Goal: Information Seeking & Learning: Learn about a topic

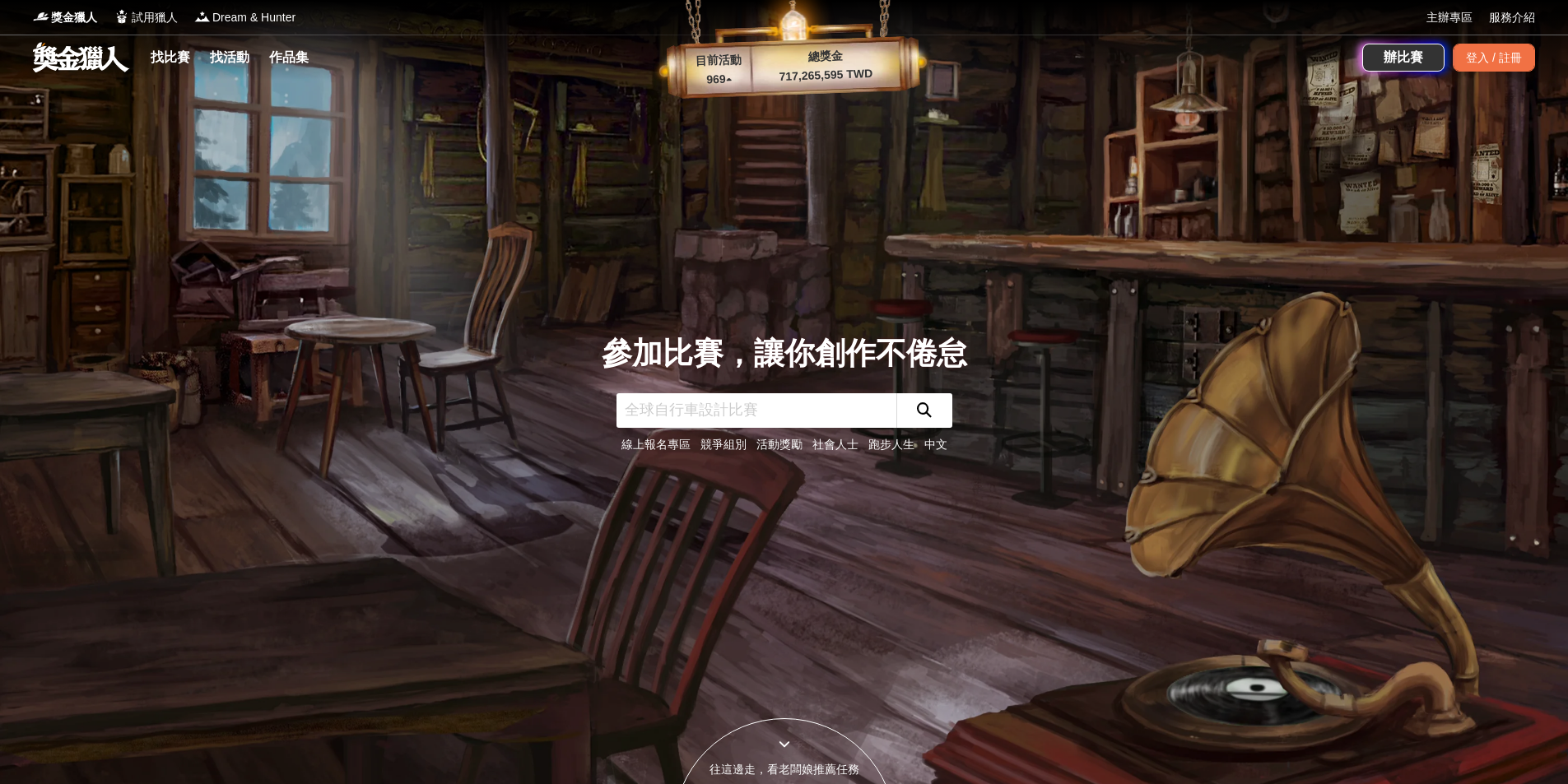
click at [168, 57] on link "找比賽" at bounding box center [171, 57] width 53 height 23
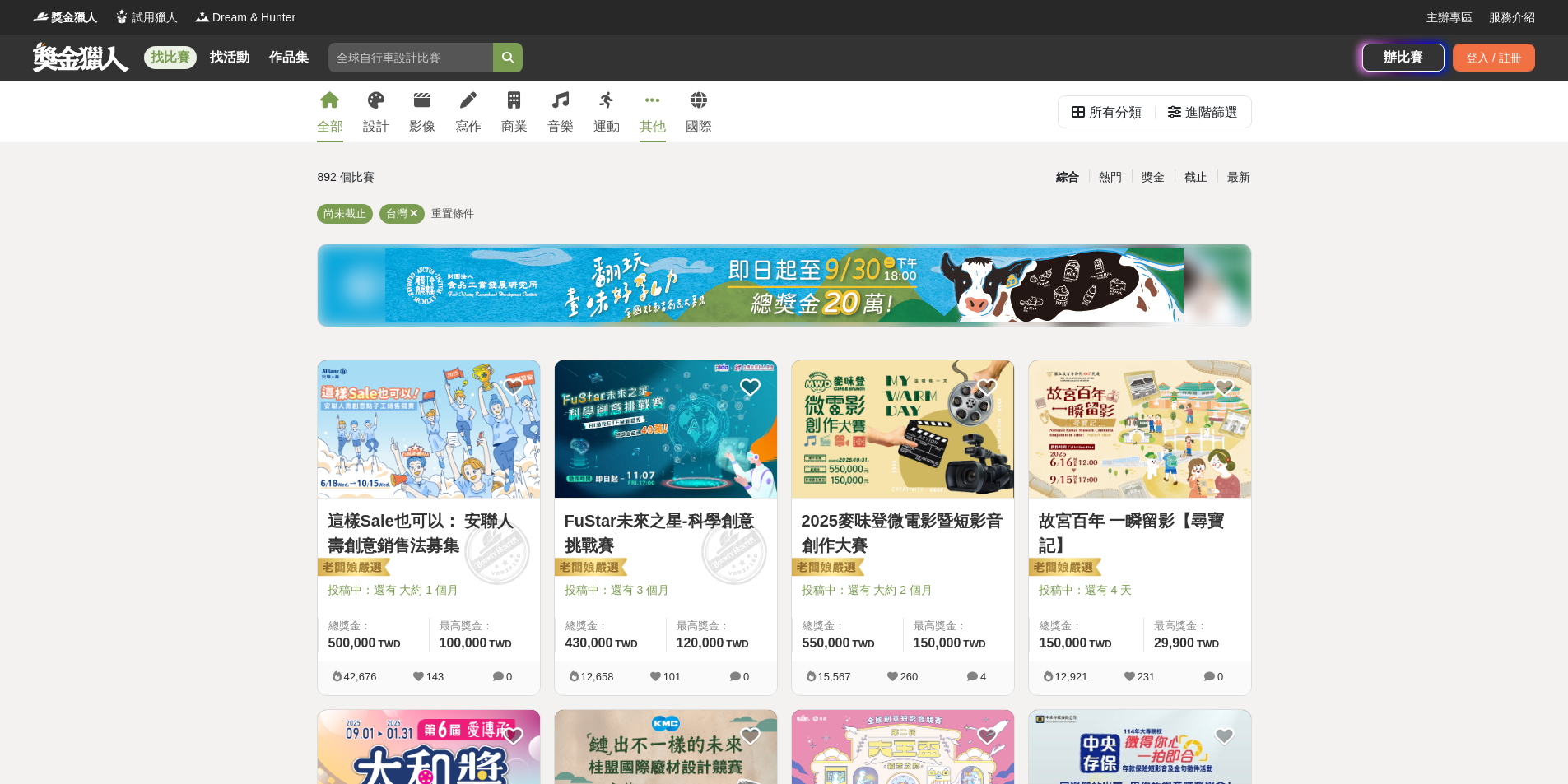
click at [656, 128] on div "其他" at bounding box center [653, 127] width 27 height 20
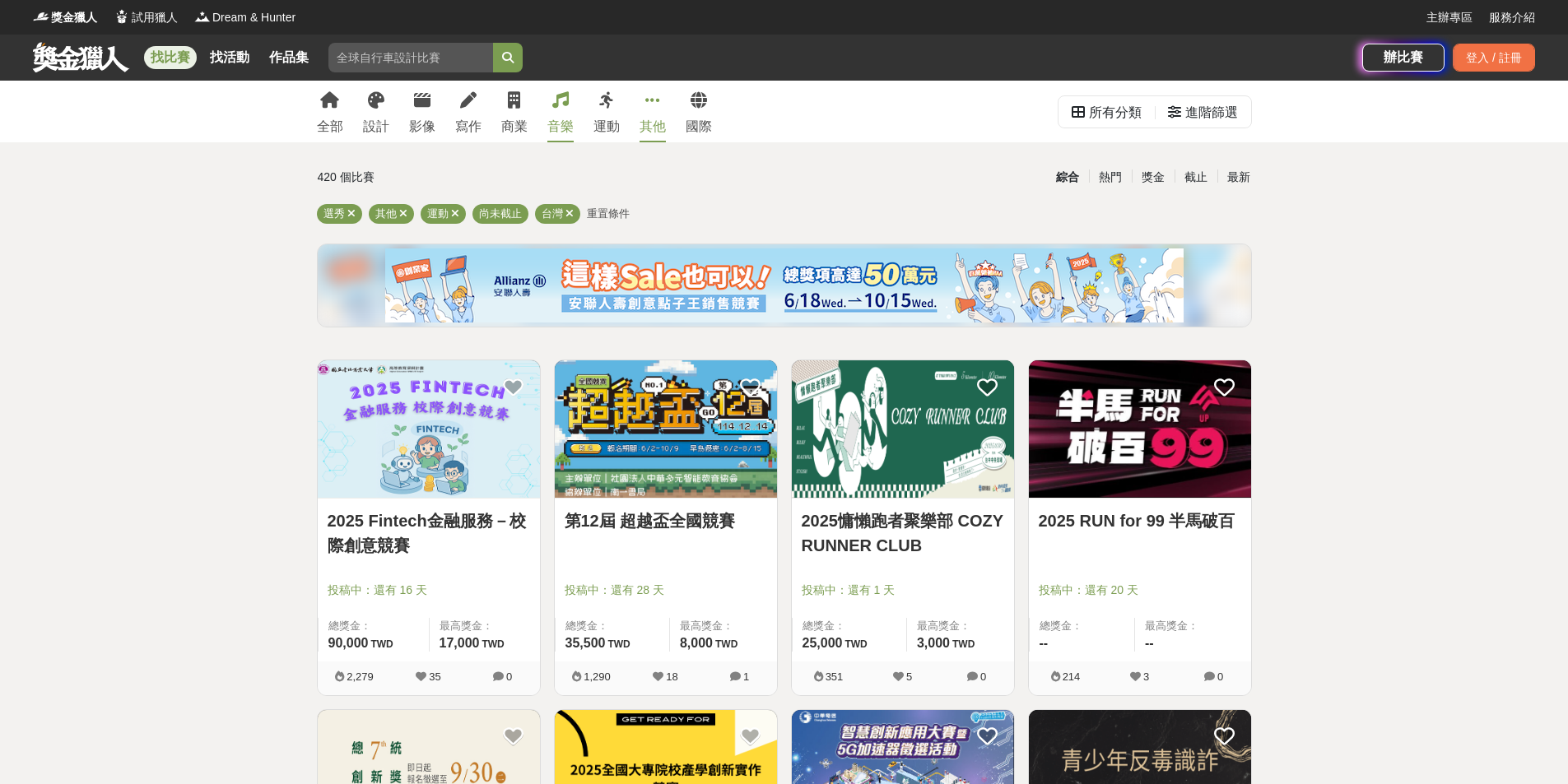
click at [557, 123] on div "音樂" at bounding box center [560, 127] width 27 height 20
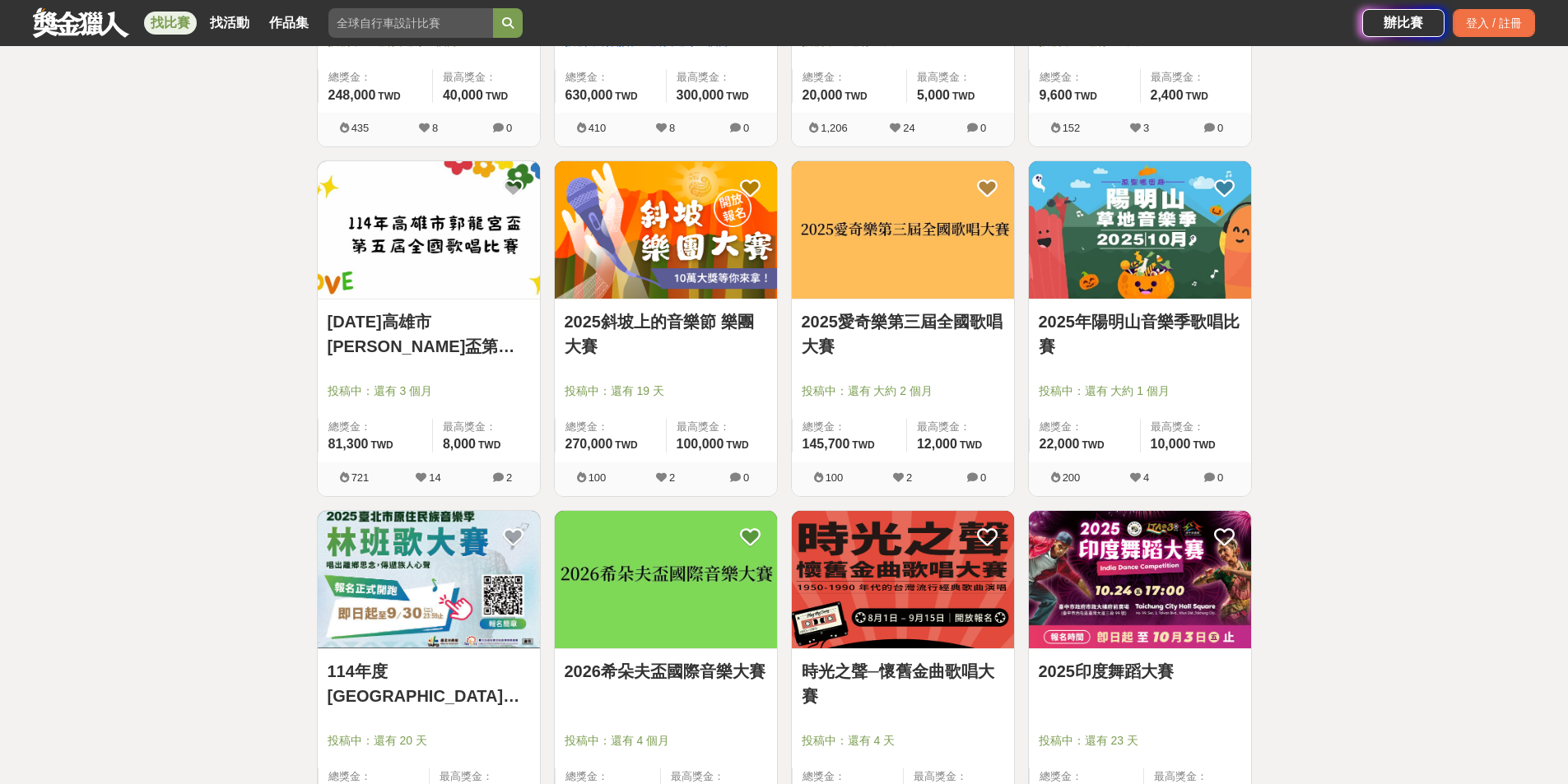
scroll to position [905, 0]
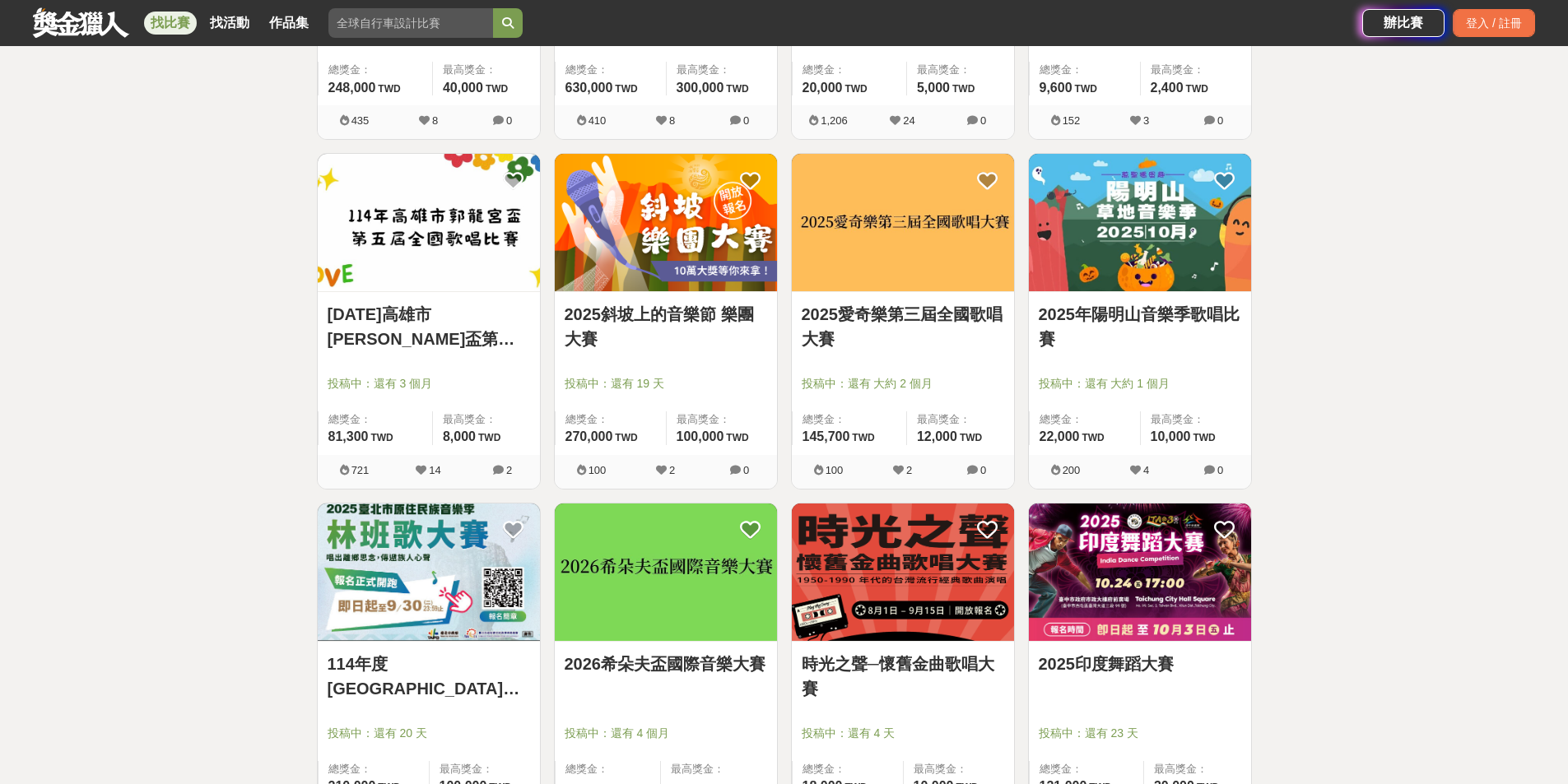
click at [432, 313] on link "[DATE]高雄市[PERSON_NAME]盃第五屆全國歌唱比賽" at bounding box center [428, 326] width 202 height 49
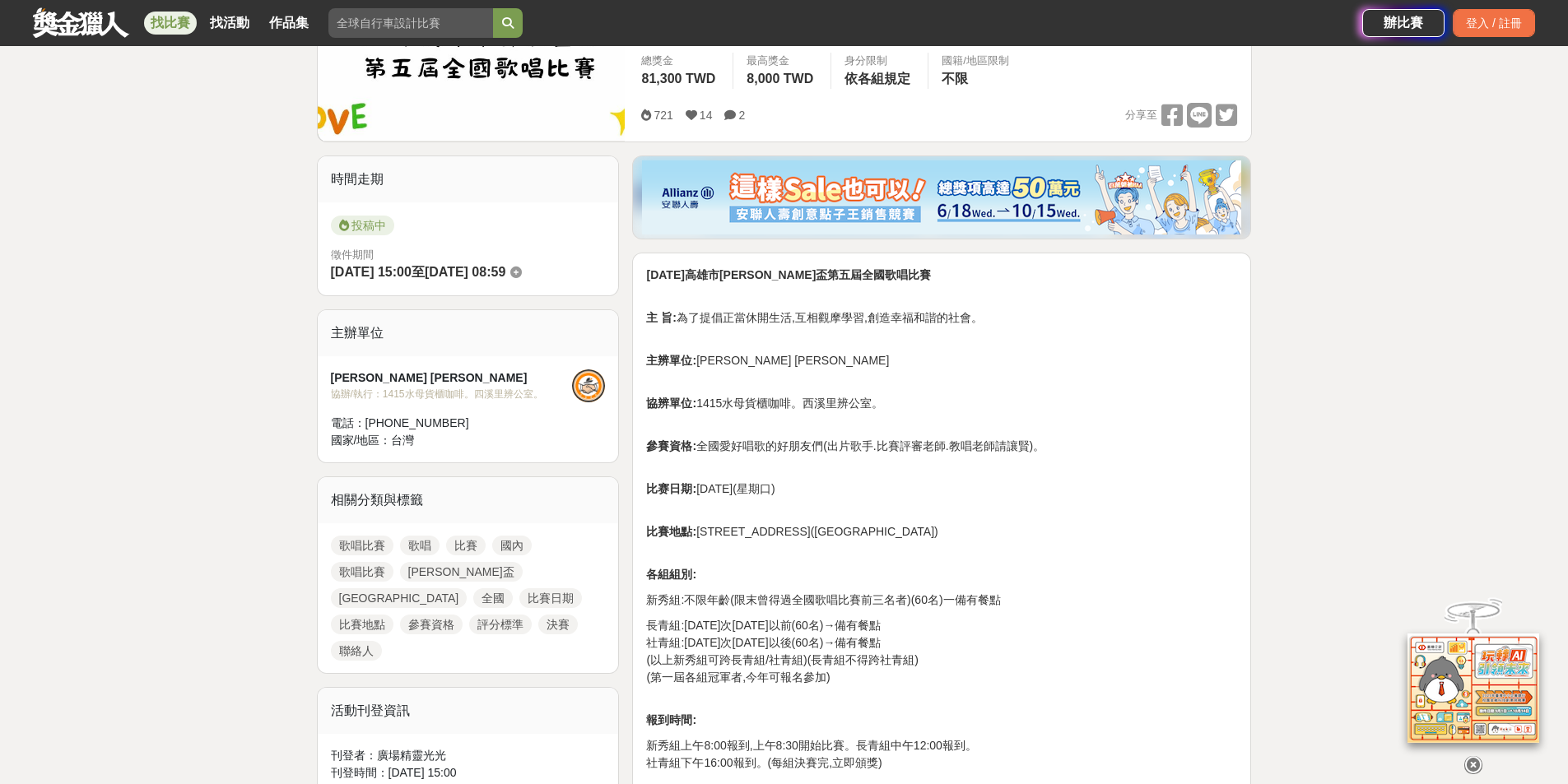
scroll to position [302, 0]
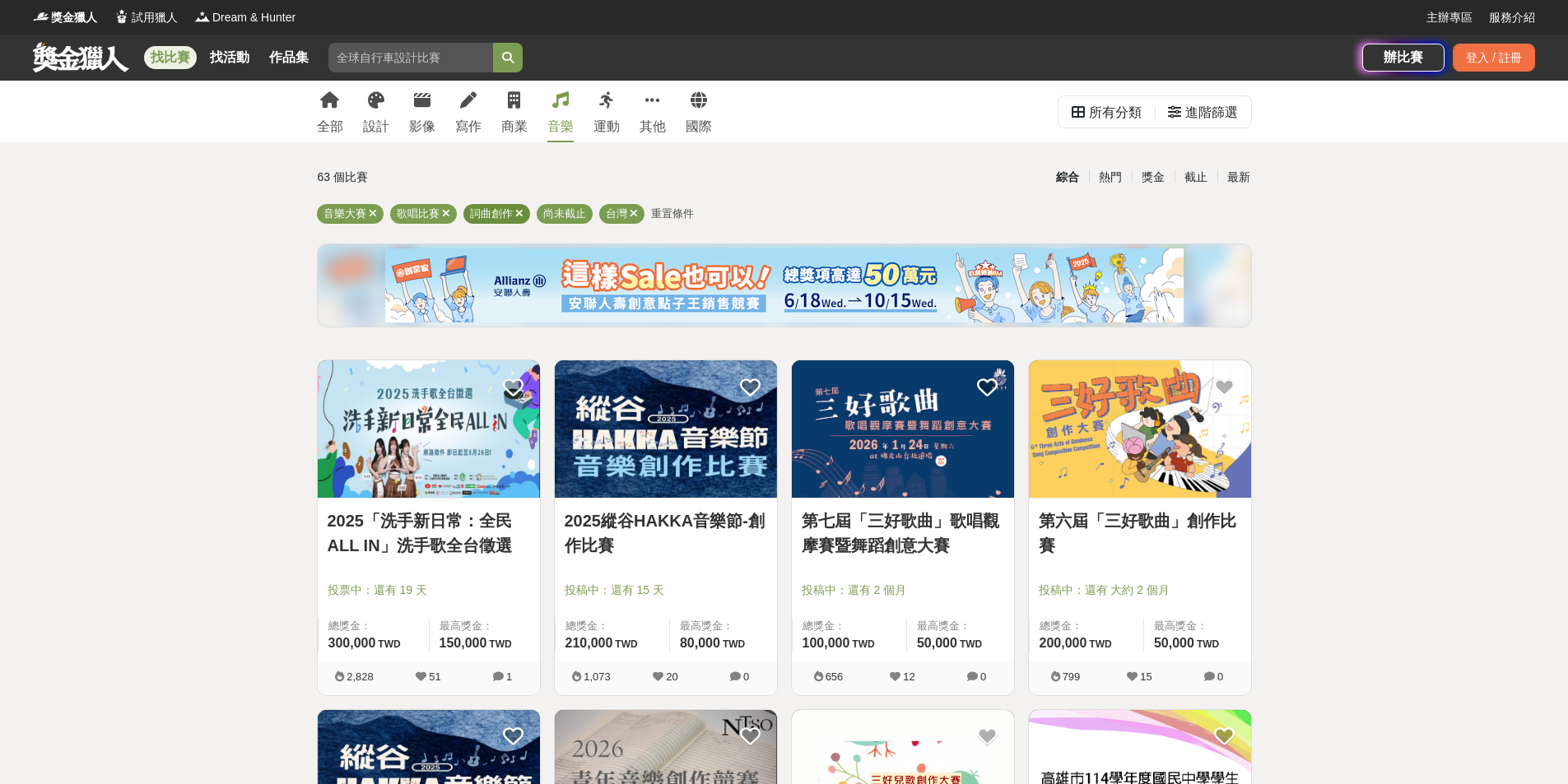
click at [519, 214] on icon at bounding box center [519, 214] width 8 height 11
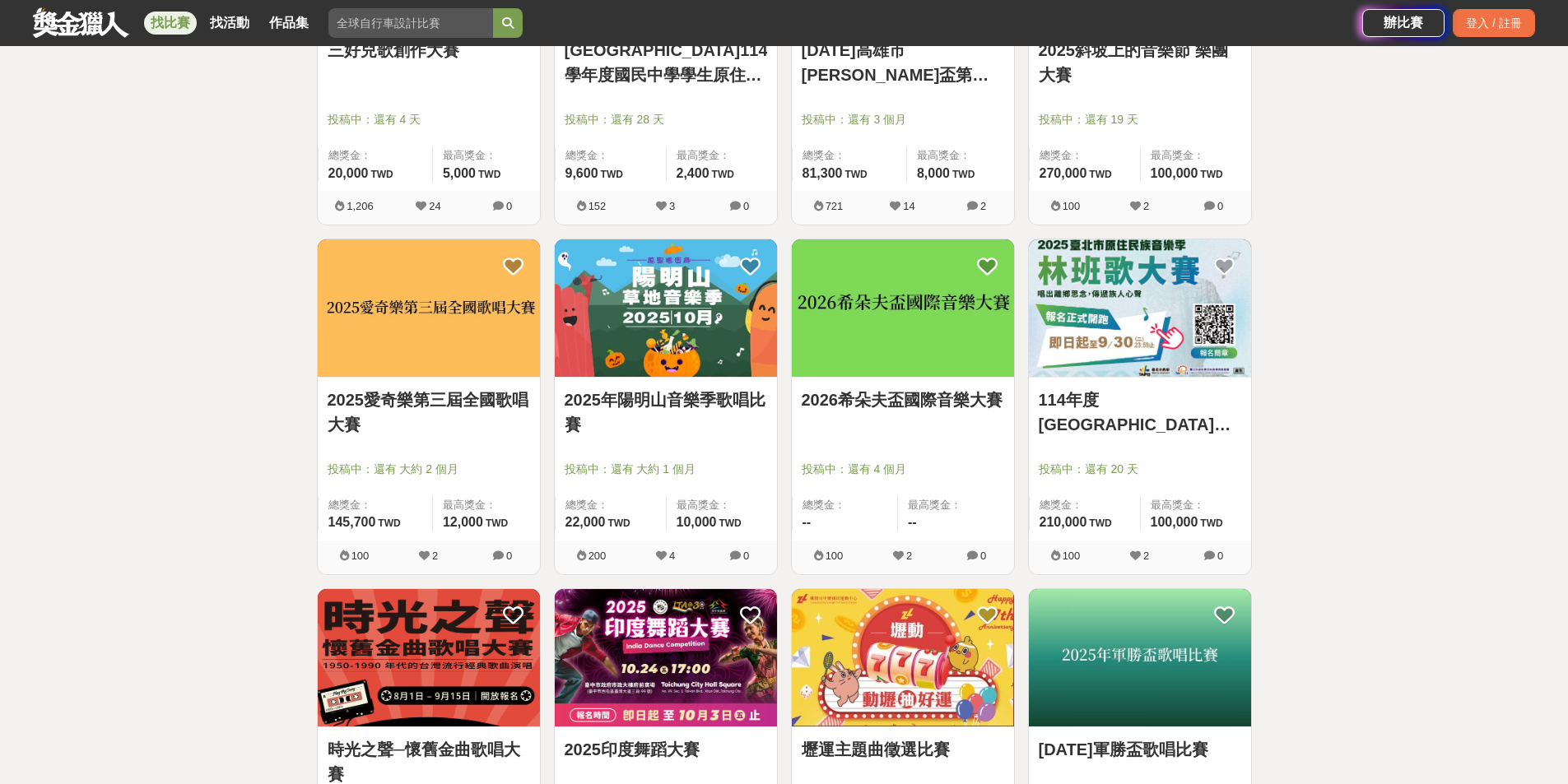
scroll to position [905, 0]
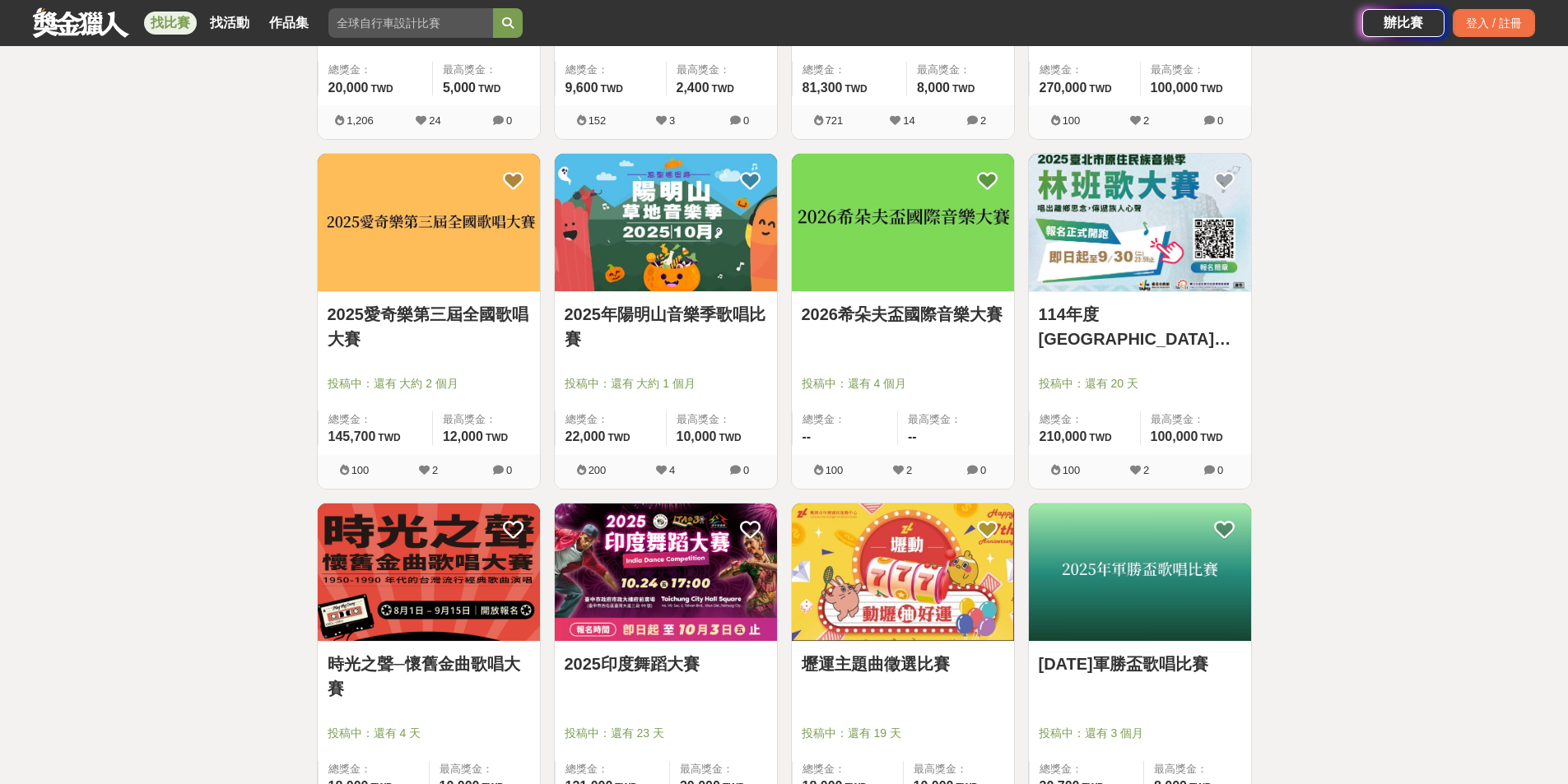
click at [419, 319] on link "2025愛奇樂第三屆全國歌唱大賽" at bounding box center [428, 326] width 202 height 49
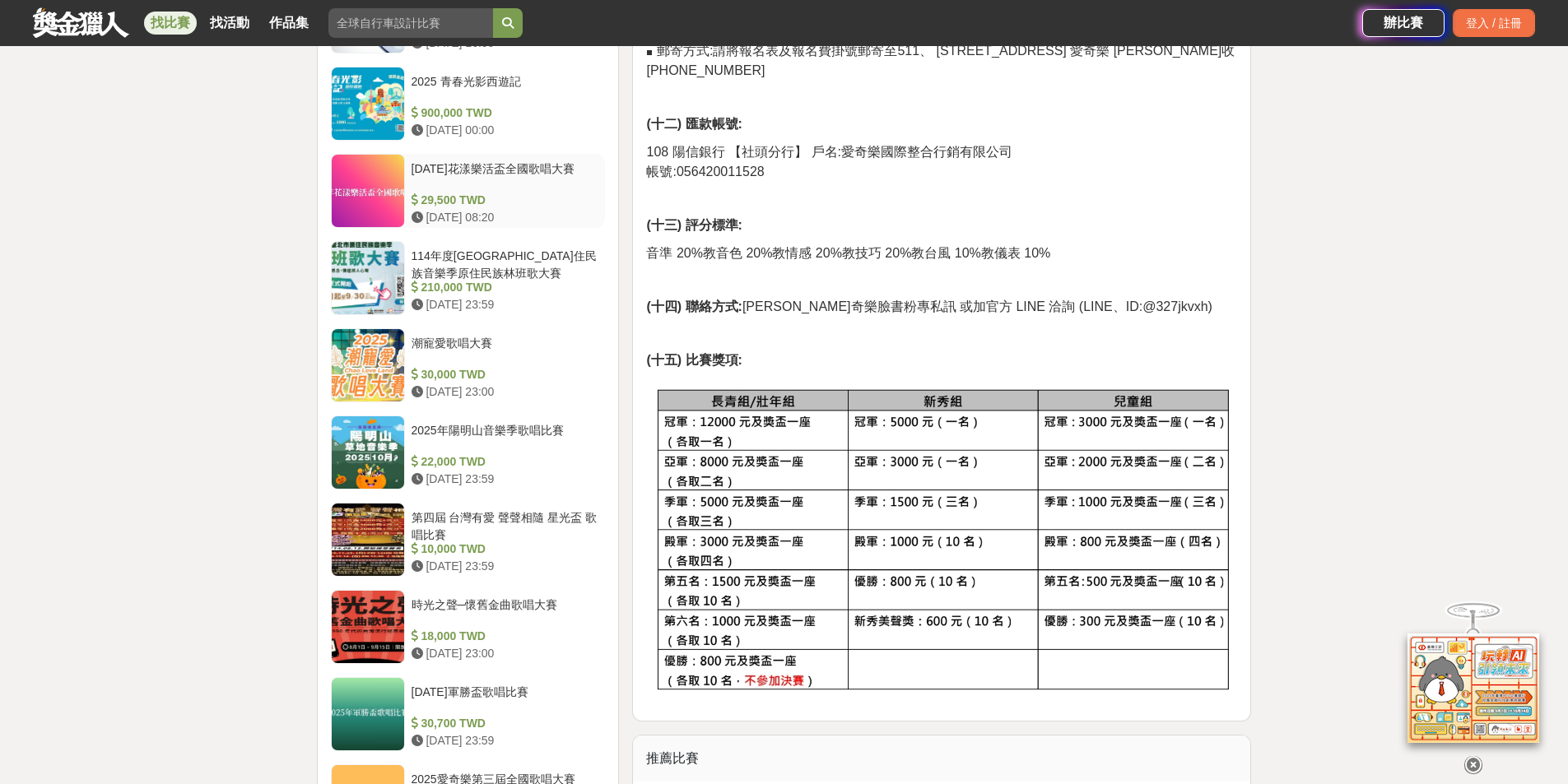
scroll to position [1508, 0]
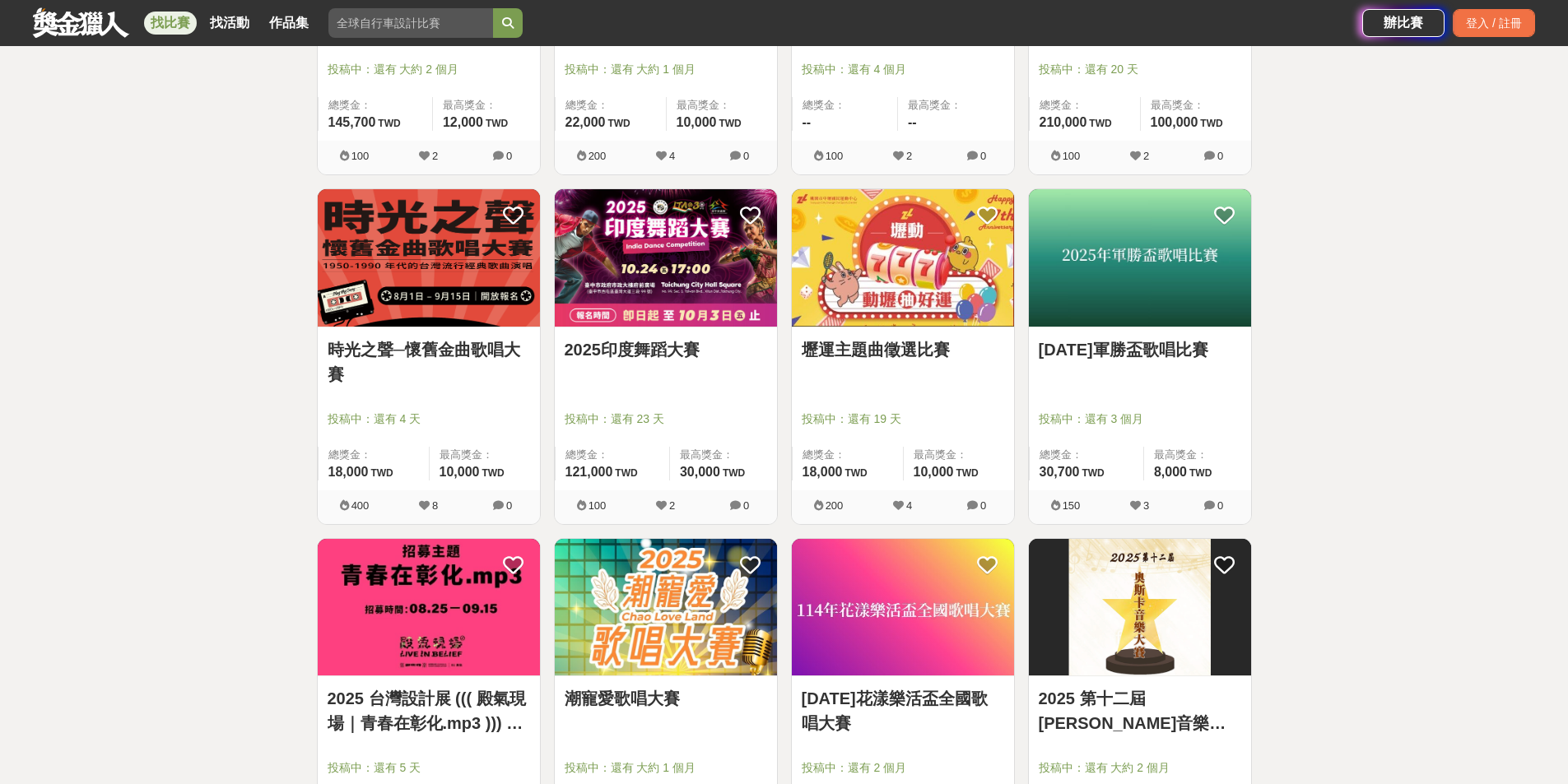
scroll to position [1234, 0]
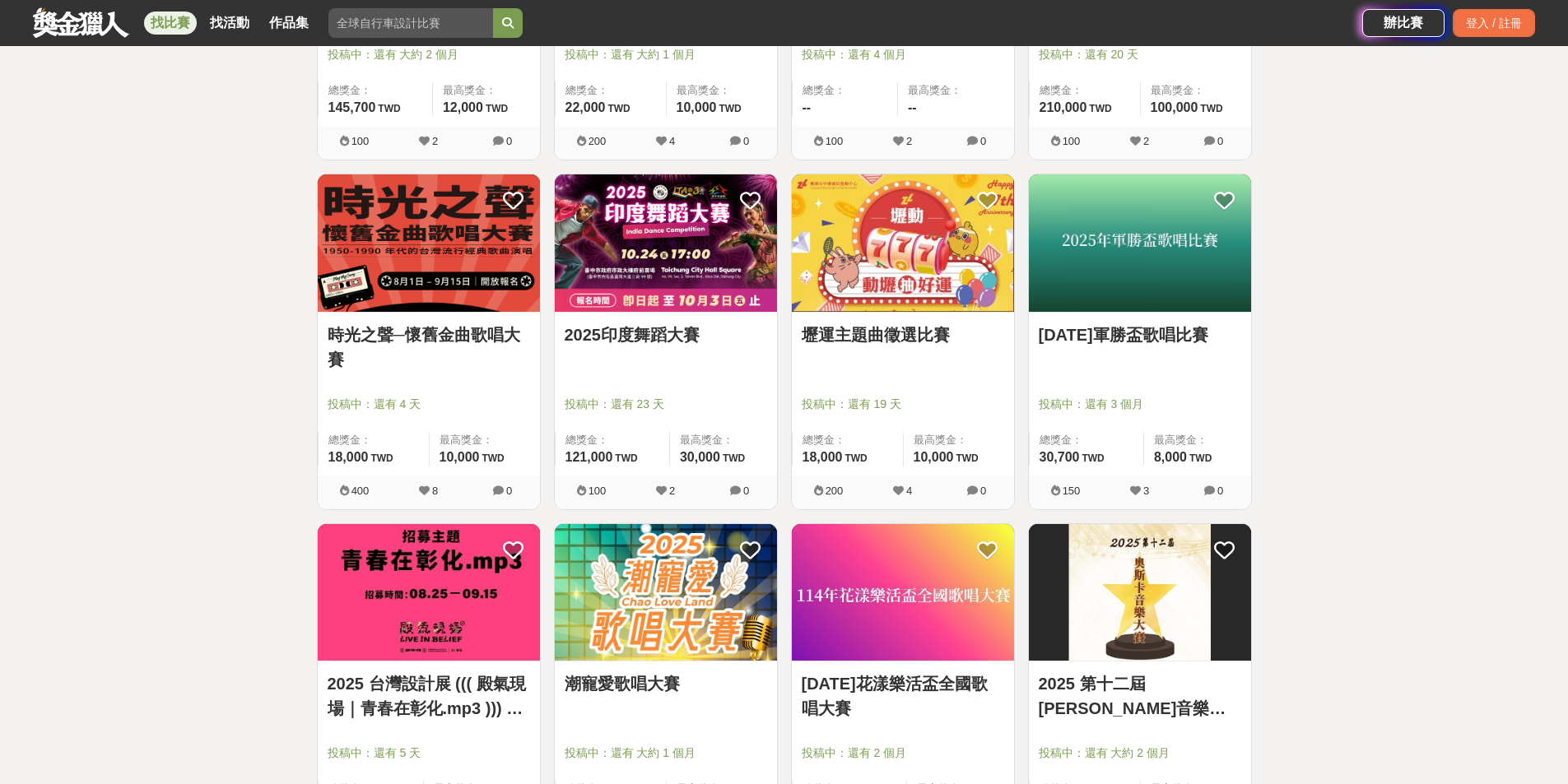
click at [455, 336] on link "時光之聲─懷舊金曲歌唱大賽" at bounding box center [428, 347] width 202 height 49
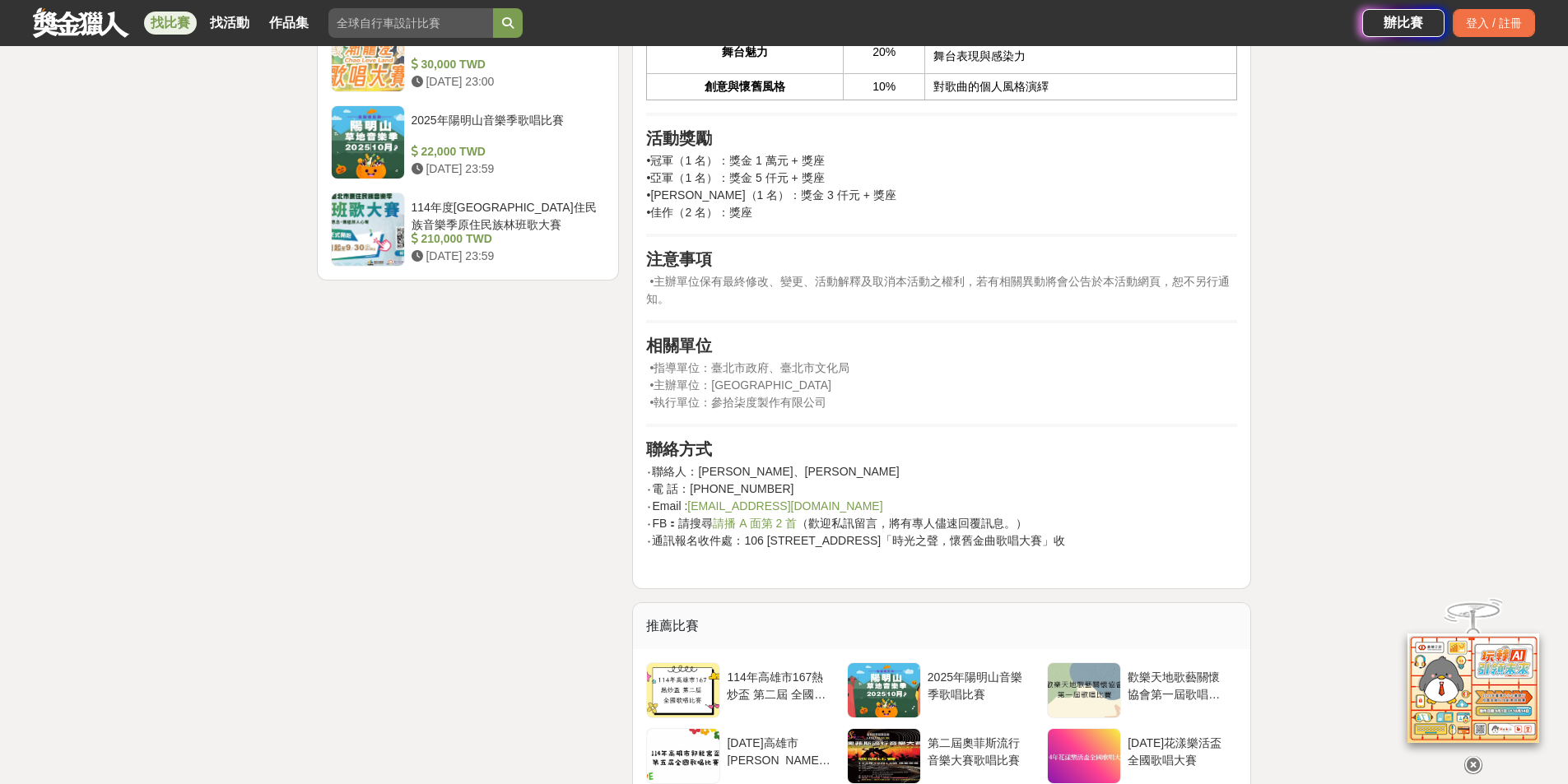
scroll to position [2139, 0]
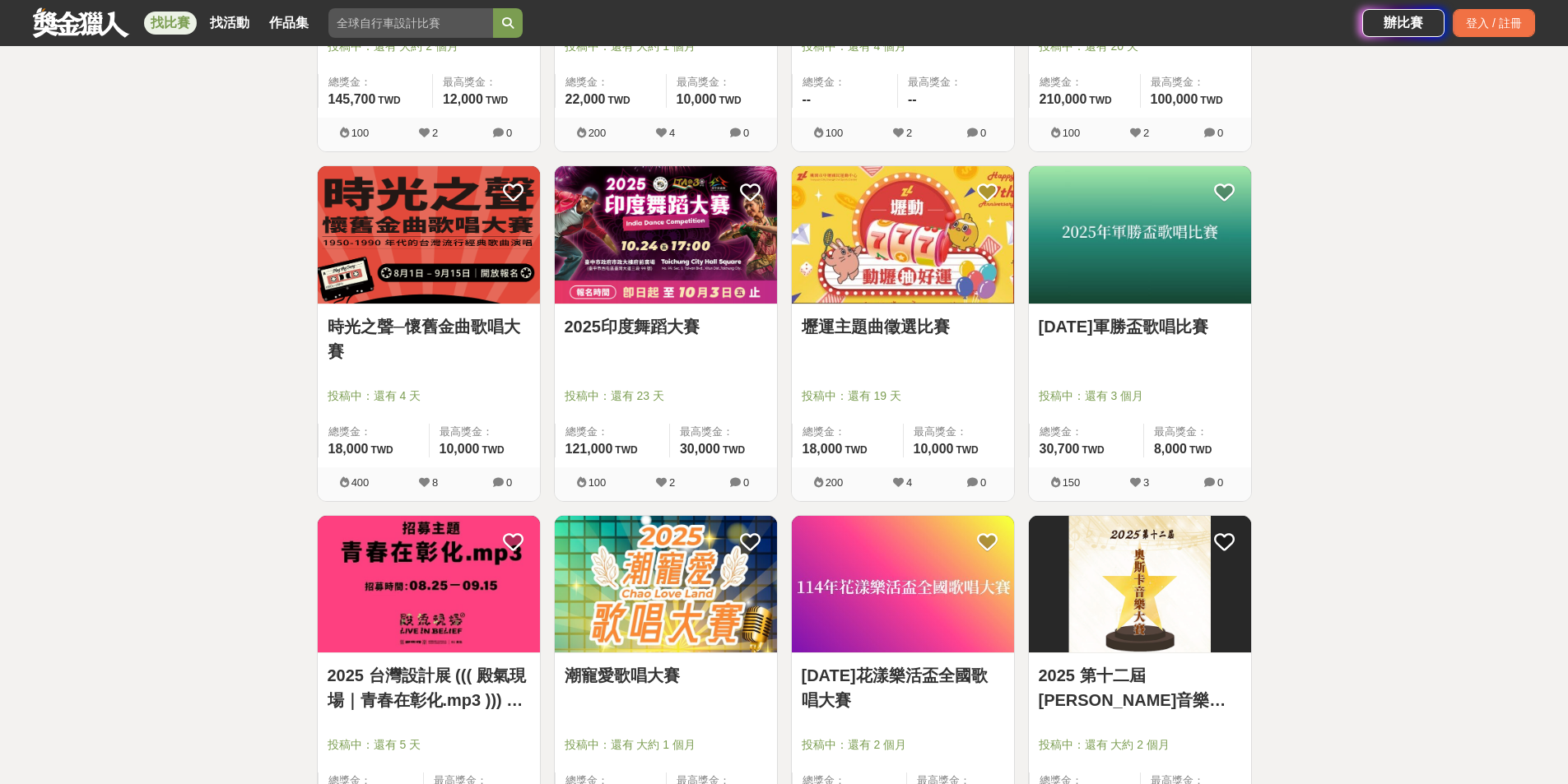
scroll to position [1234, 0]
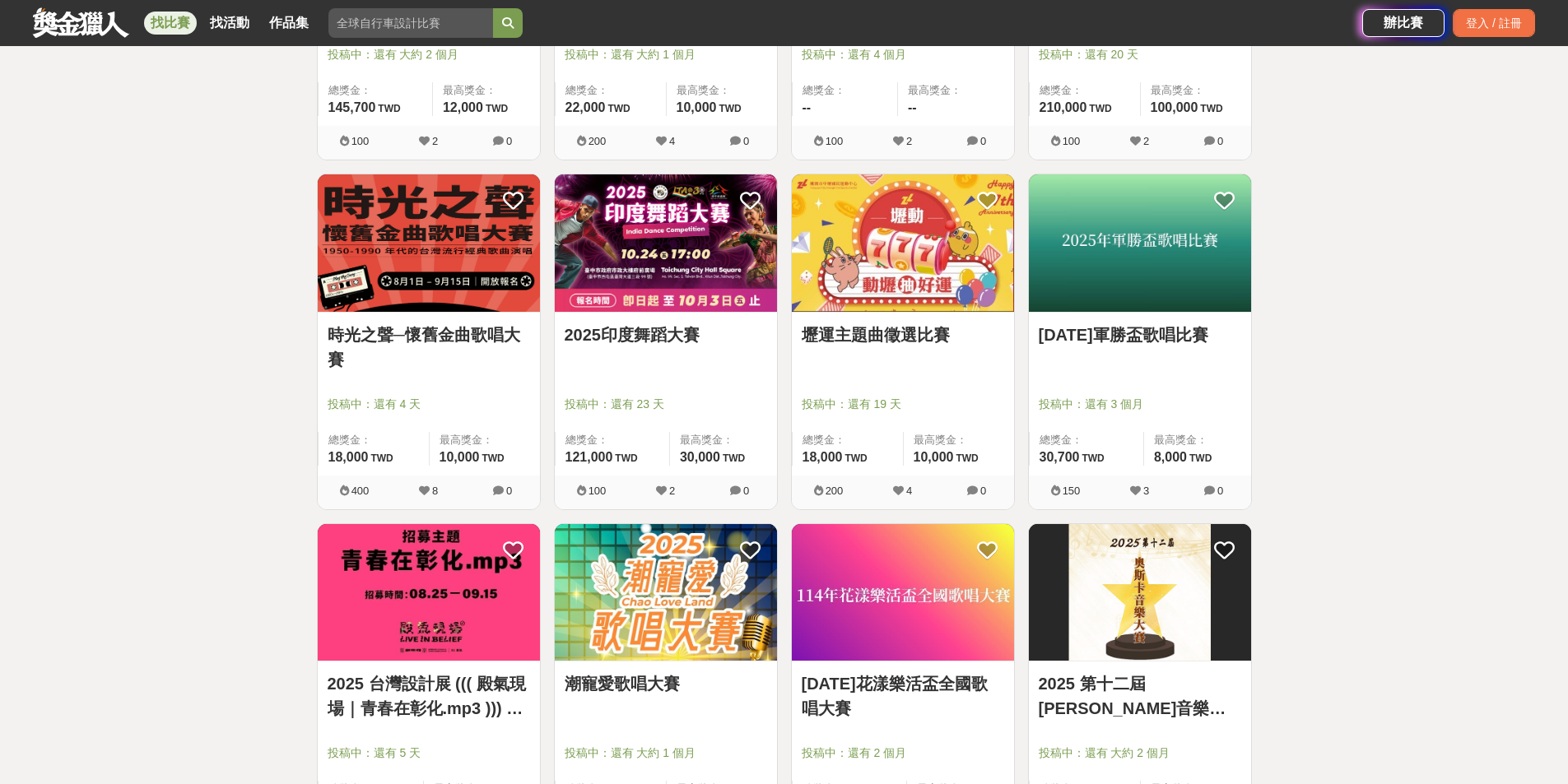
click at [1111, 332] on link "[DATE]軍勝盃歌唱比賽" at bounding box center [1139, 334] width 202 height 25
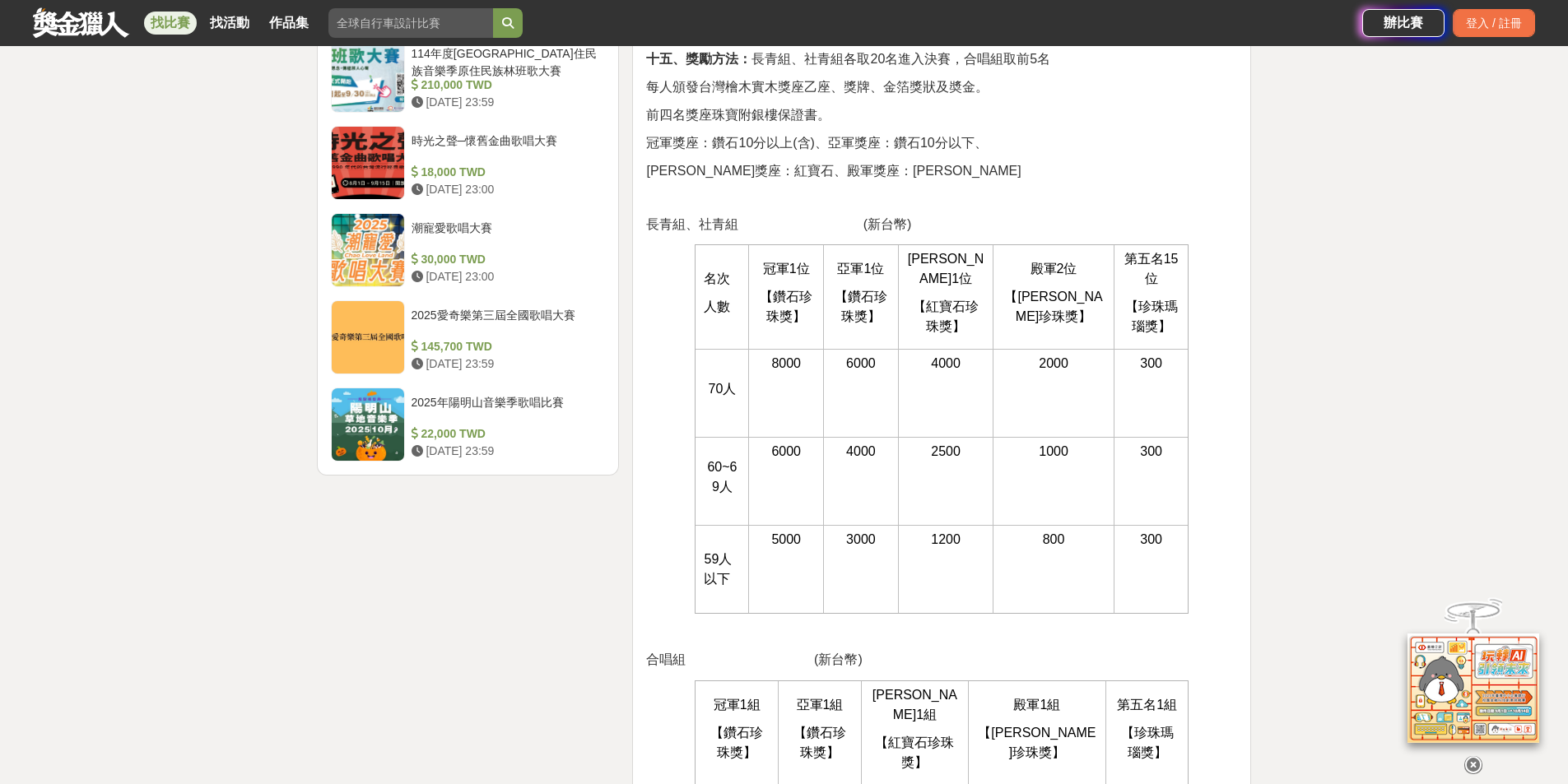
scroll to position [1975, 0]
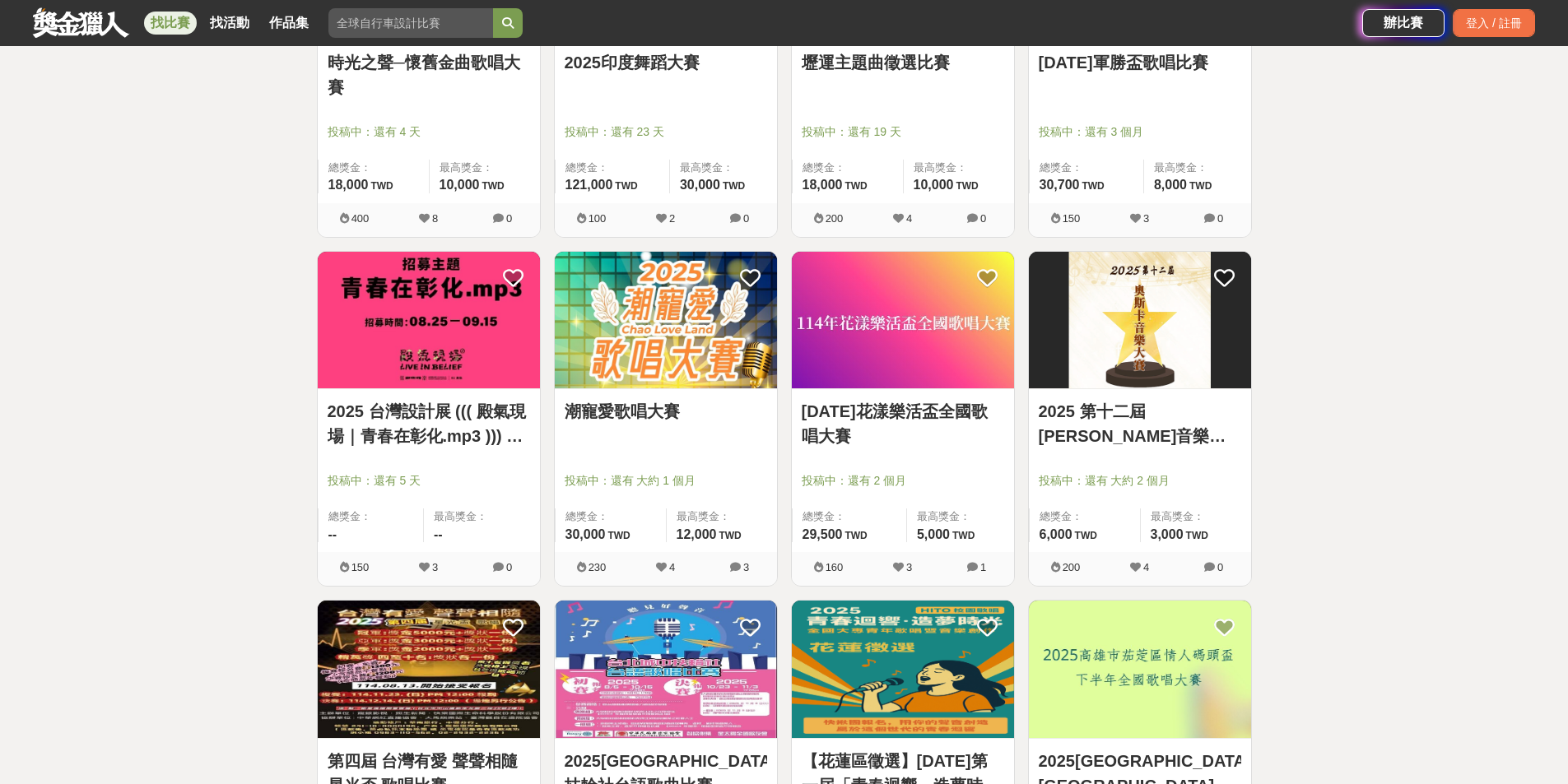
scroll to position [1536, 0]
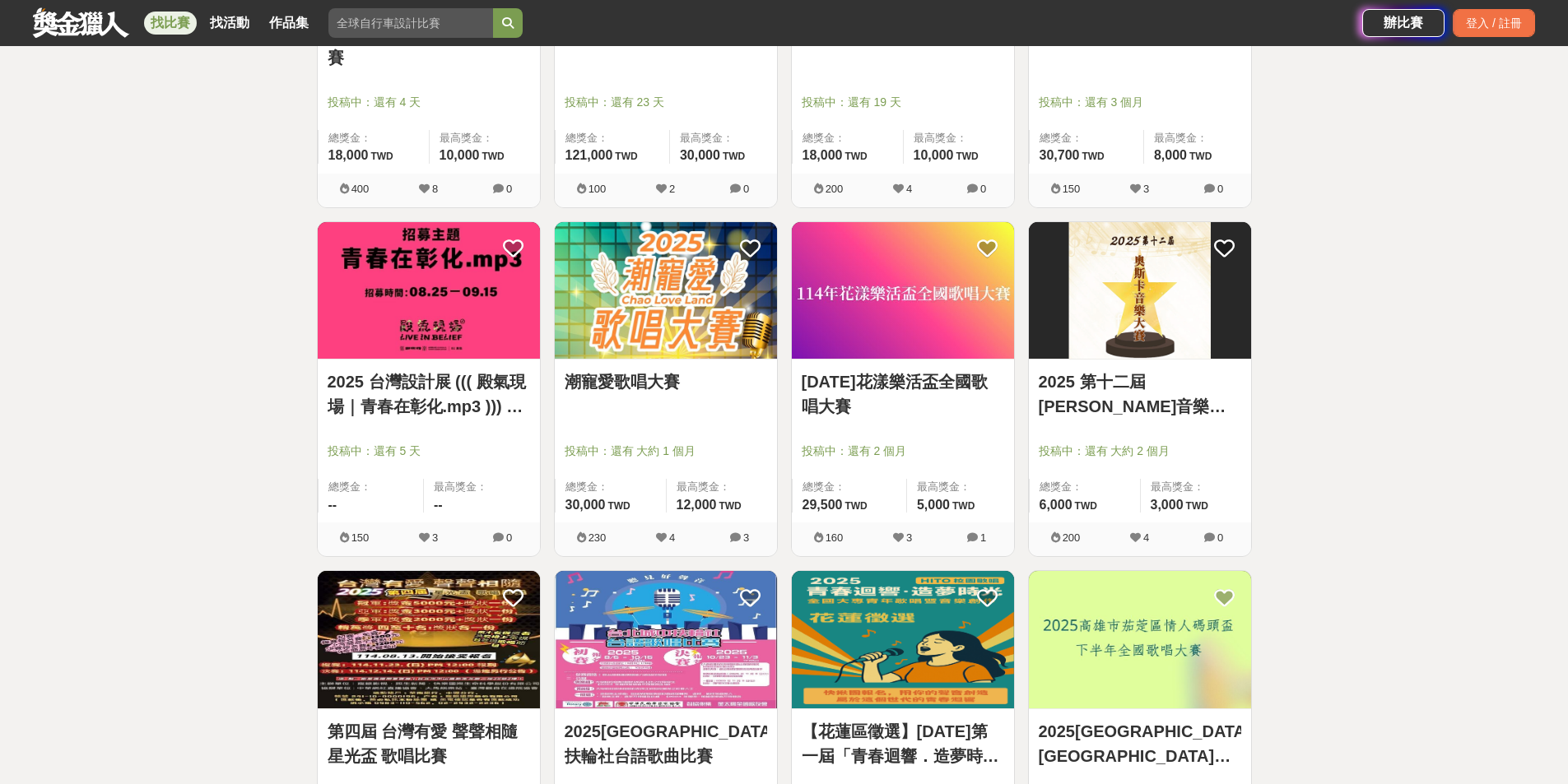
click at [678, 382] on link "潮寵愛歌唱大賽" at bounding box center [666, 381] width 202 height 25
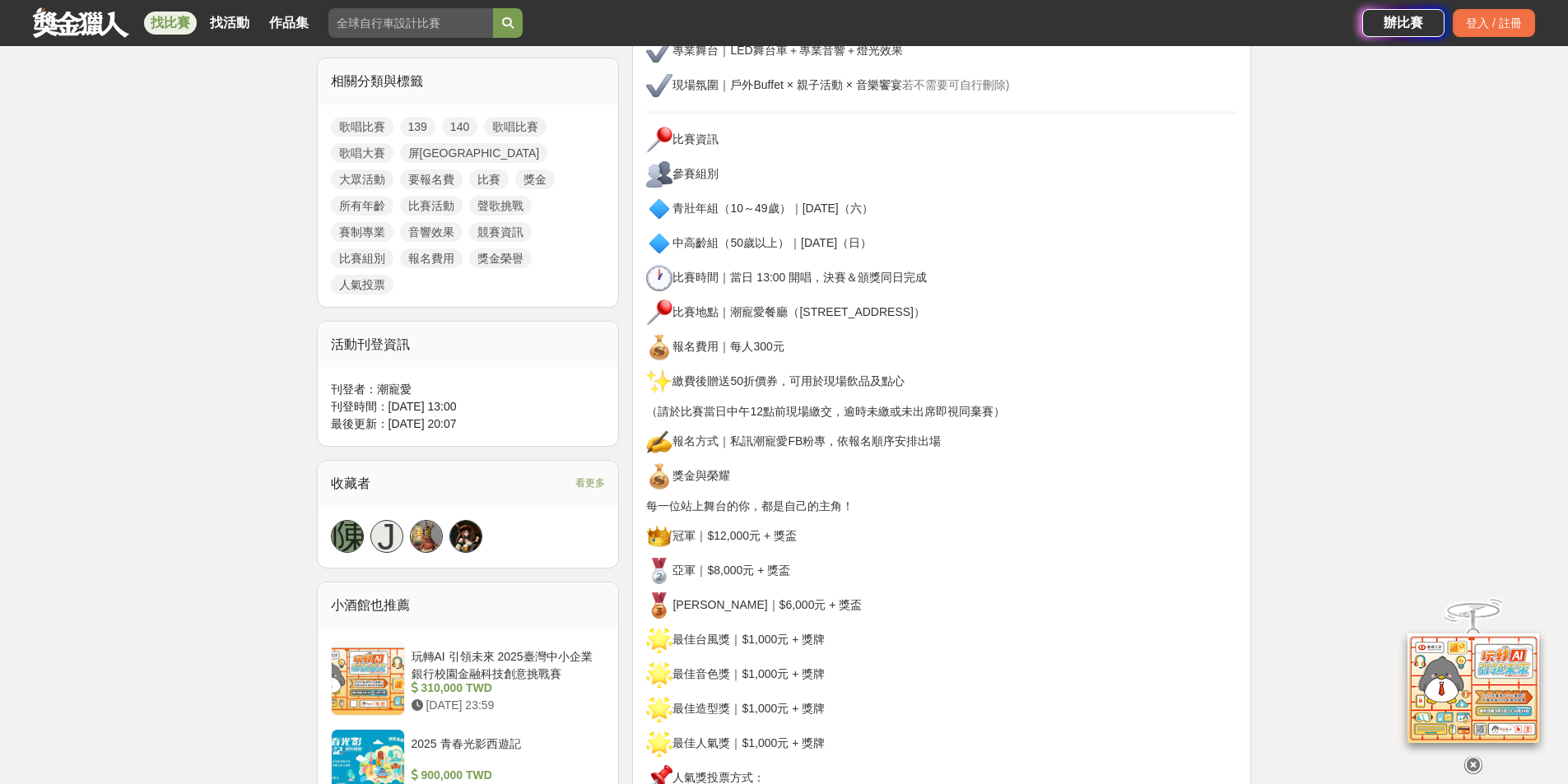
scroll to position [740, 0]
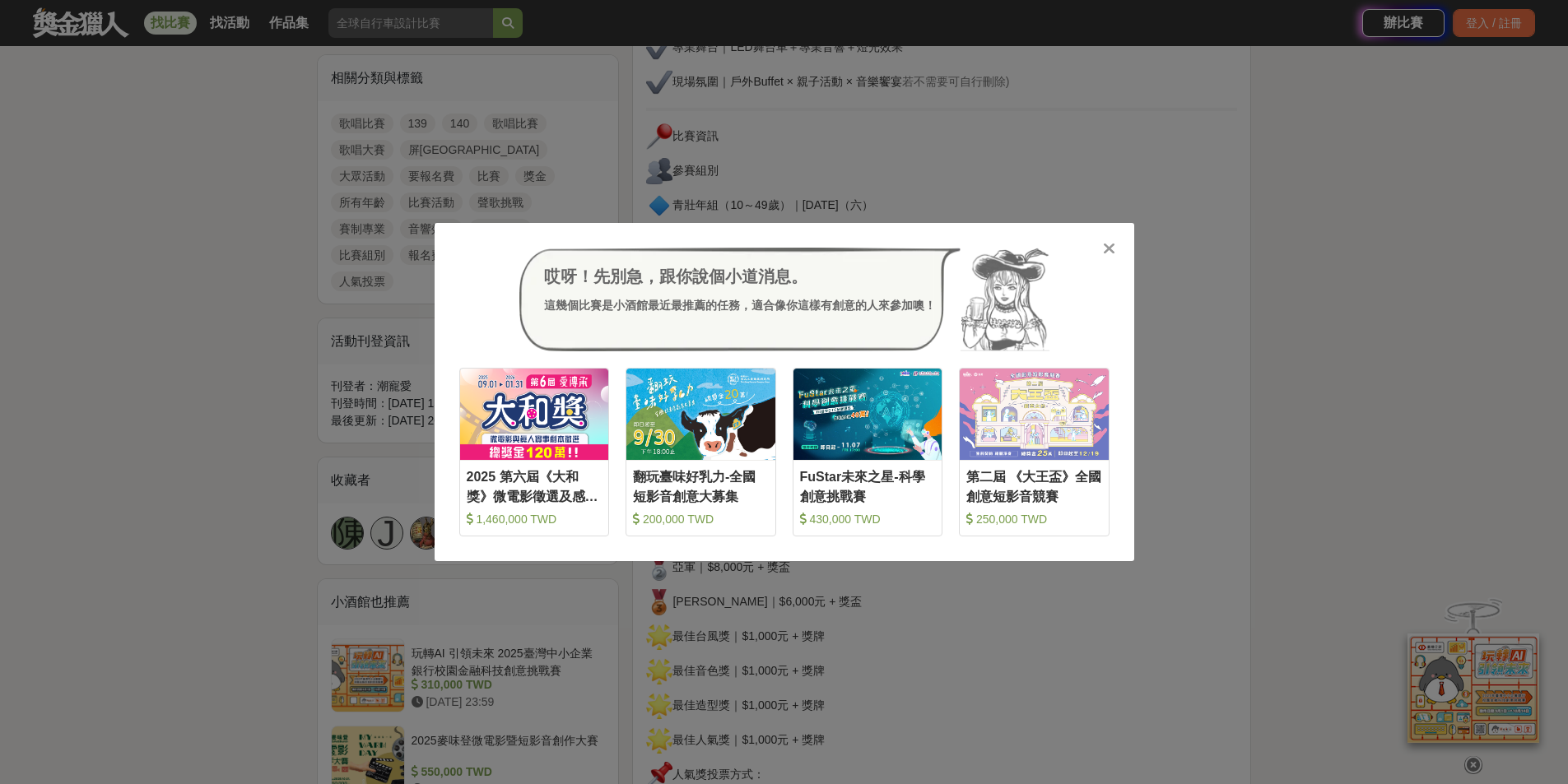
click at [1106, 253] on icon at bounding box center [1109, 249] width 13 height 16
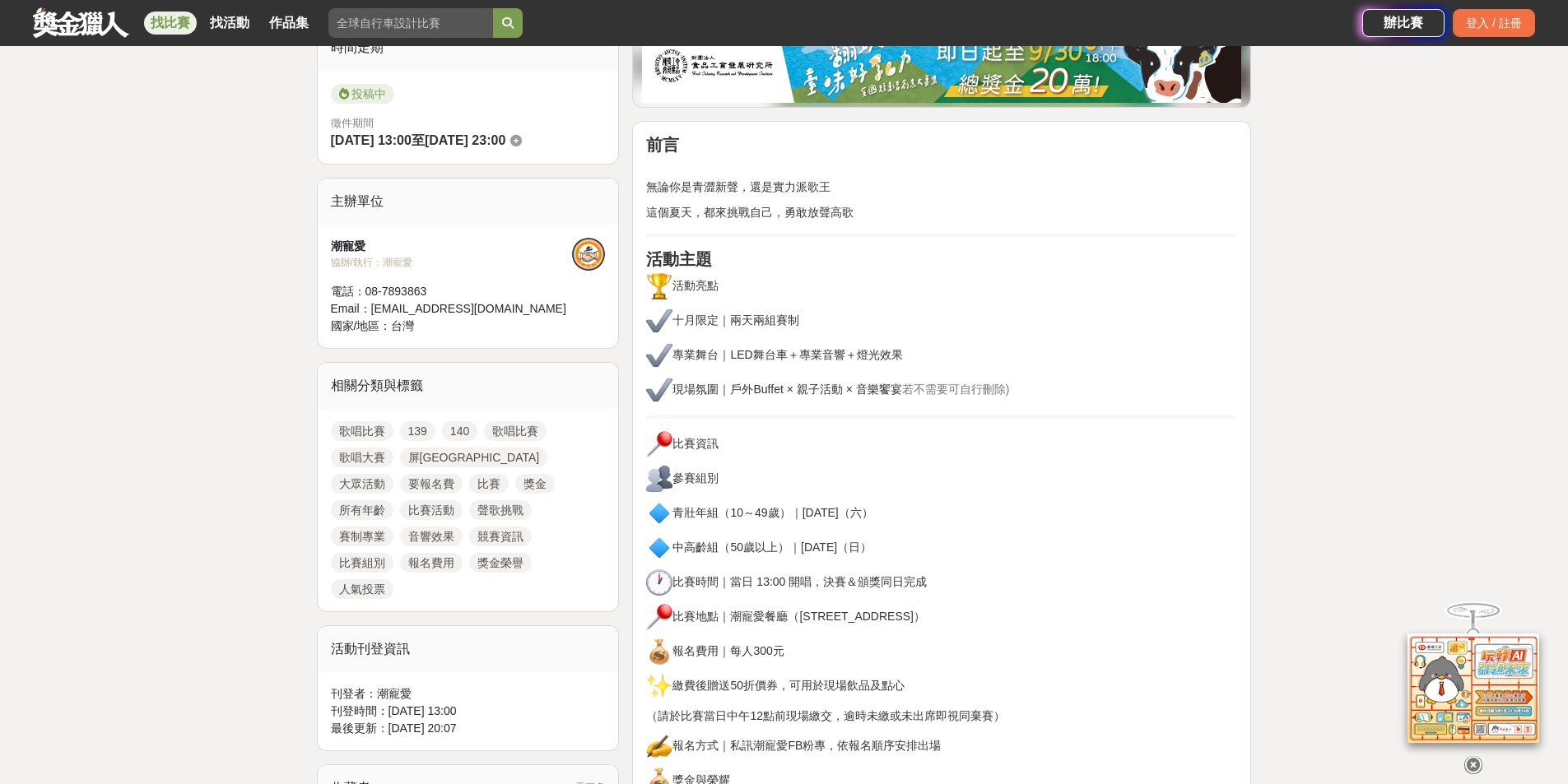
scroll to position [439, 0]
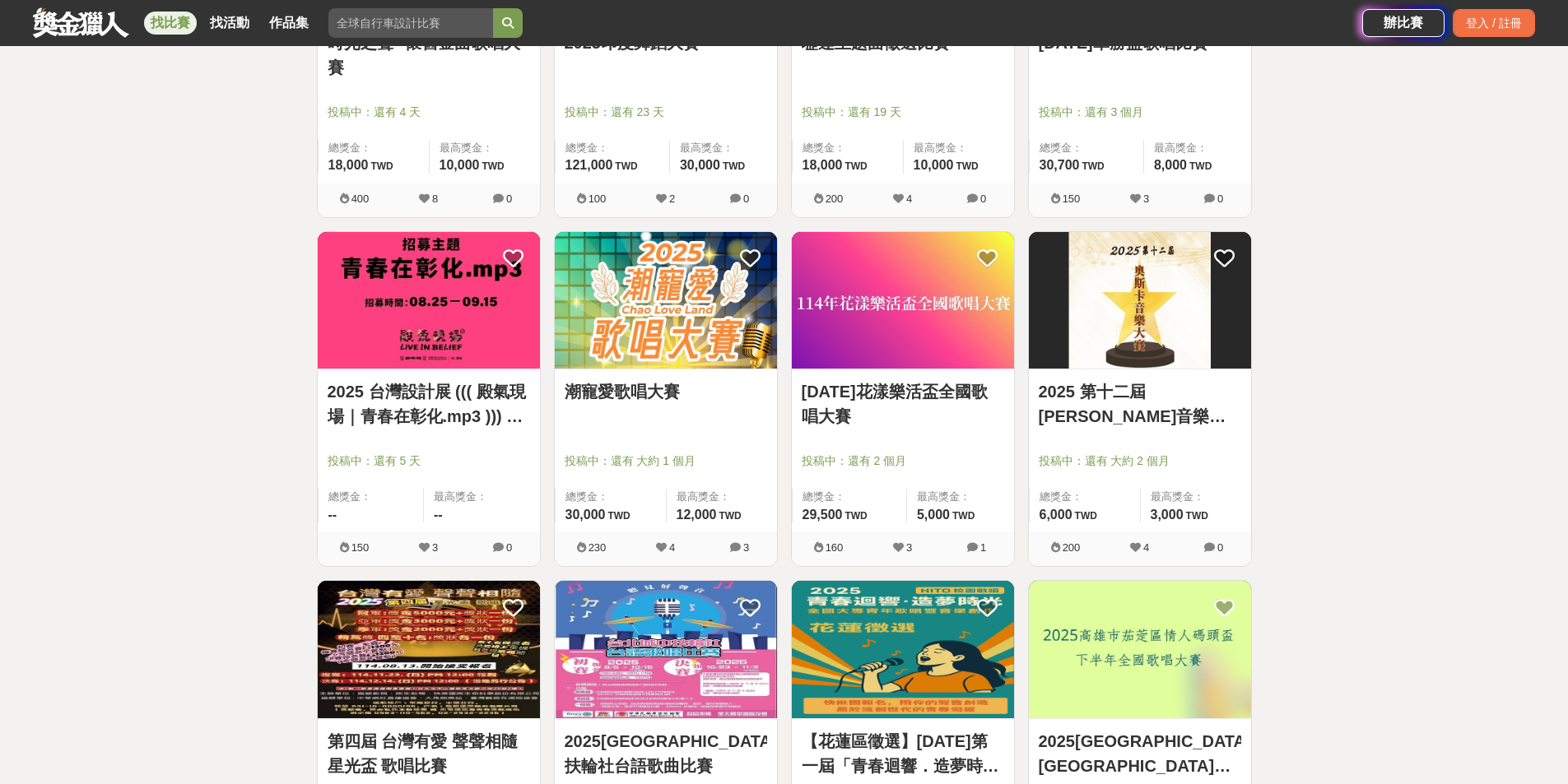
scroll to position [1536, 0]
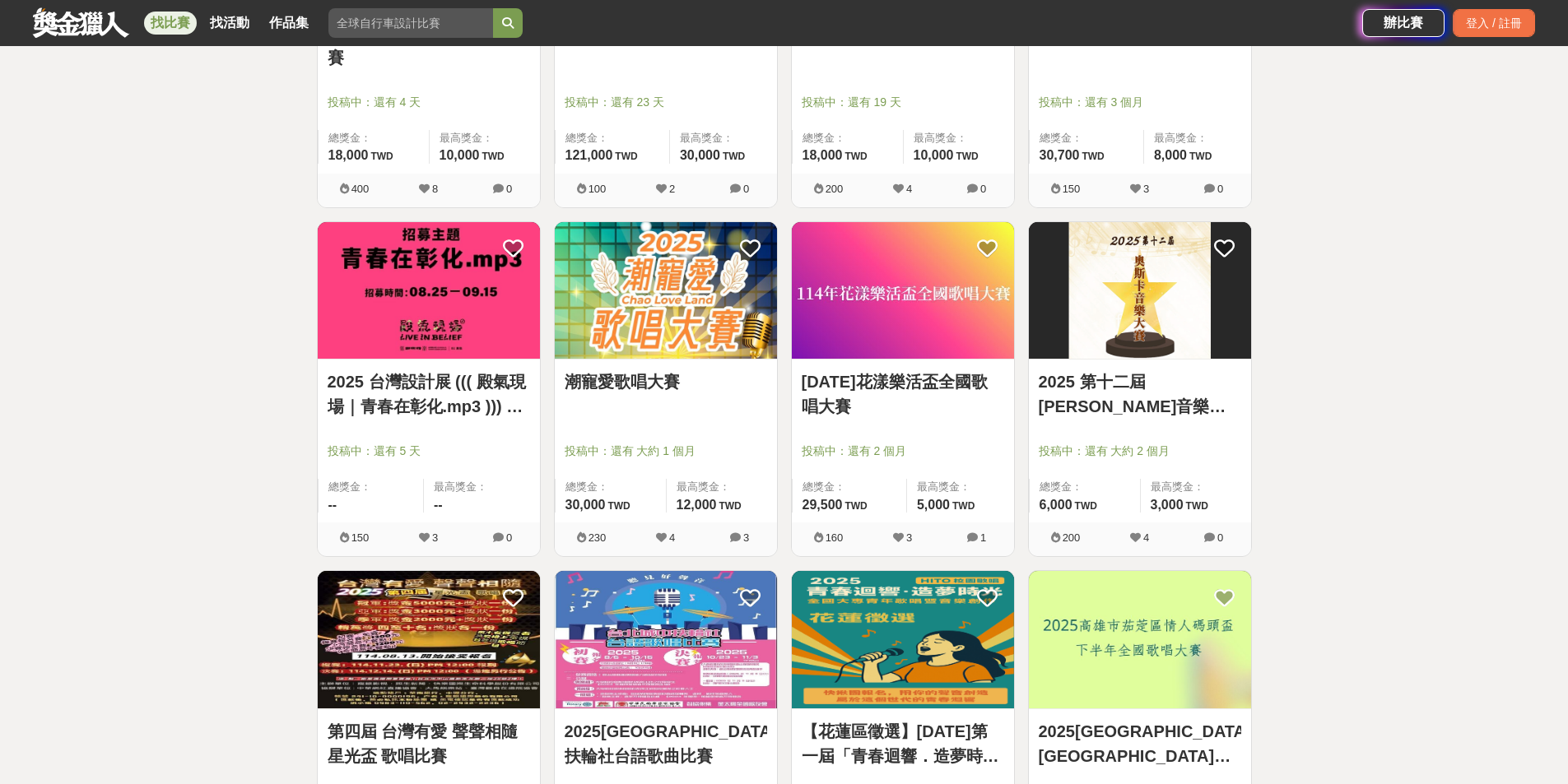
click at [969, 387] on link "[DATE]花漾樂活盃全國歌唱大賽" at bounding box center [902, 394] width 202 height 49
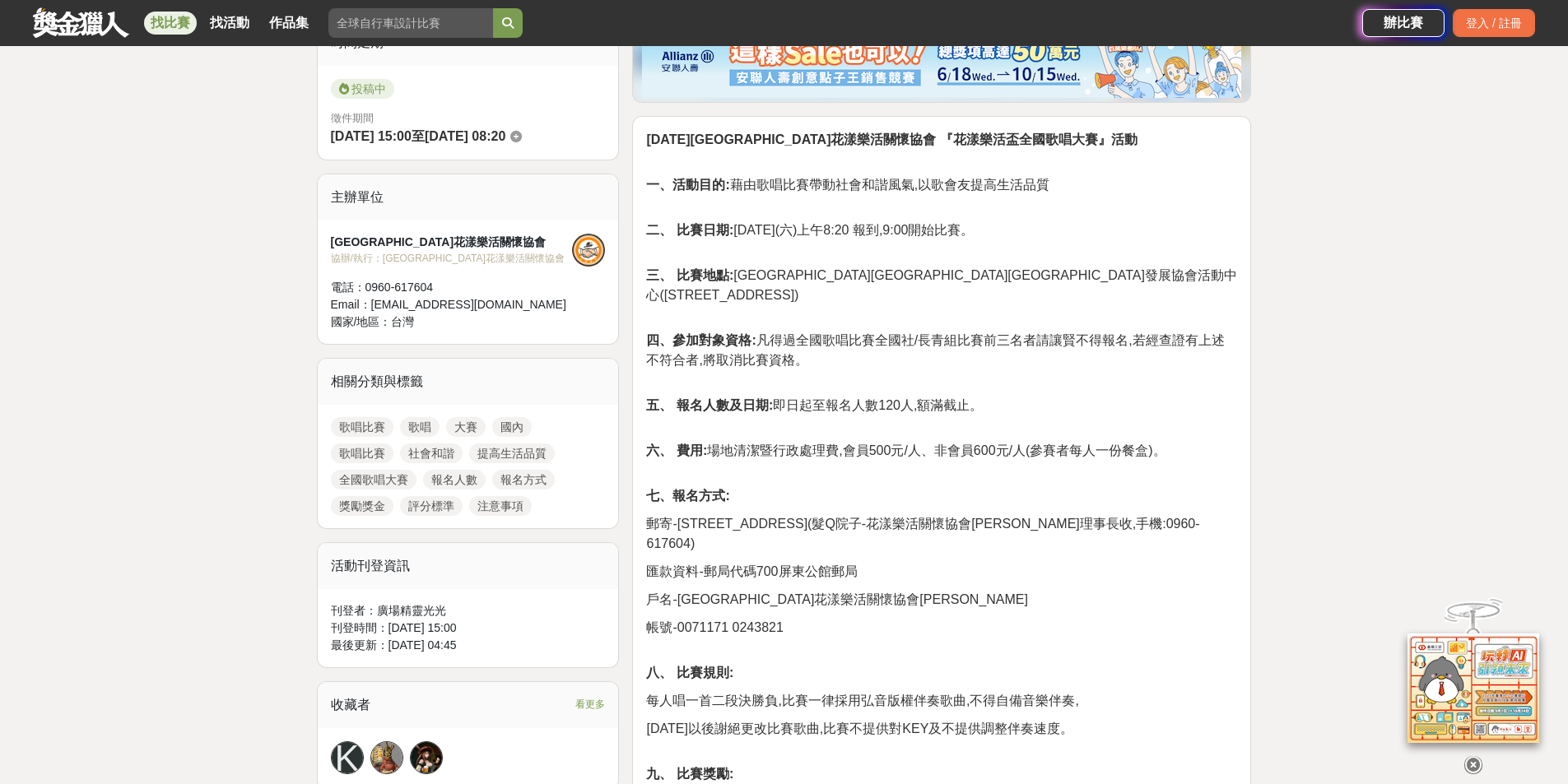
scroll to position [493, 0]
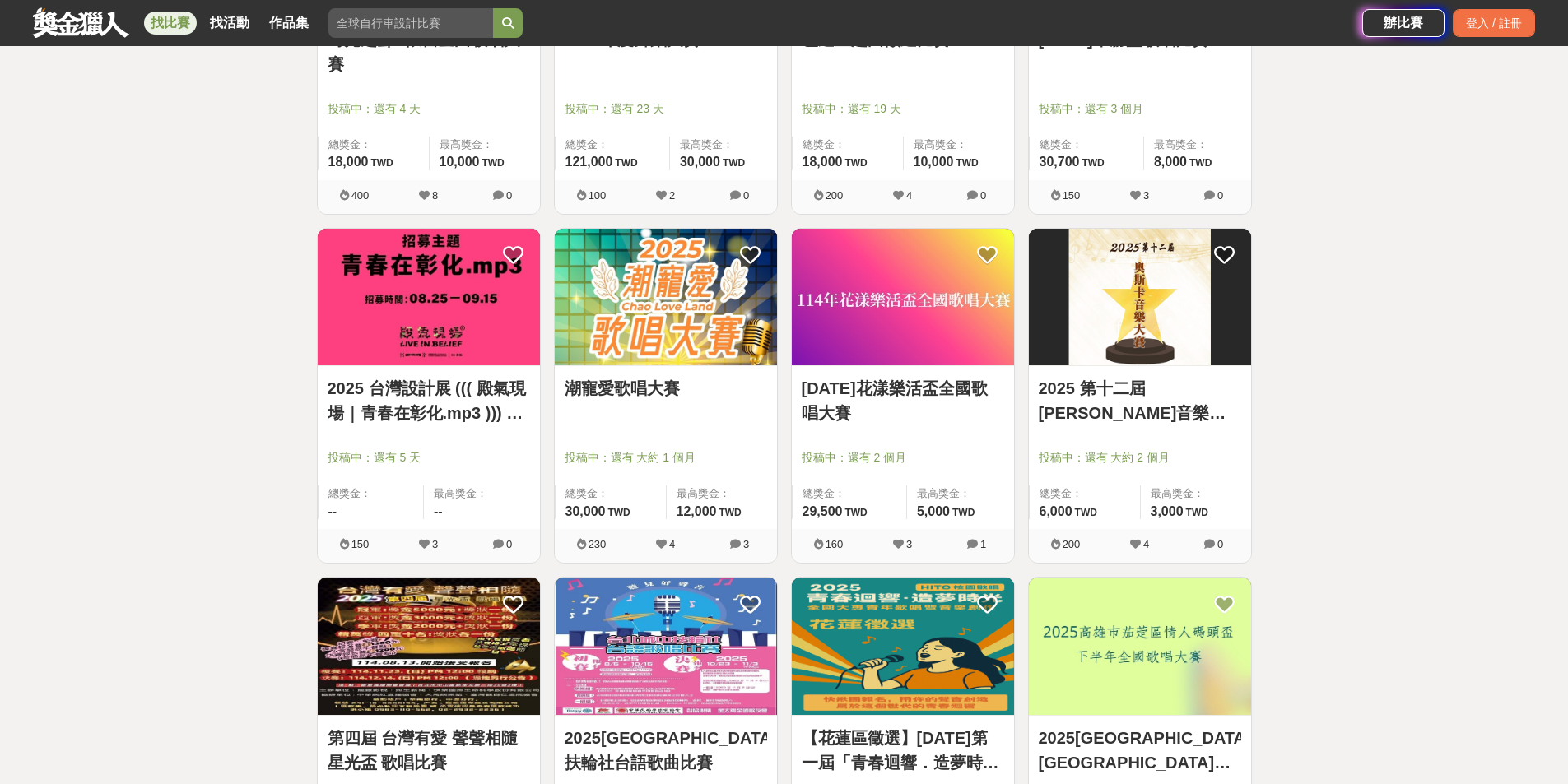
scroll to position [1536, 0]
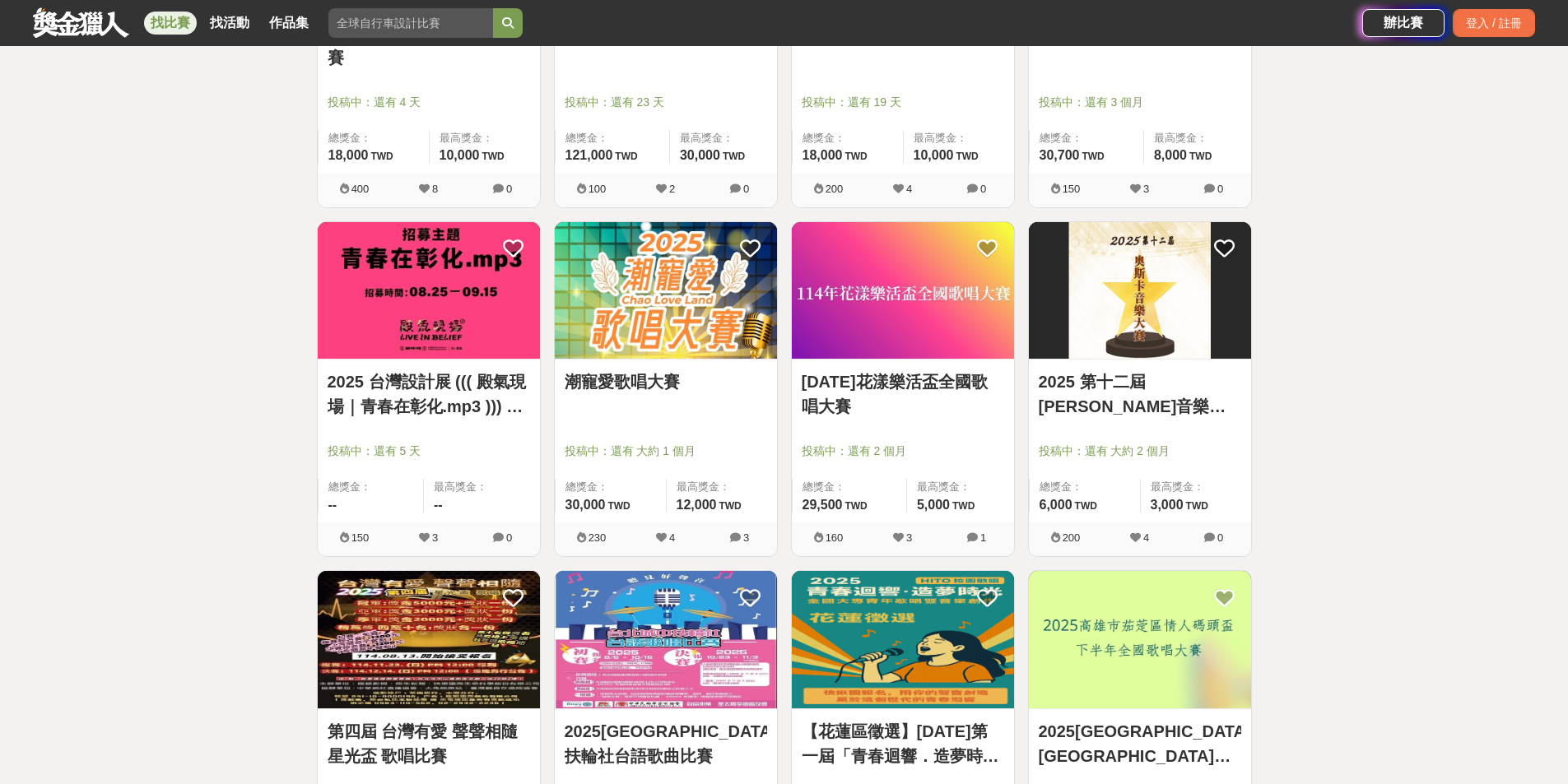
click at [1190, 393] on link "2025 第十二屆[PERSON_NAME]音樂大賽" at bounding box center [1139, 394] width 202 height 49
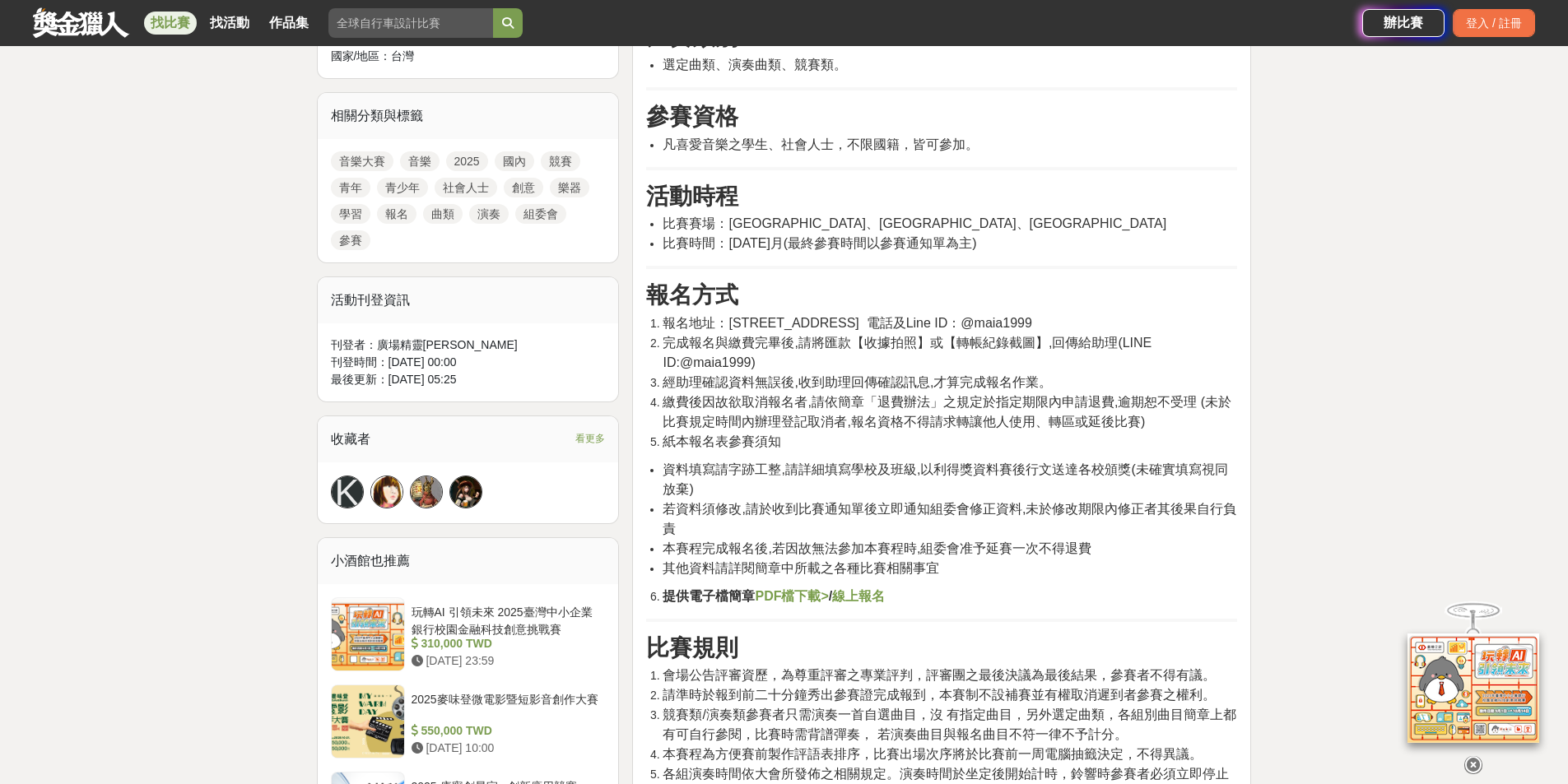
scroll to position [740, 0]
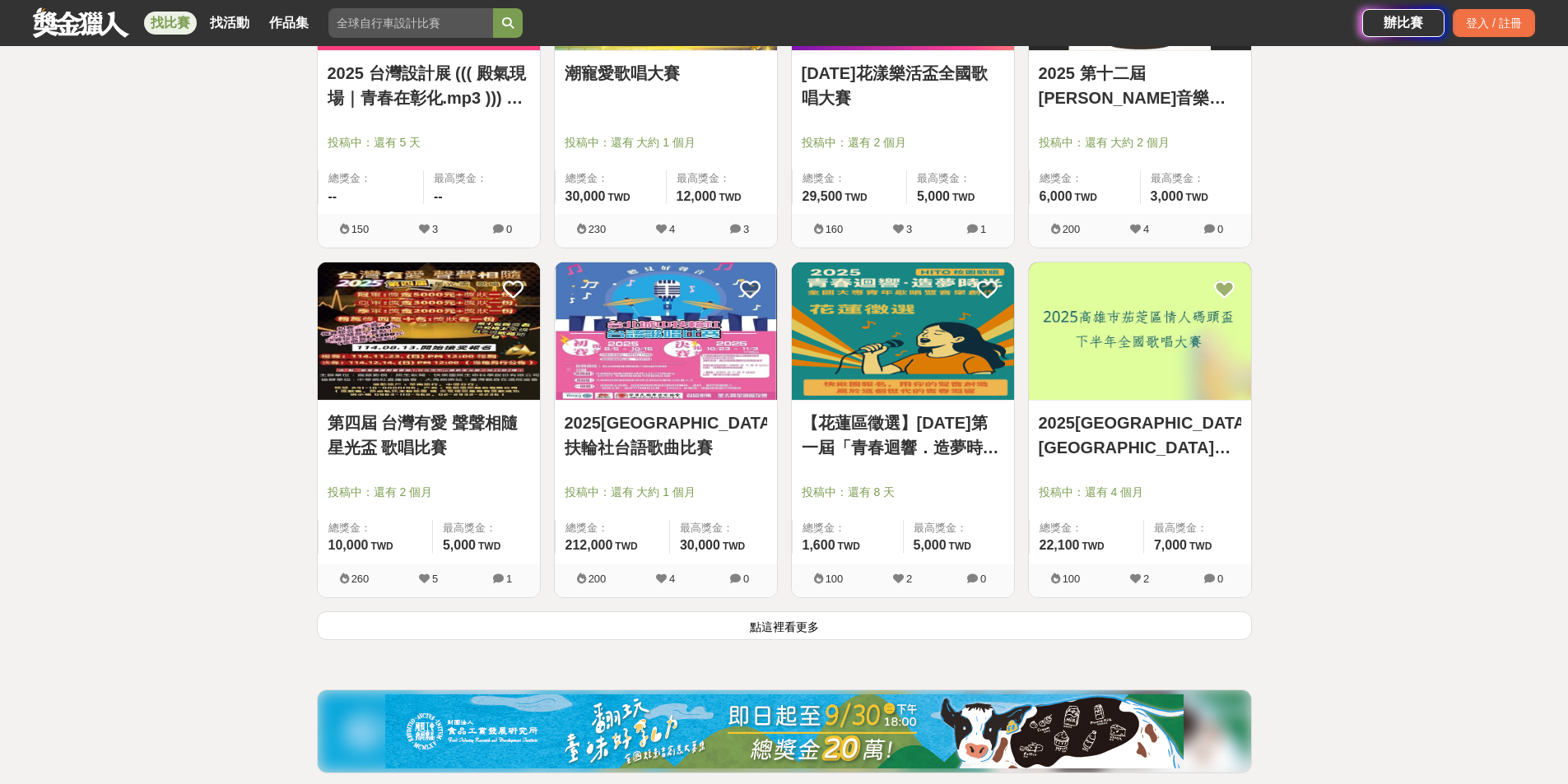
scroll to position [1865, 0]
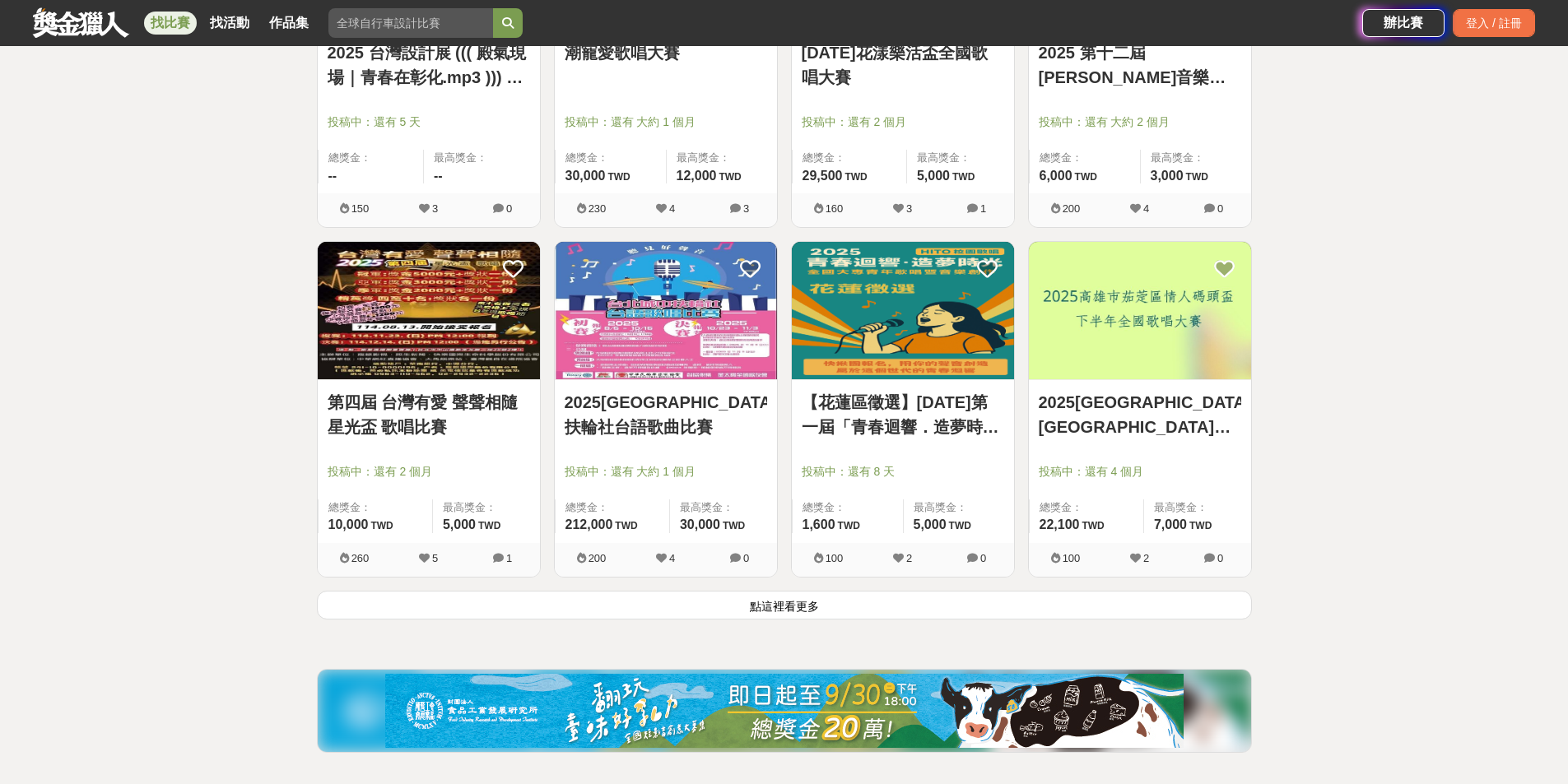
click at [495, 409] on link "第四屆 台灣有愛 聲聲相隨 星光盃 歌唱比賽" at bounding box center [428, 415] width 202 height 49
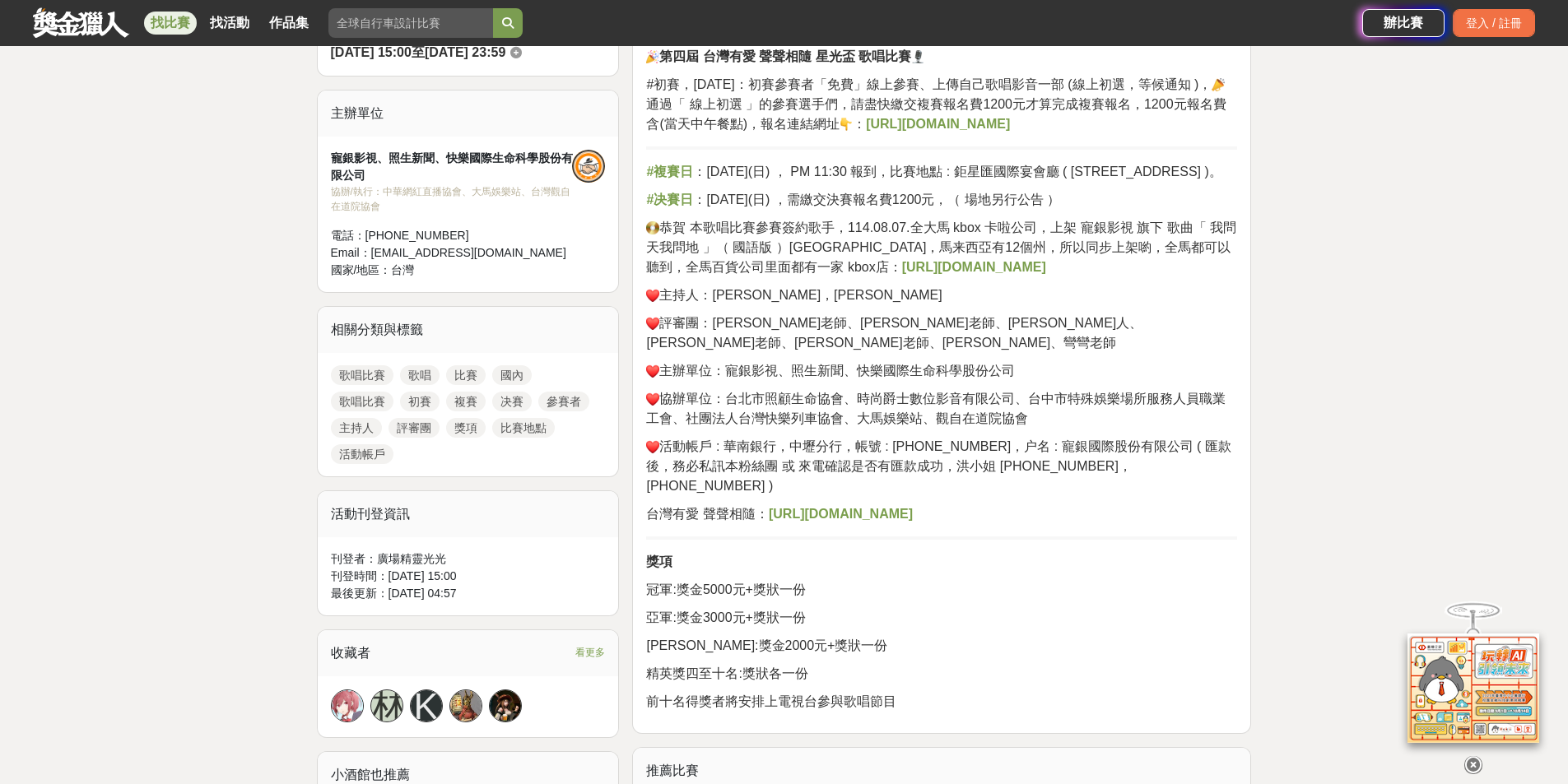
scroll to position [549, 0]
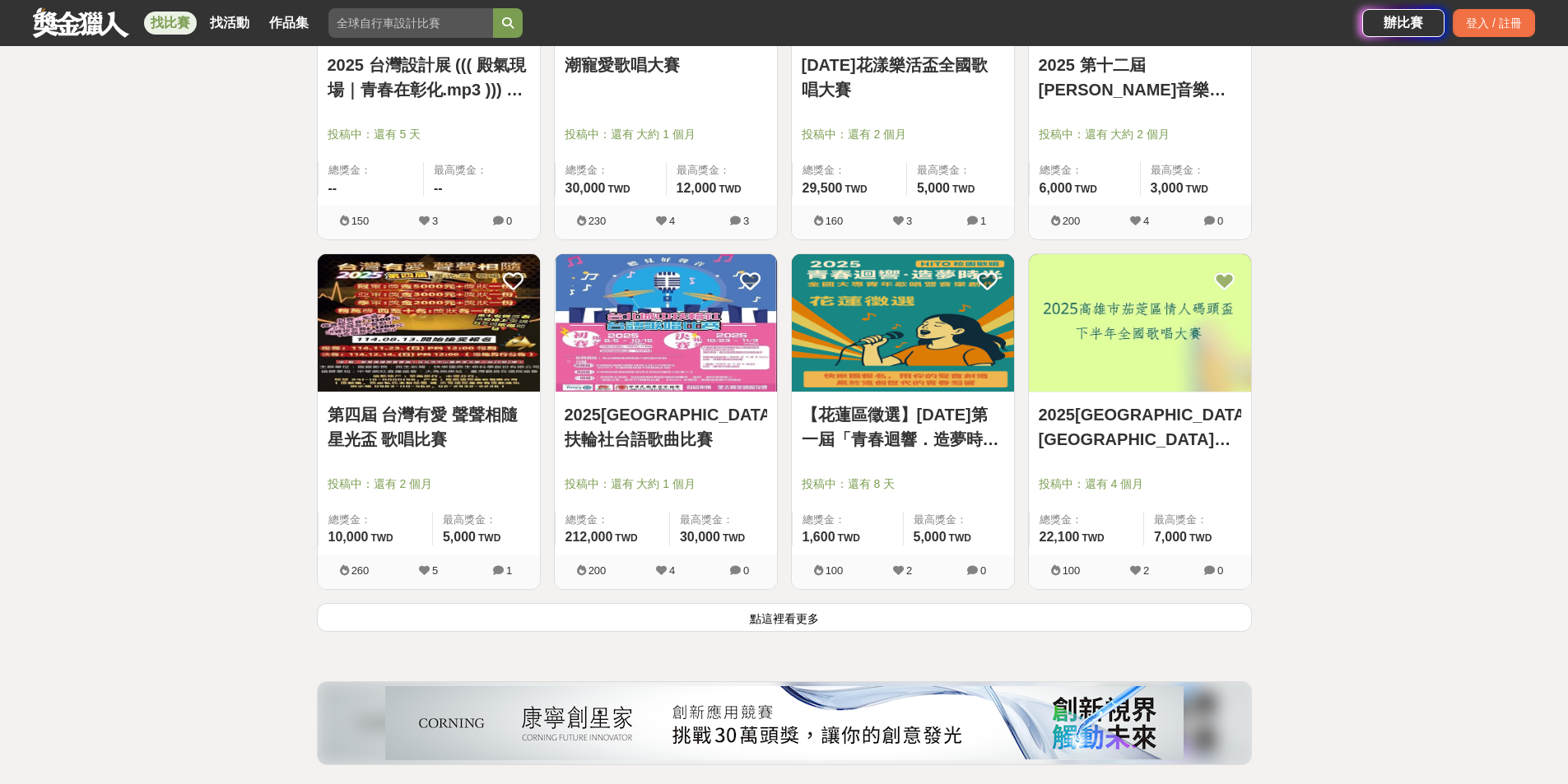
scroll to position [1865, 0]
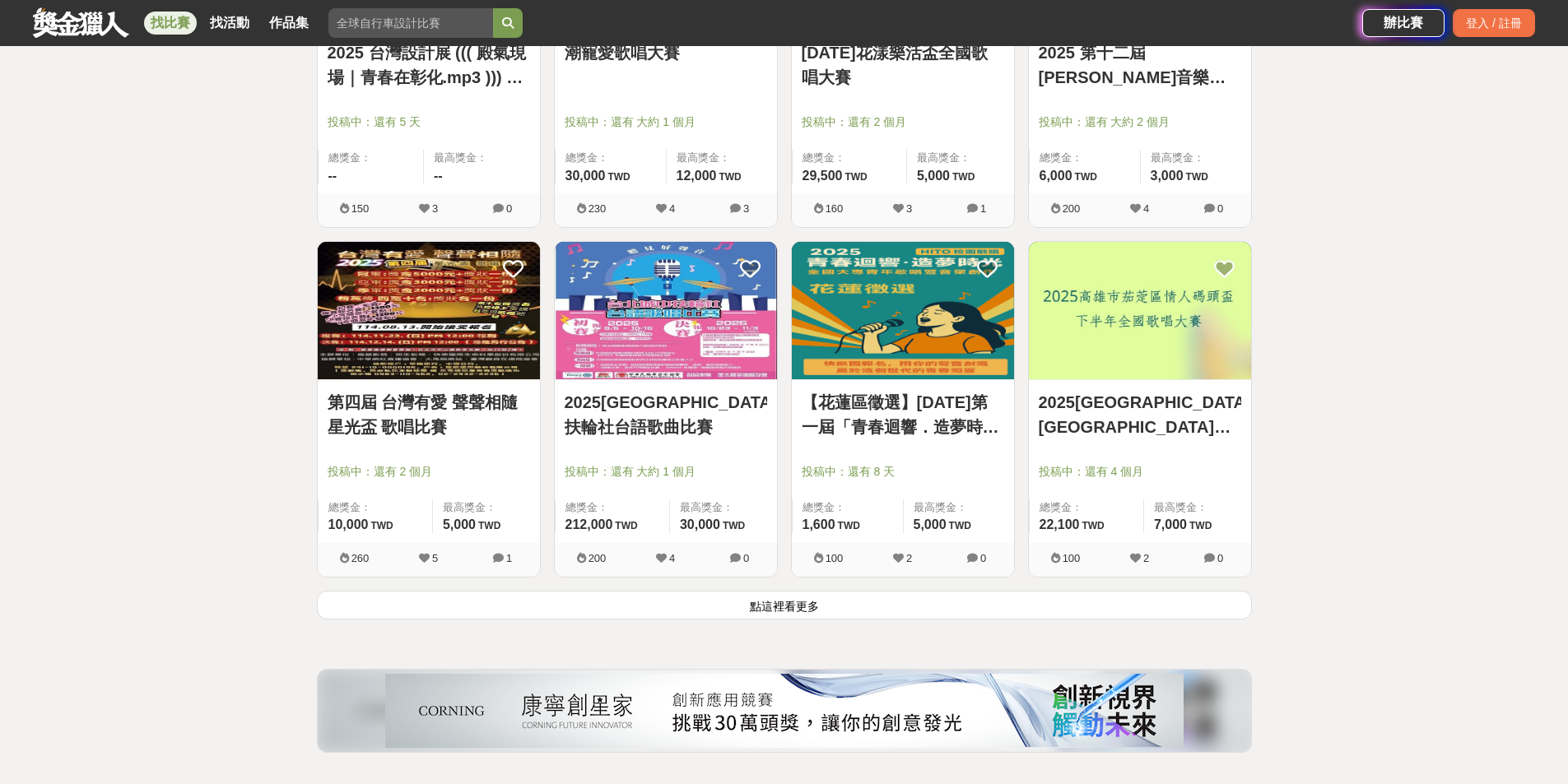
click at [1104, 434] on link "2025[GEOGRAPHIC_DATA][GEOGRAPHIC_DATA]情人碼頭盃下半年全國歌唱大賽" at bounding box center [1139, 415] width 202 height 49
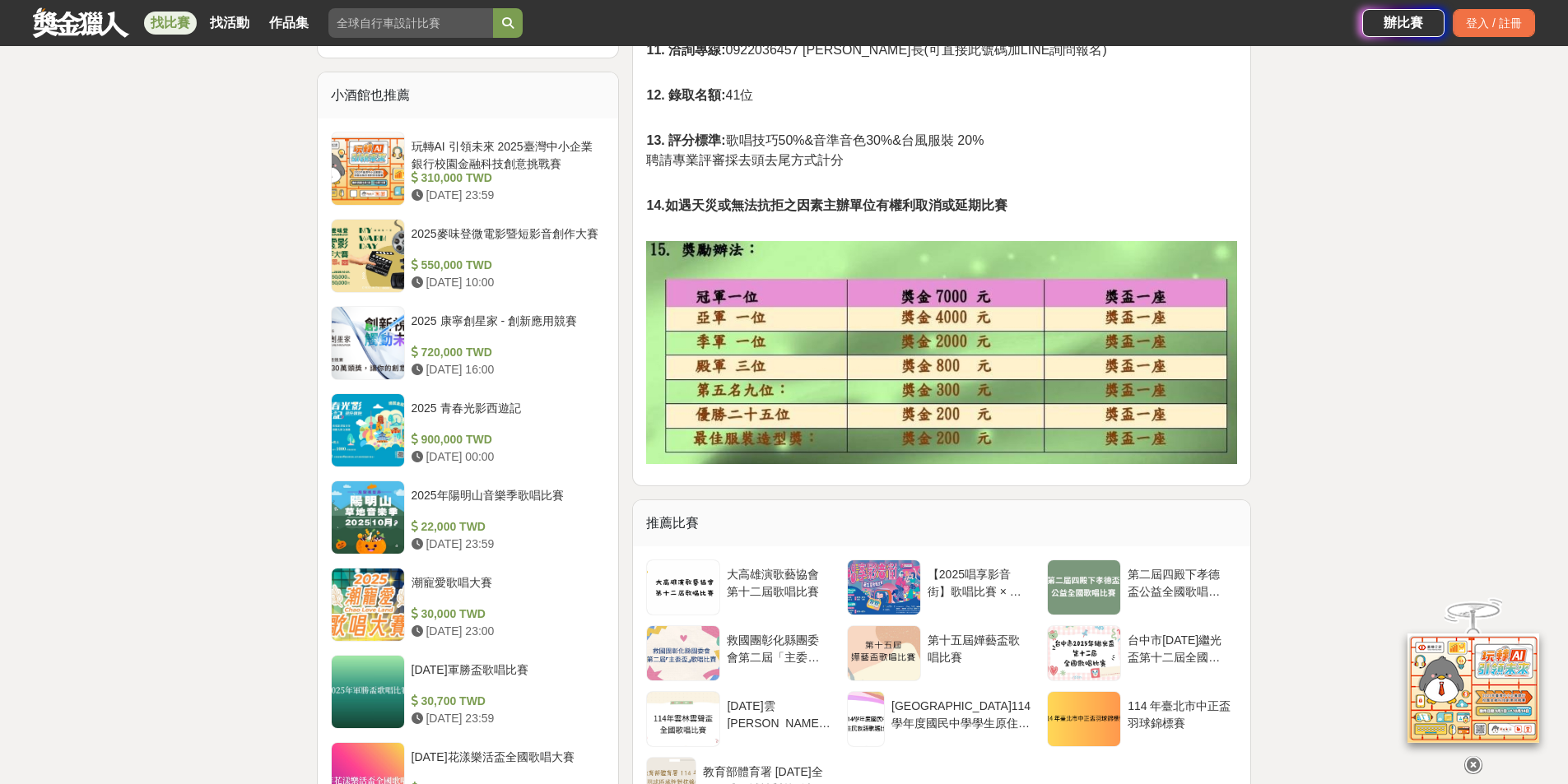
scroll to position [1207, 0]
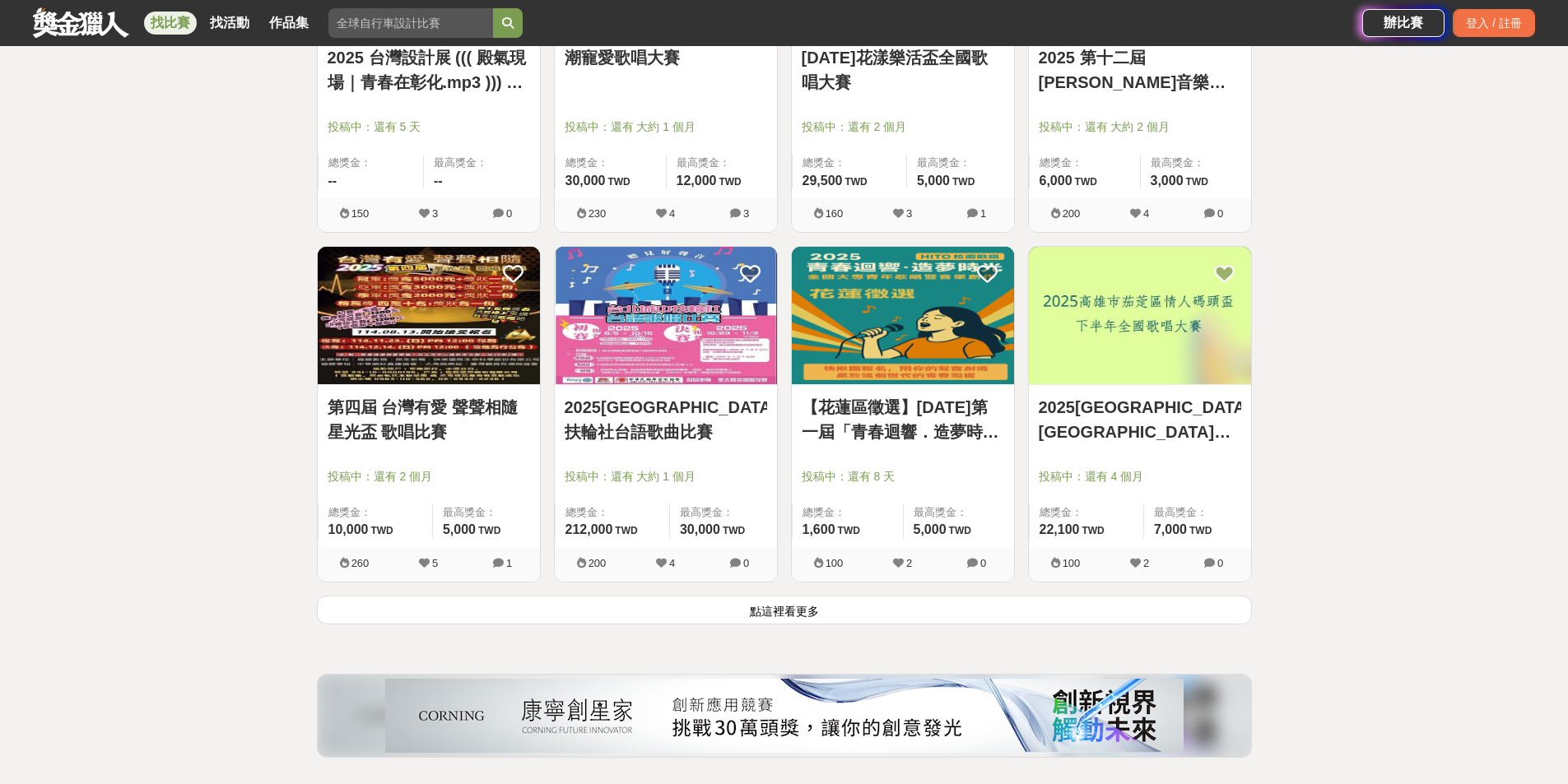
scroll to position [1865, 0]
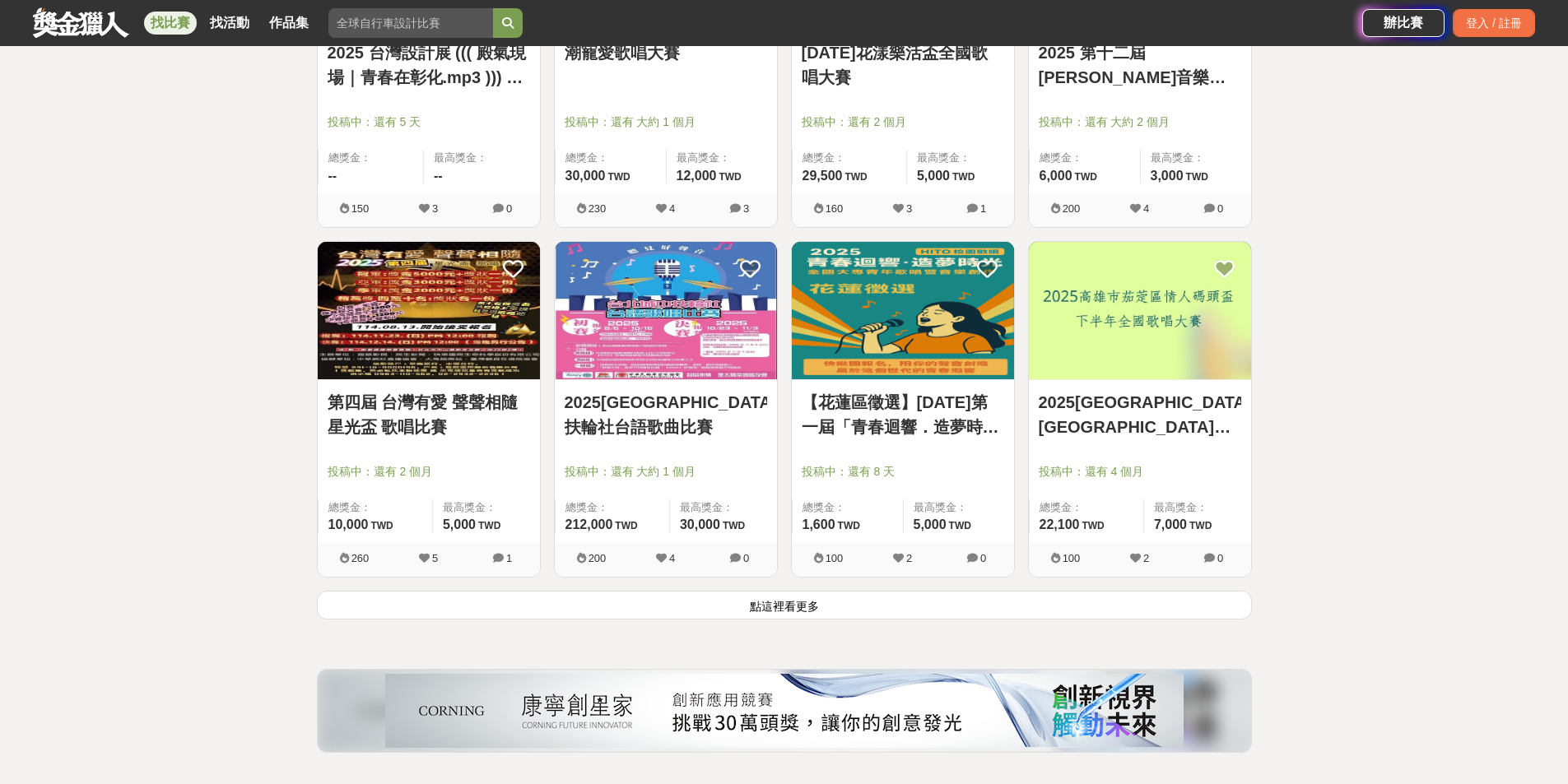
click at [782, 609] on button "點這裡看更多" at bounding box center [784, 605] width 935 height 29
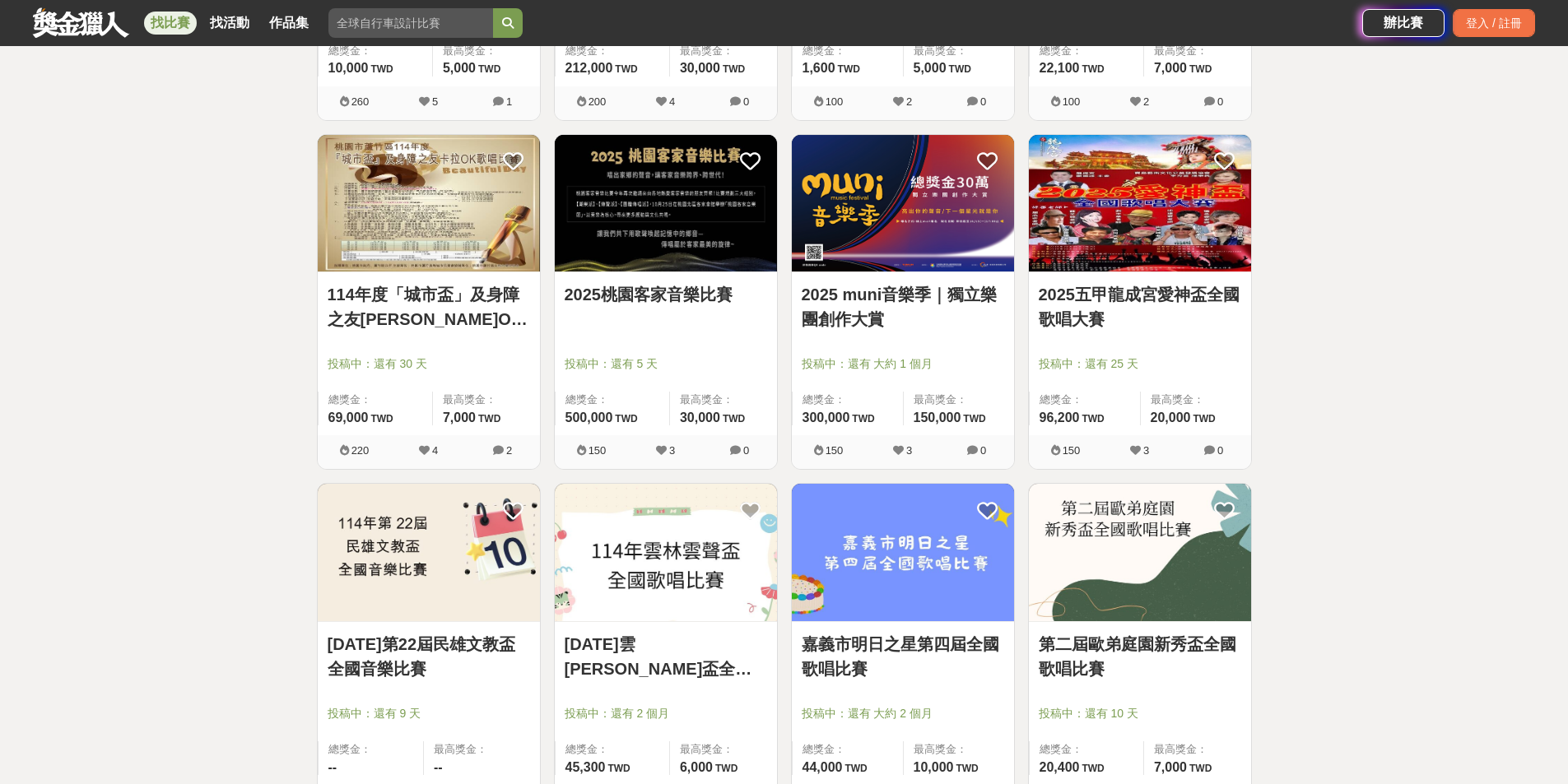
scroll to position [2386, 0]
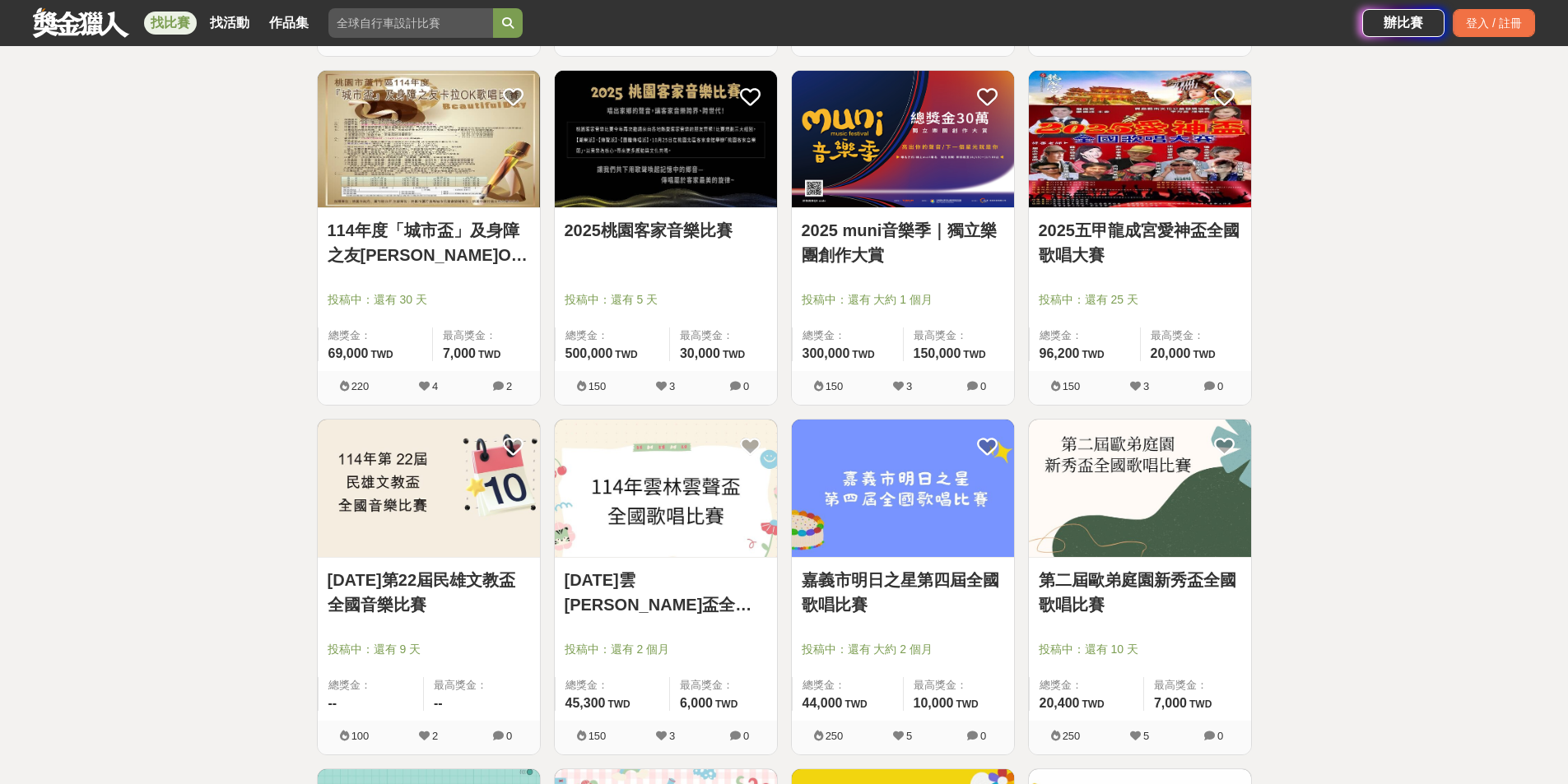
click at [1108, 237] on link "2025五甲龍成宮愛神盃全國歌唱大賽" at bounding box center [1139, 243] width 202 height 49
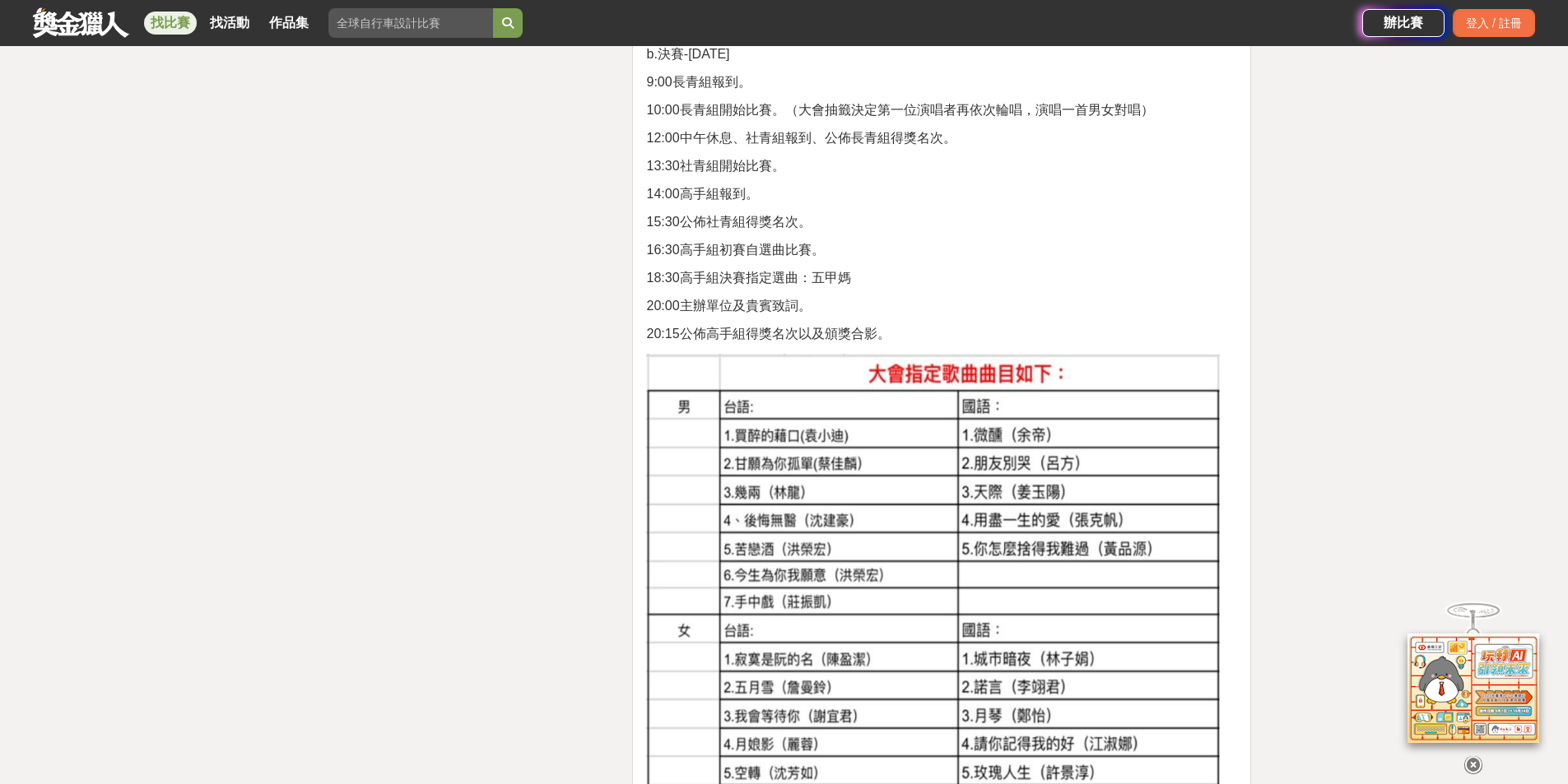
scroll to position [2495, 0]
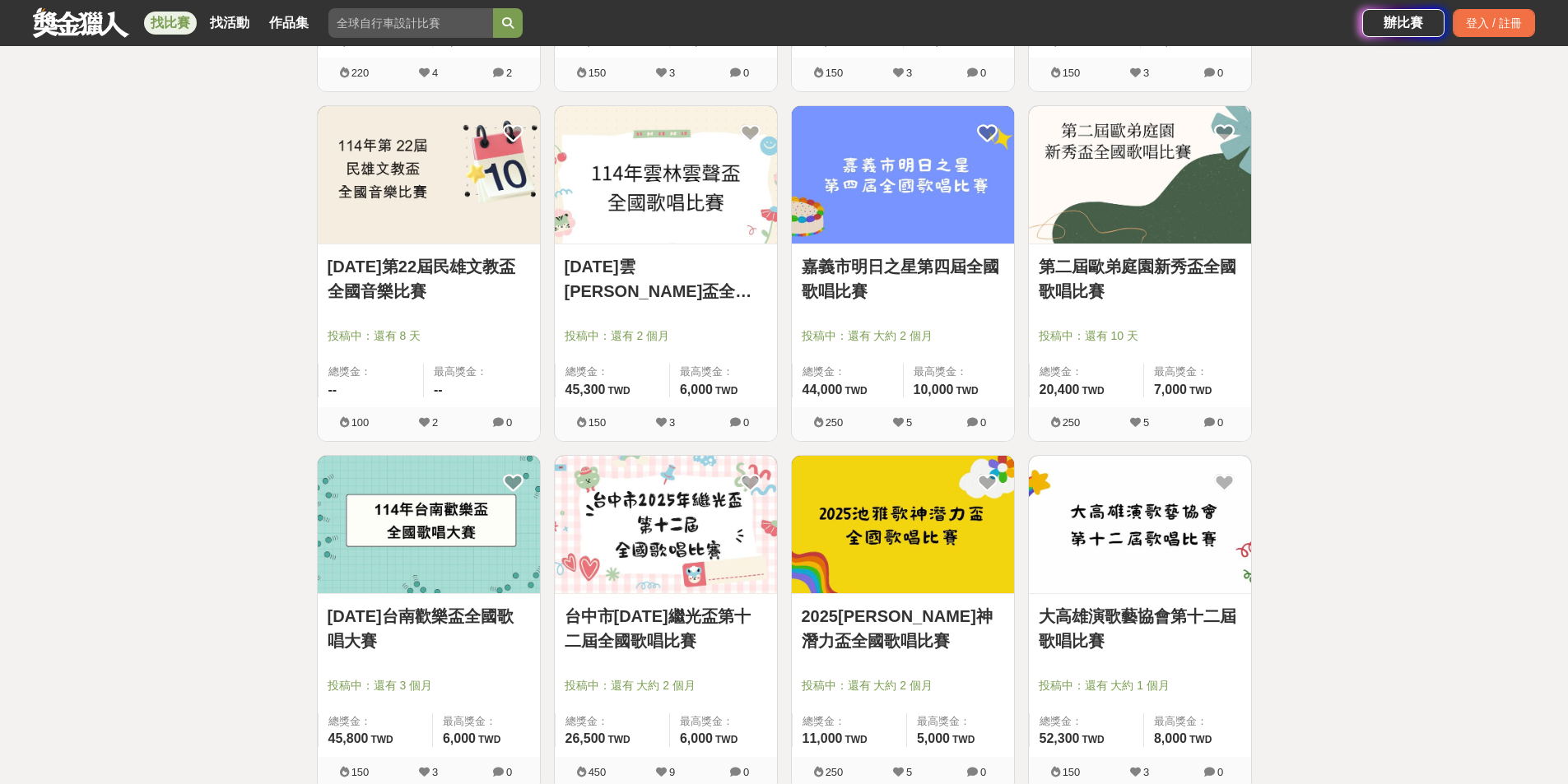
scroll to position [2715, 0]
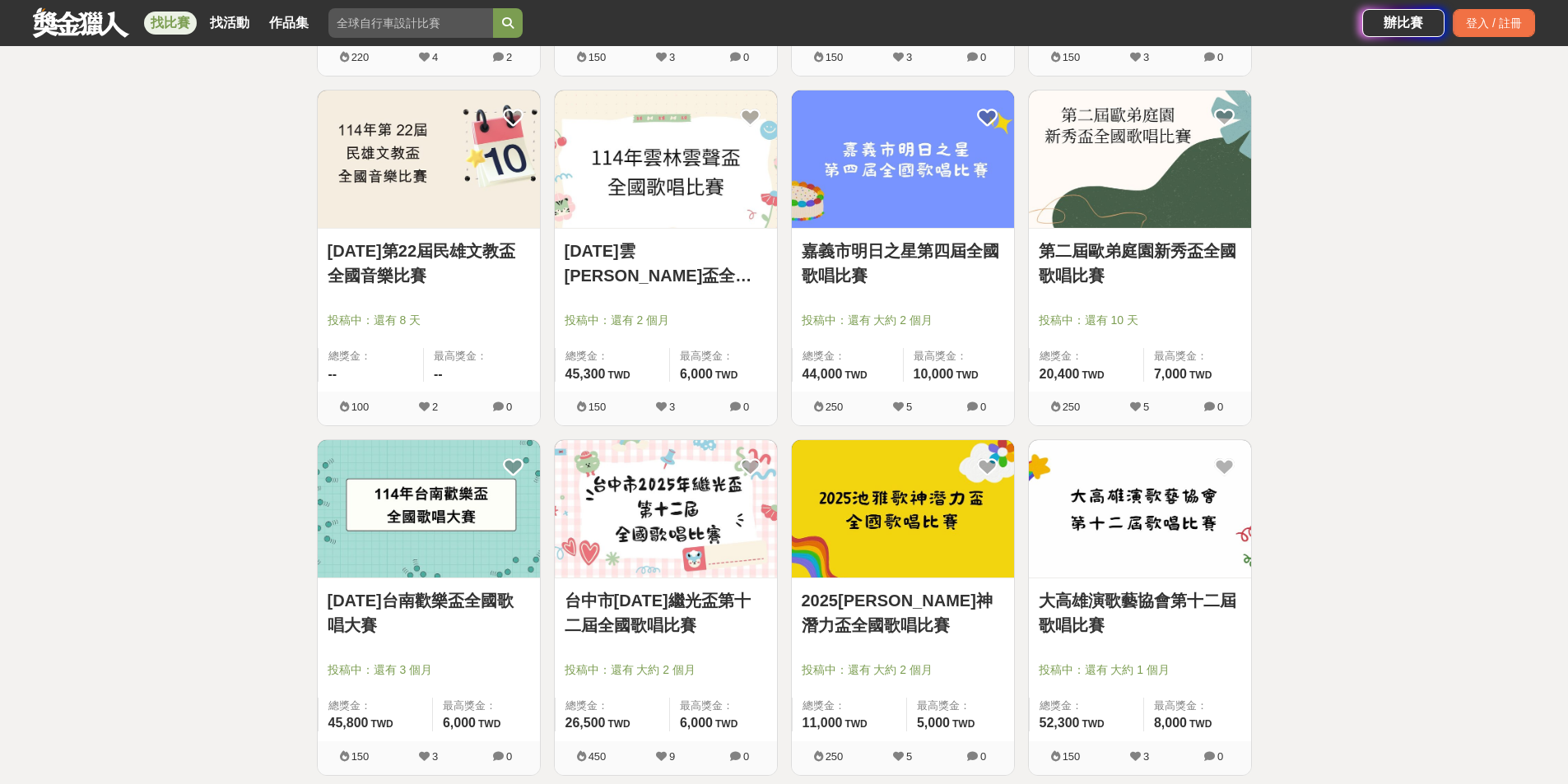
click at [1200, 262] on link "第二屆歐弟庭園新秀盃全國歌唱比賽" at bounding box center [1139, 263] width 202 height 49
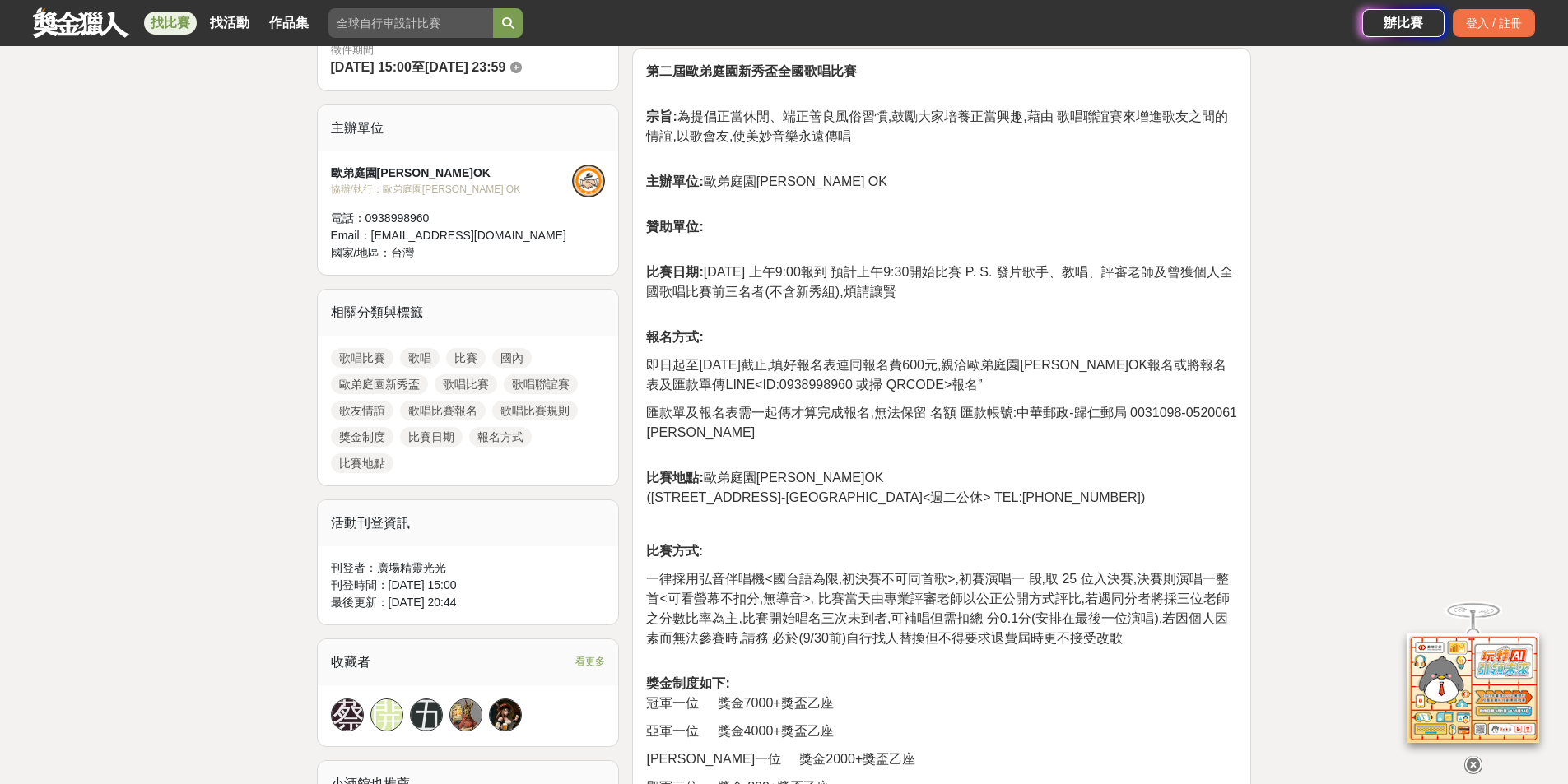
scroll to position [603, 0]
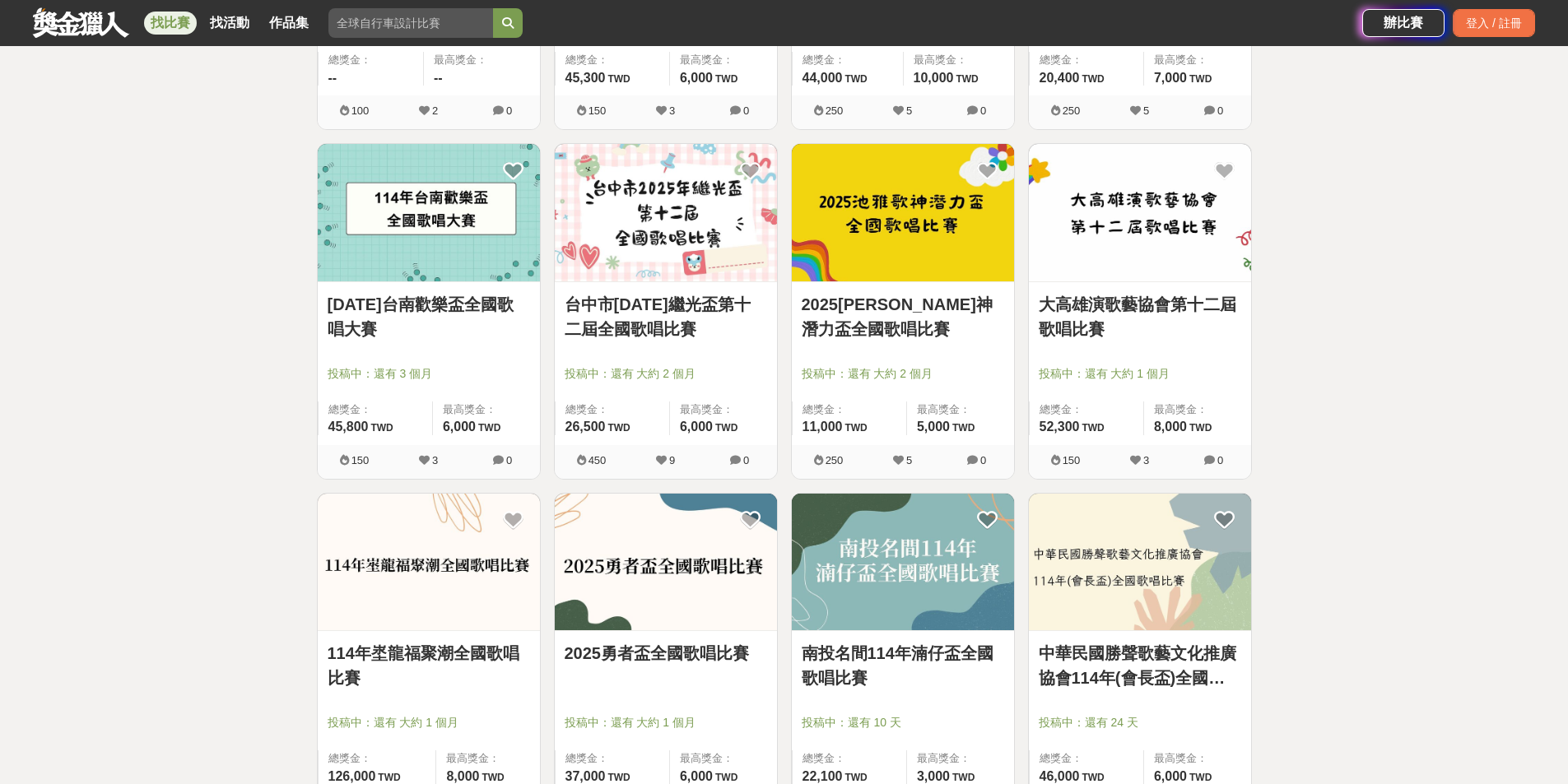
scroll to position [3016, 0]
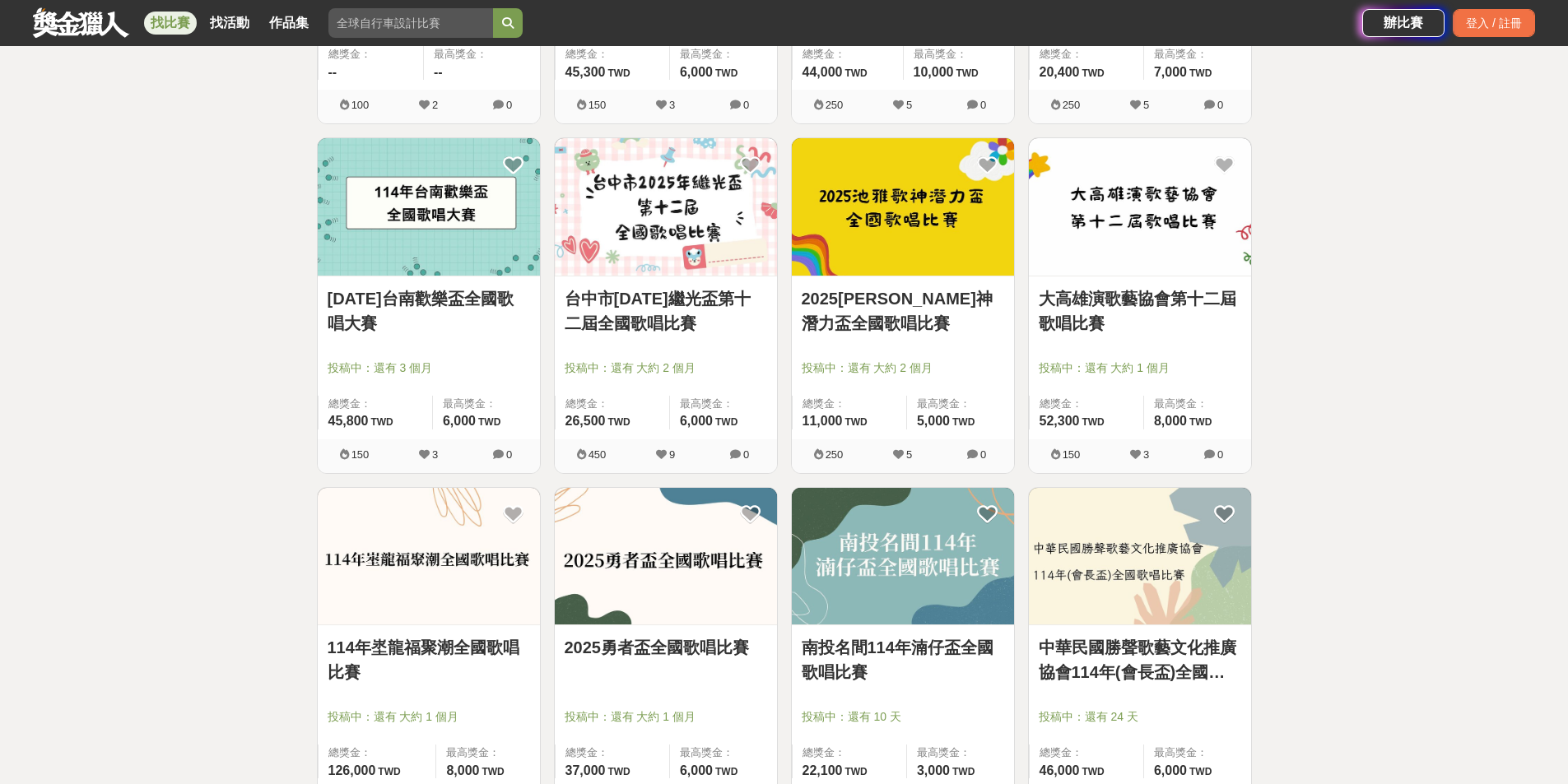
click at [1077, 324] on link "大高雄演歌藝協會第十二屆歌唱比賽" at bounding box center [1139, 311] width 202 height 49
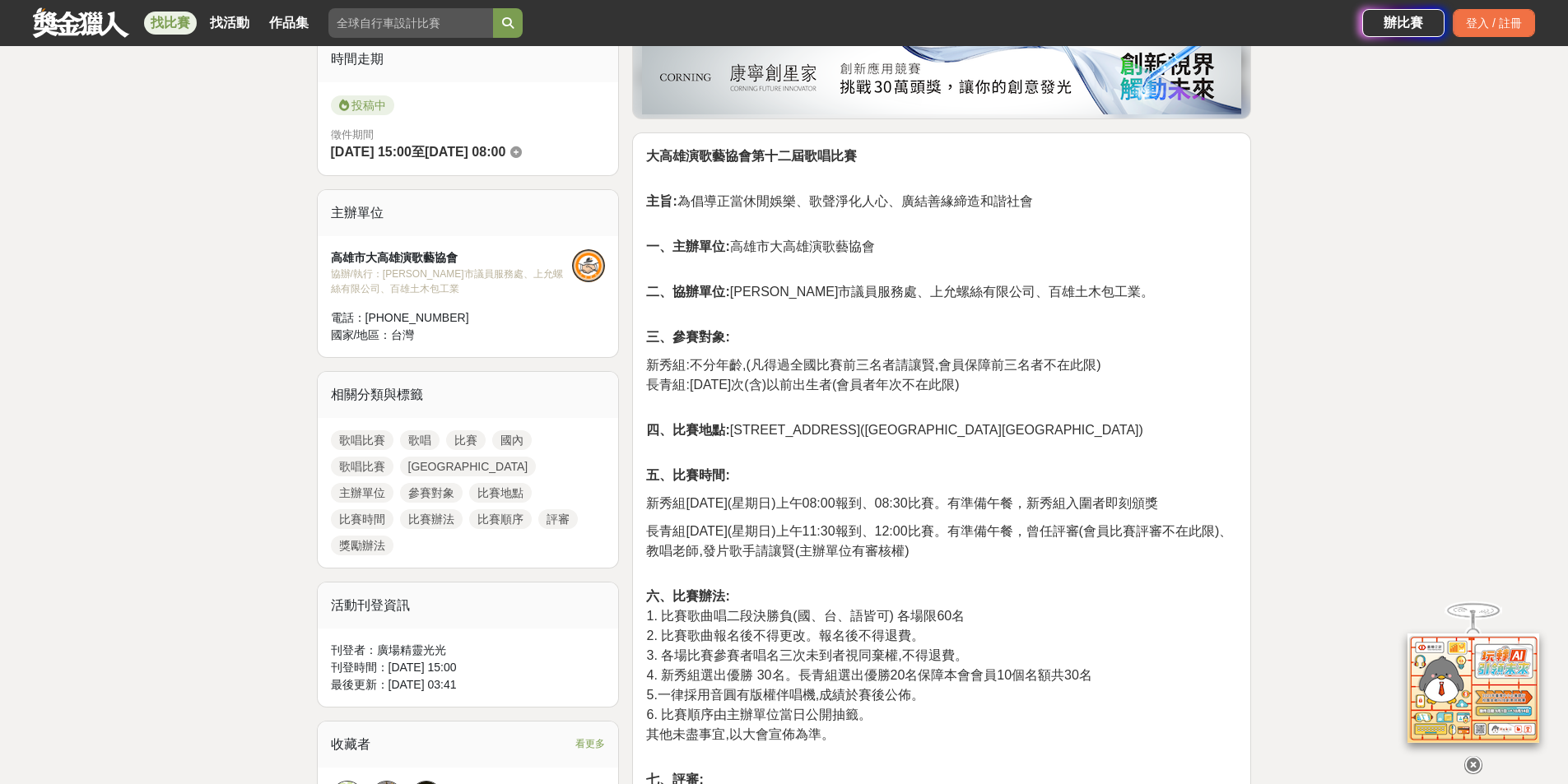
scroll to position [418, 0]
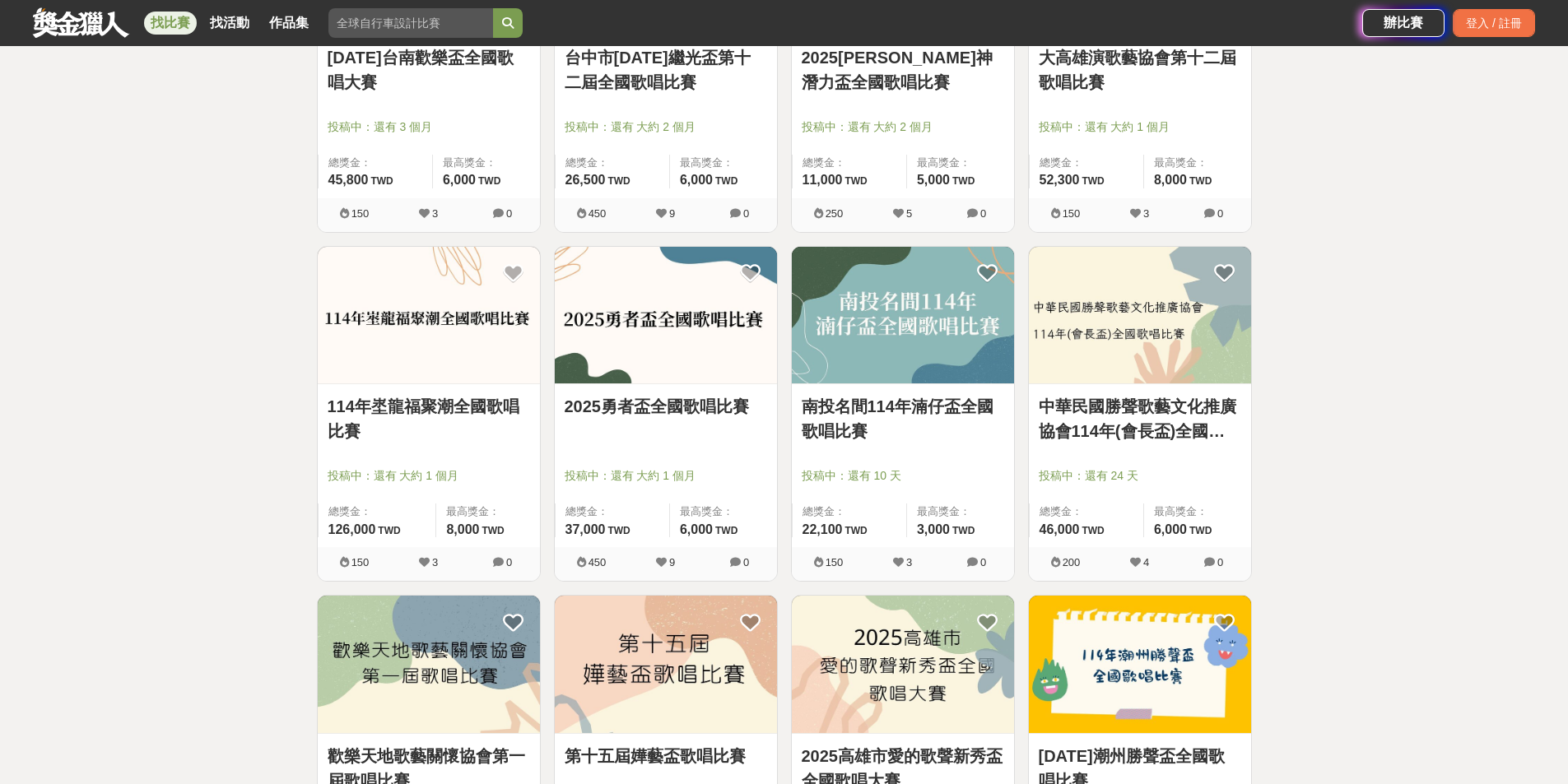
scroll to position [3319, 0]
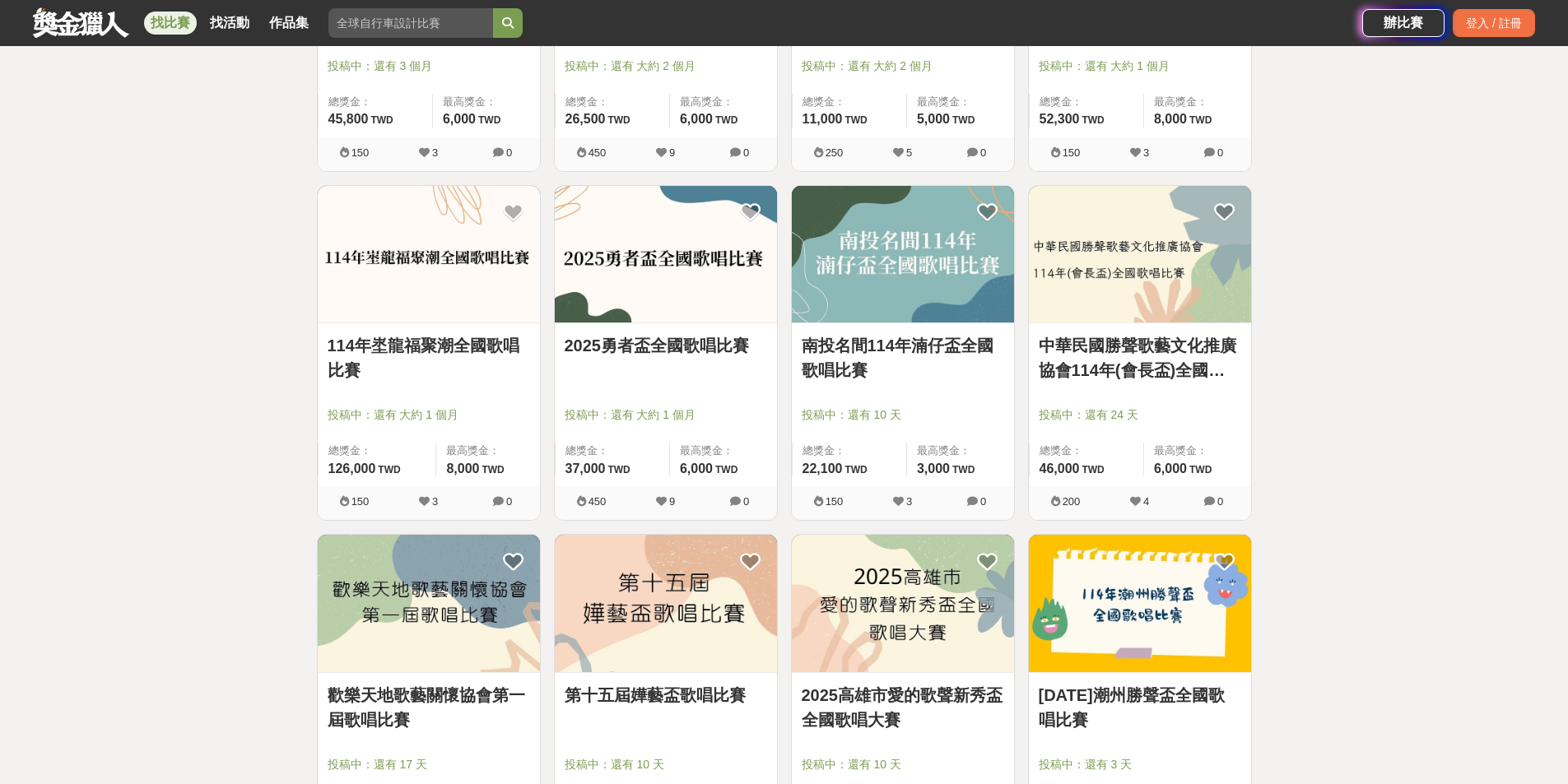
click at [447, 355] on link "114年埊龍福聚潮全國歌唱比賽" at bounding box center [428, 358] width 202 height 49
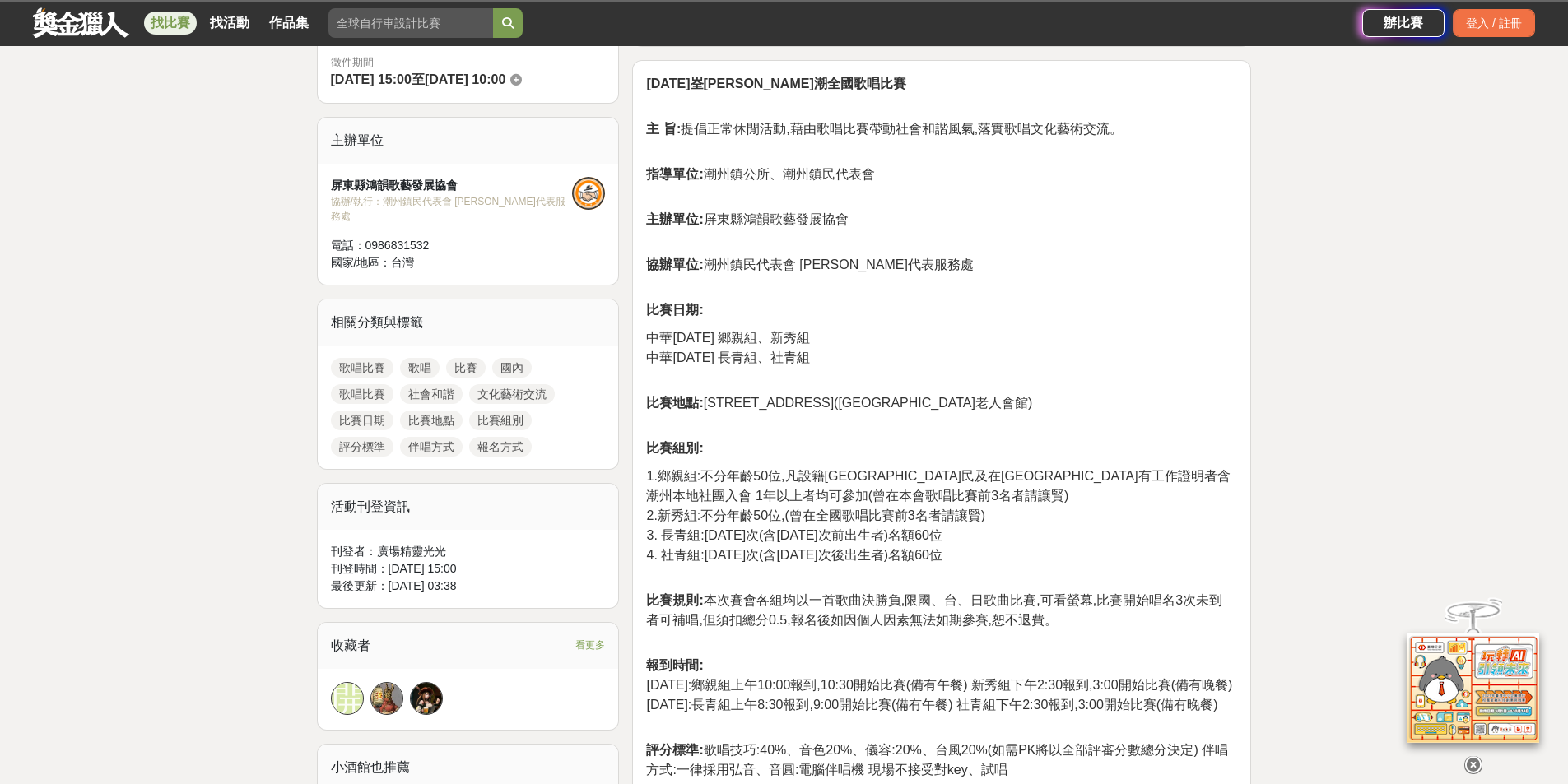
scroll to position [521, 0]
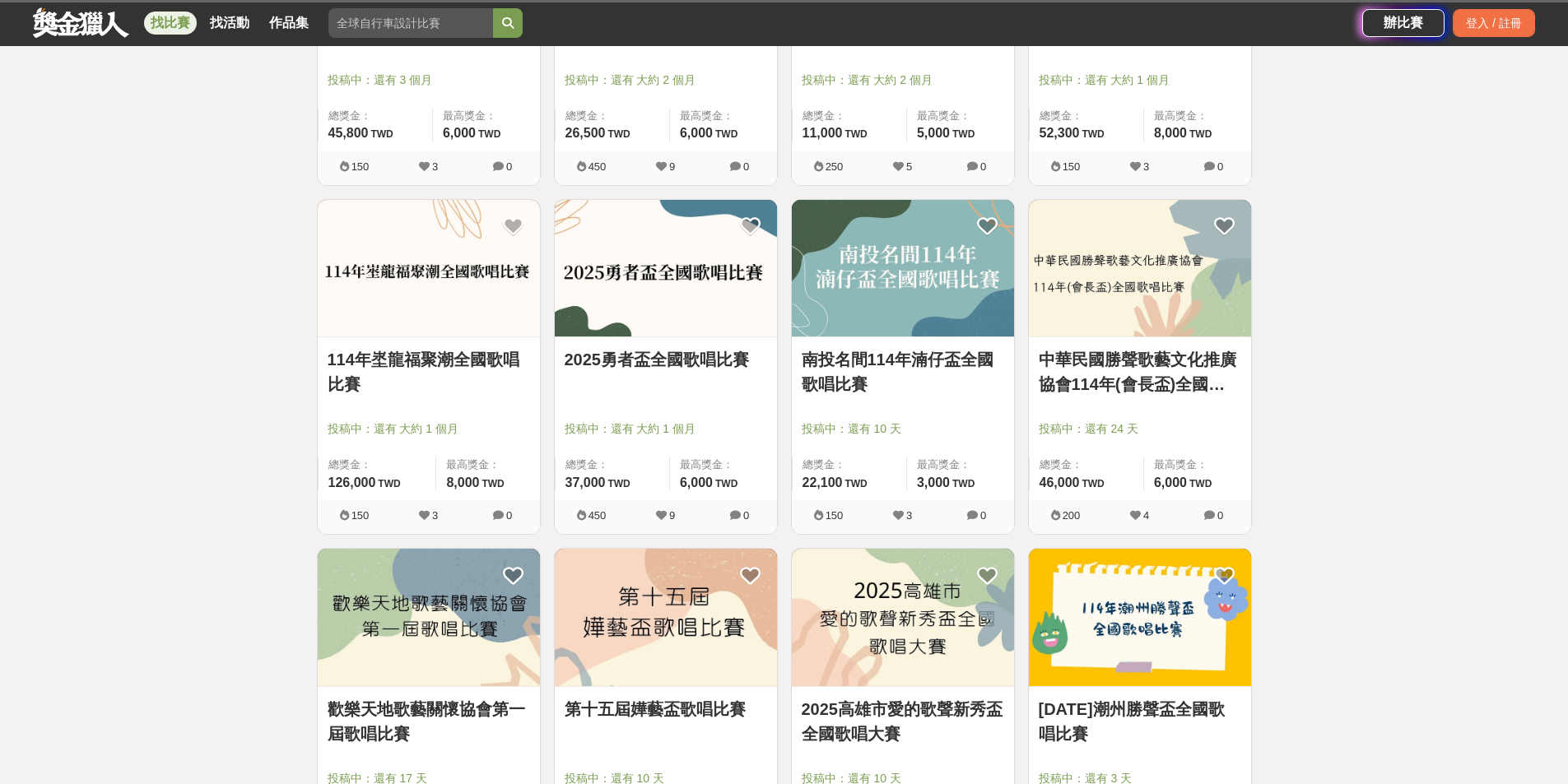
scroll to position [3319, 0]
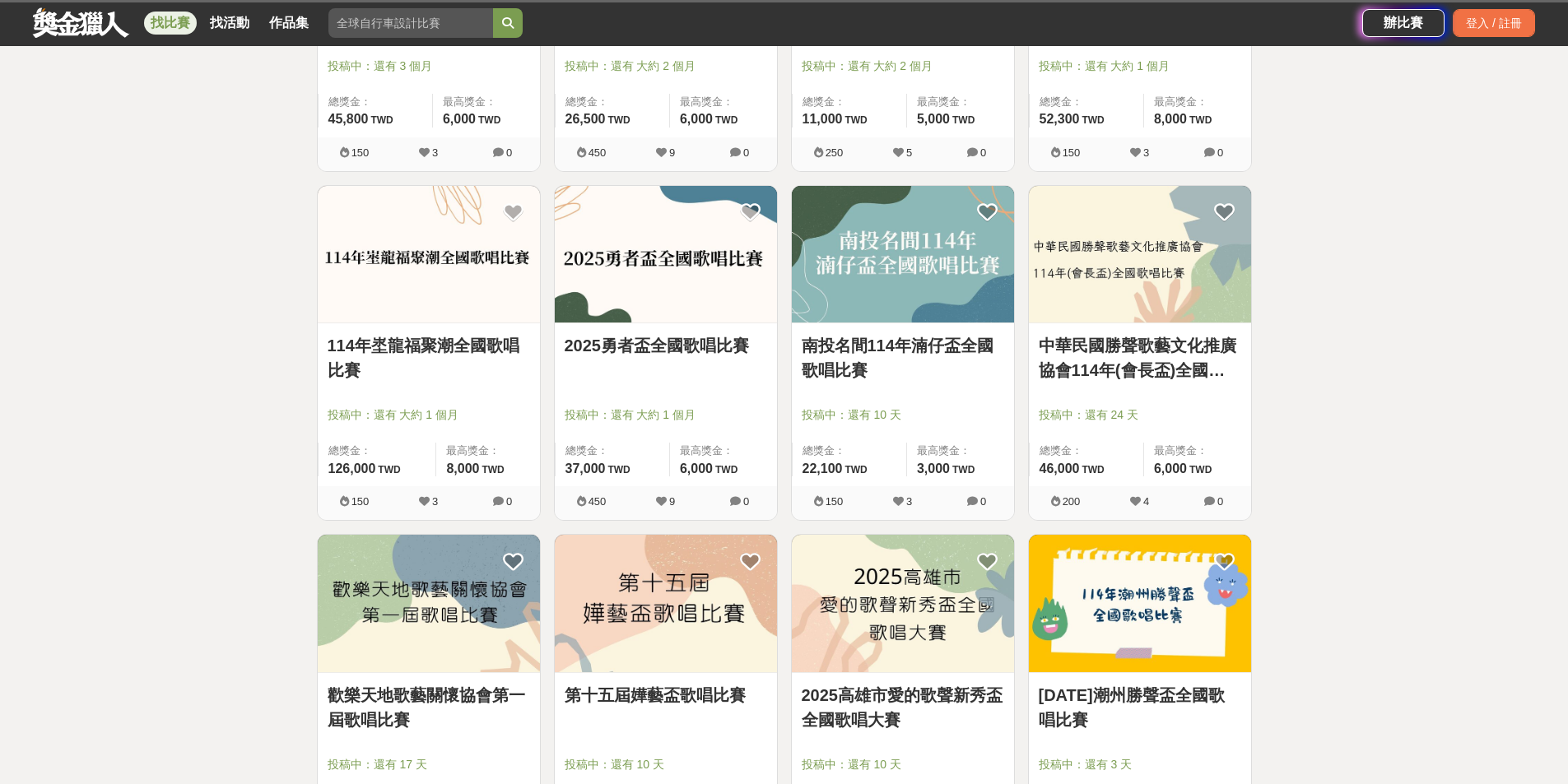
click at [667, 346] on link "2025勇者盃全國歌唱比賽" at bounding box center [666, 345] width 202 height 25
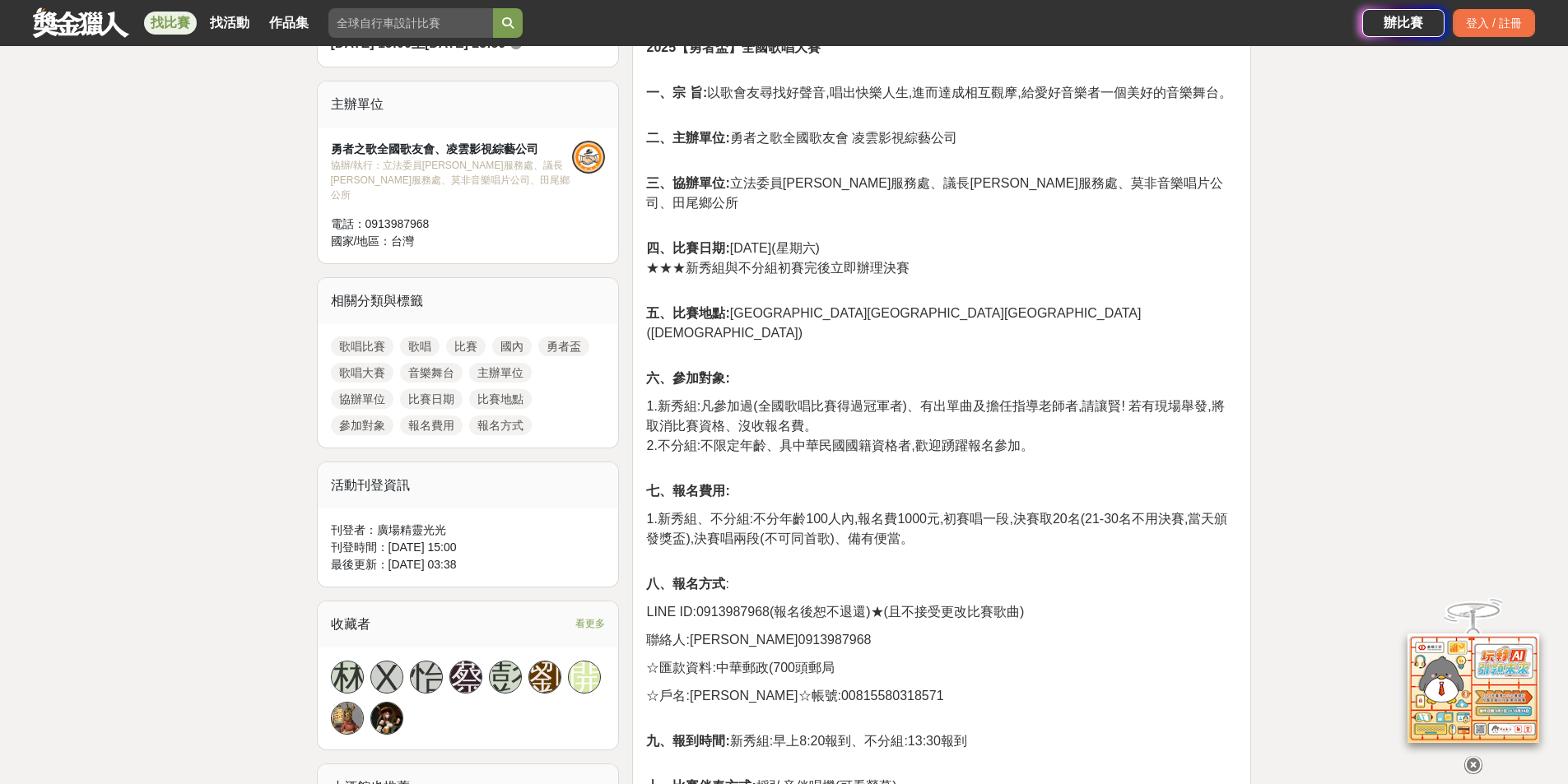
scroll to position [493, 0]
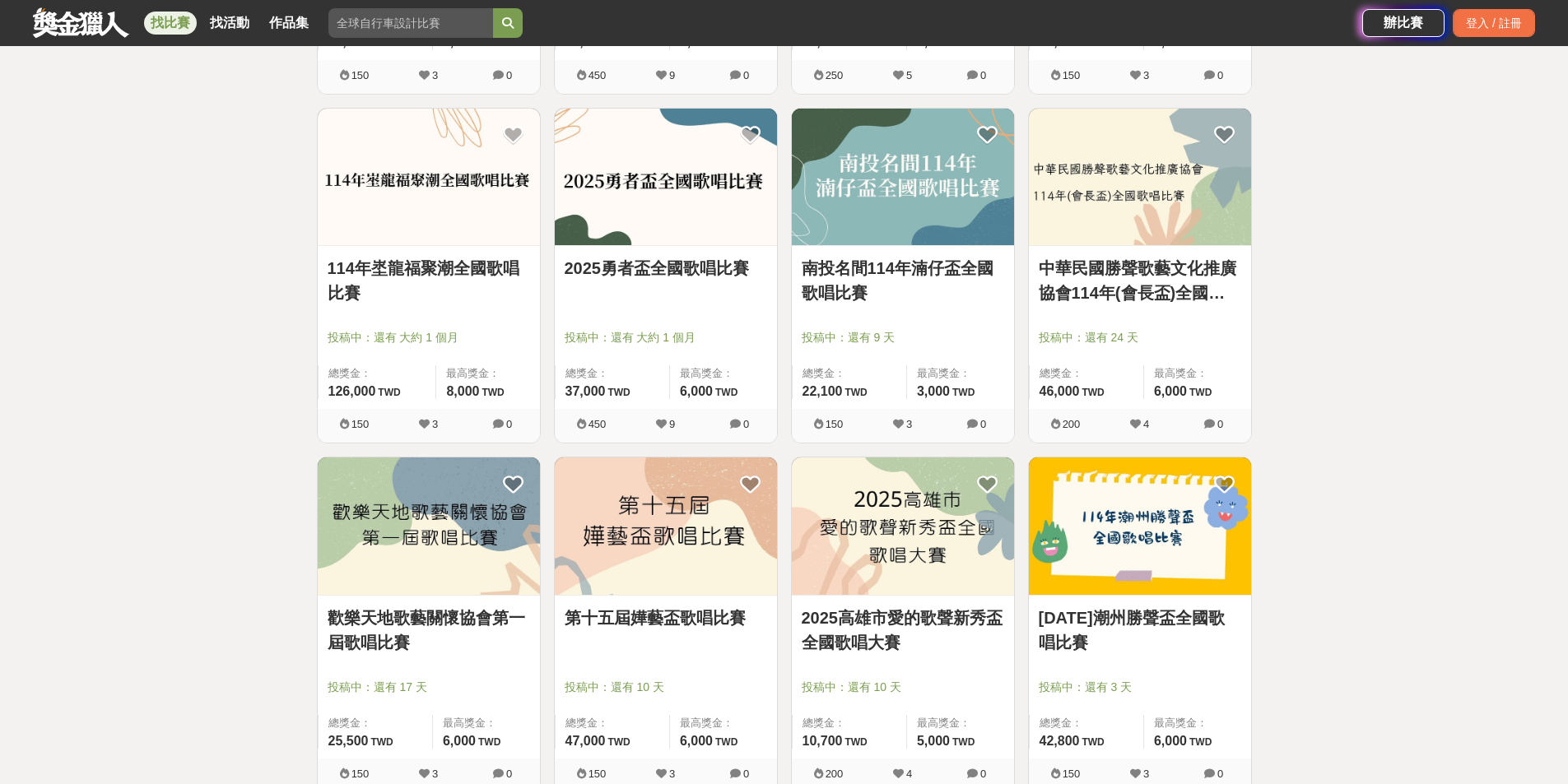
scroll to position [3401, 0]
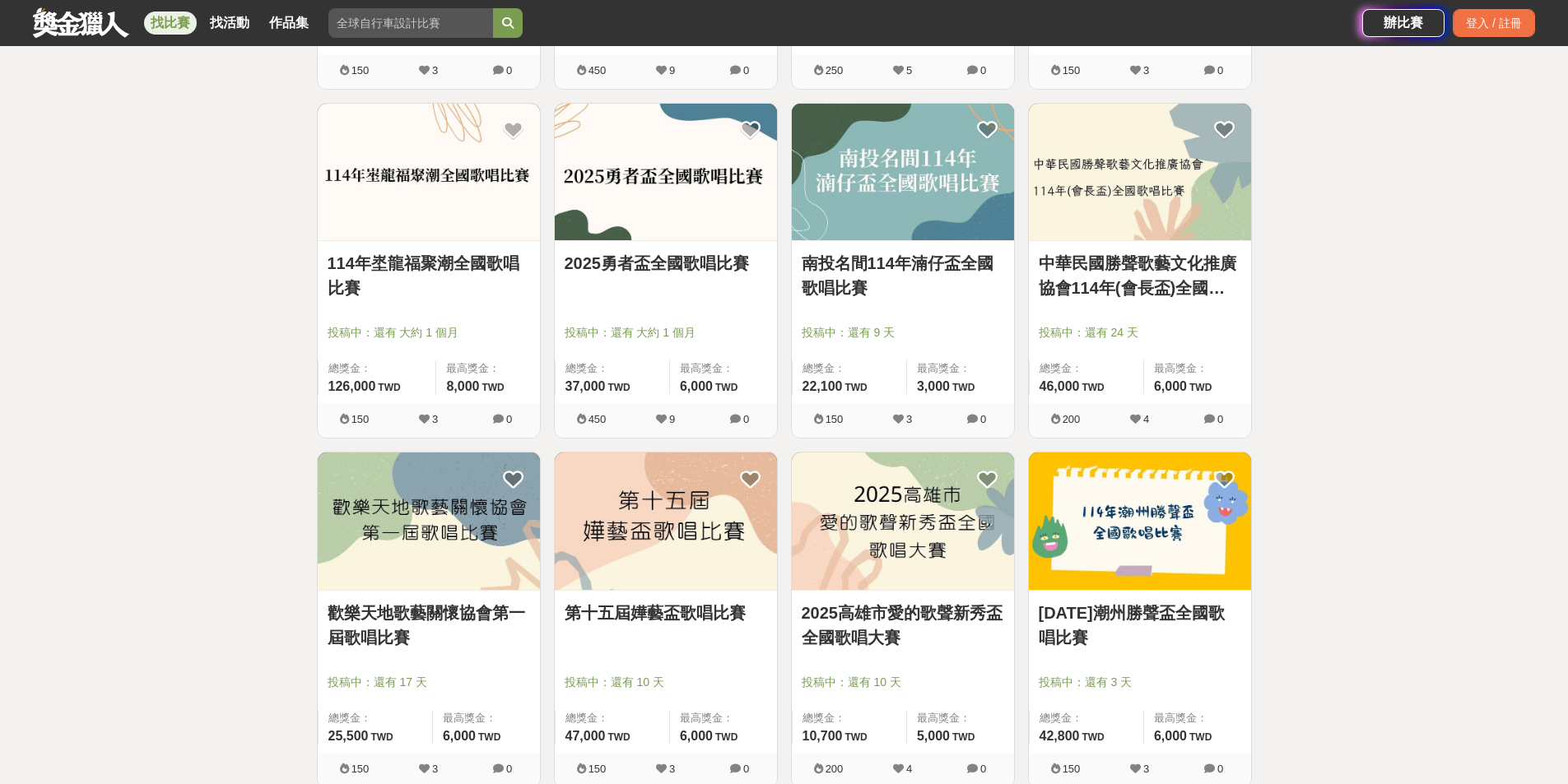
click at [1195, 289] on link "中華民國勝聲歌藝文化推廣協會114年(會長盃)全國歌唱比賽" at bounding box center [1139, 276] width 202 height 49
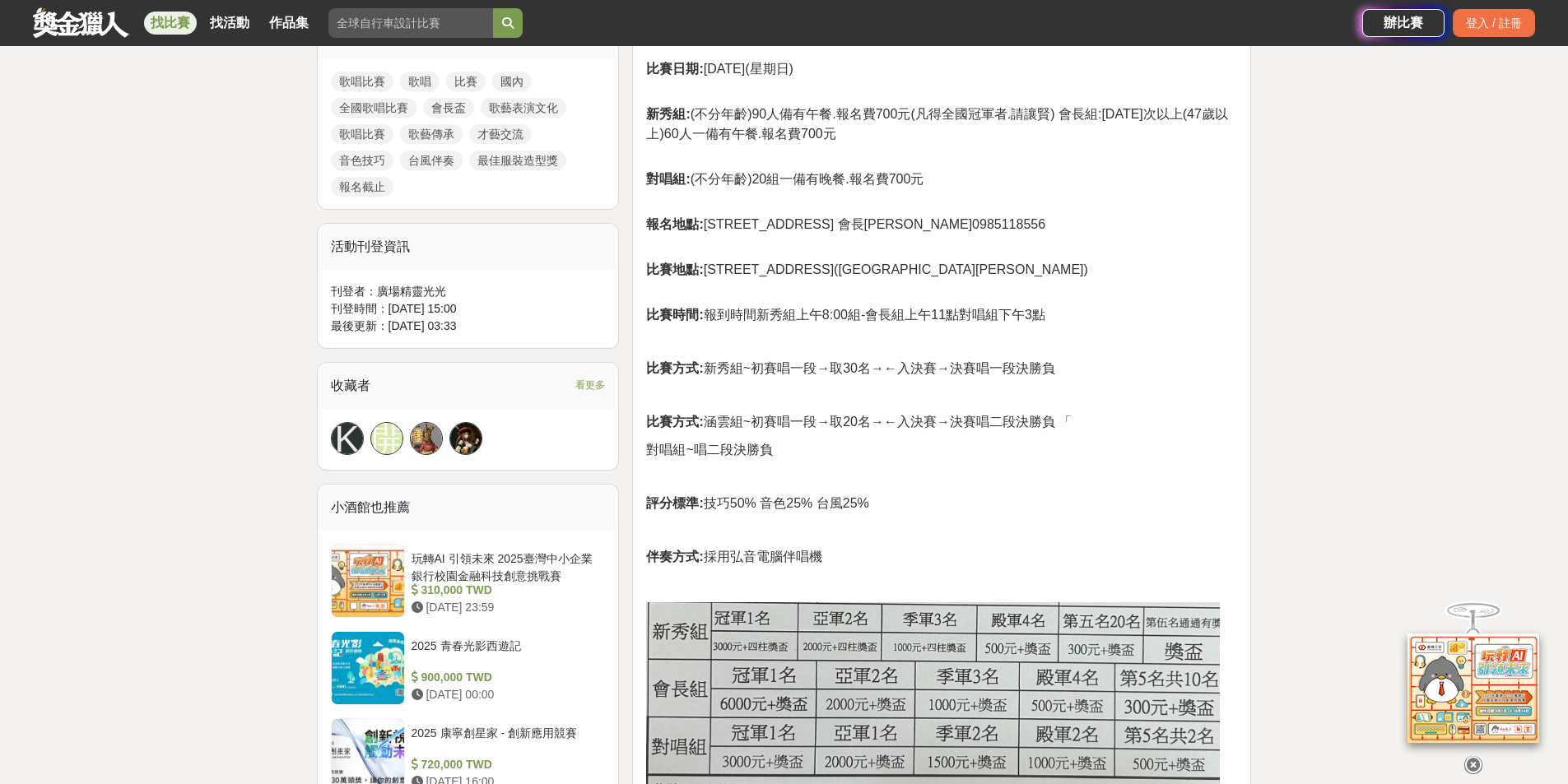
scroll to position [782, 0]
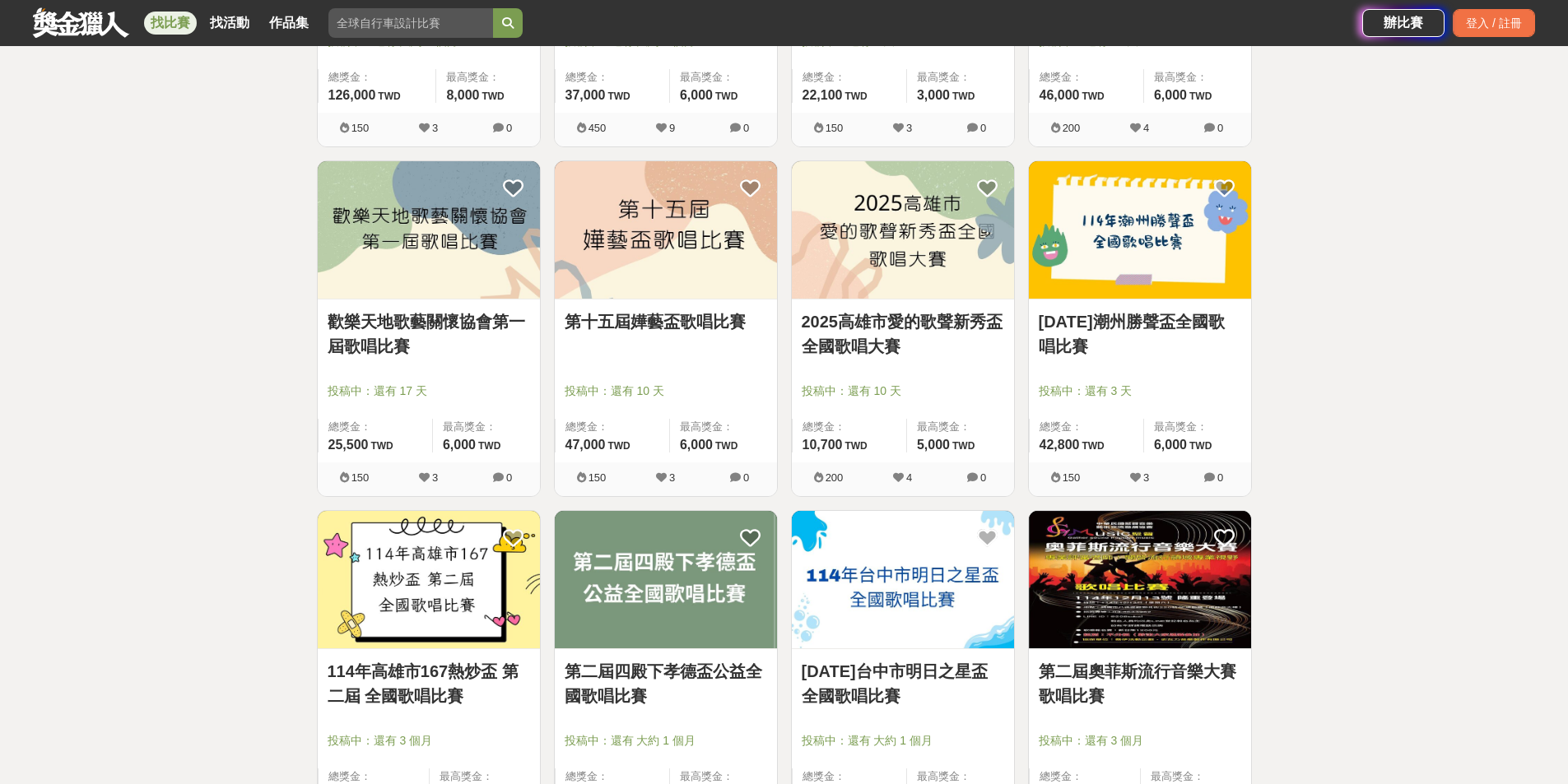
scroll to position [3703, 0]
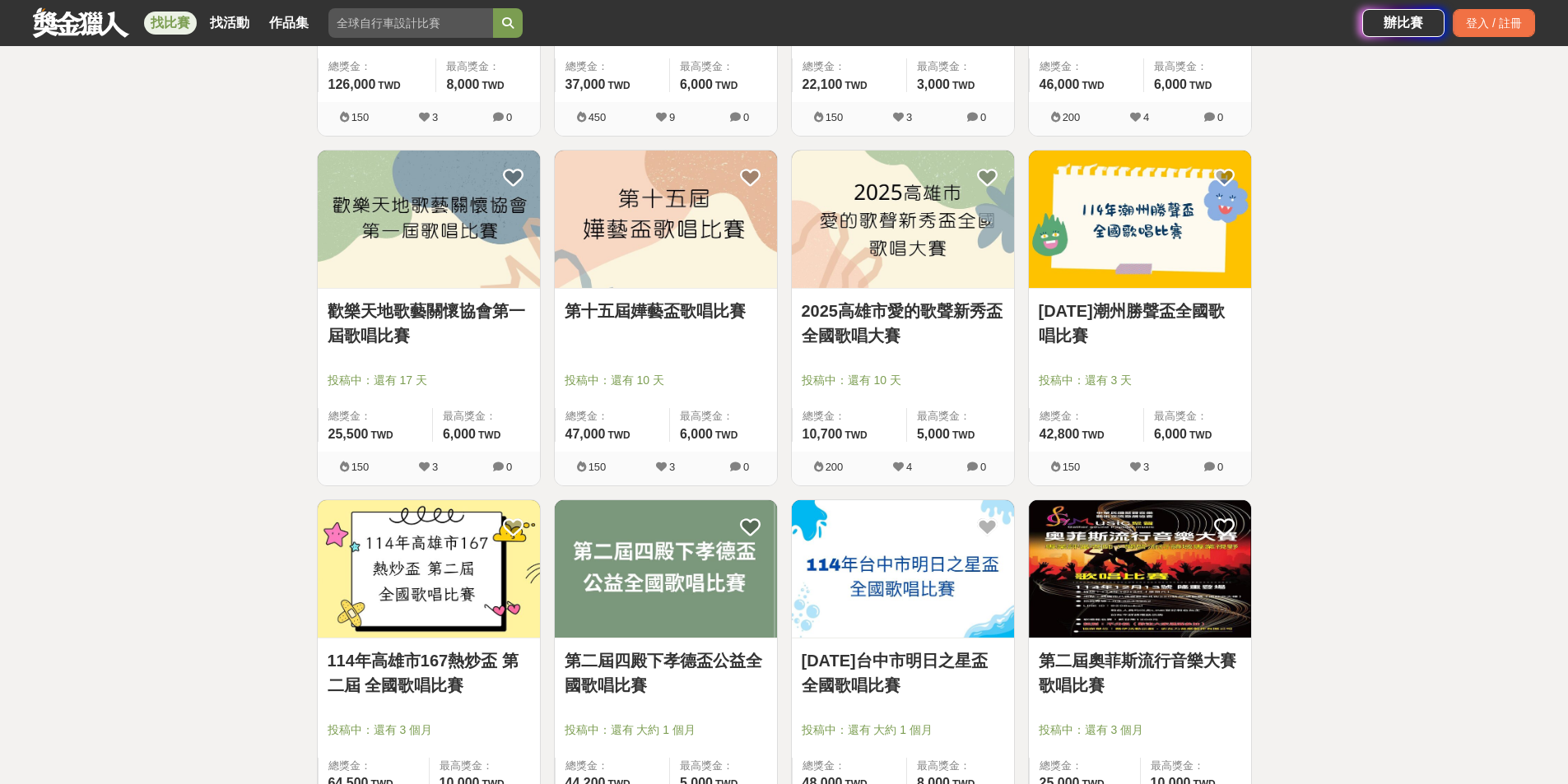
click at [387, 326] on link "歡樂天地歌藝關懷協會第一屆歌唱比賽" at bounding box center [428, 323] width 202 height 49
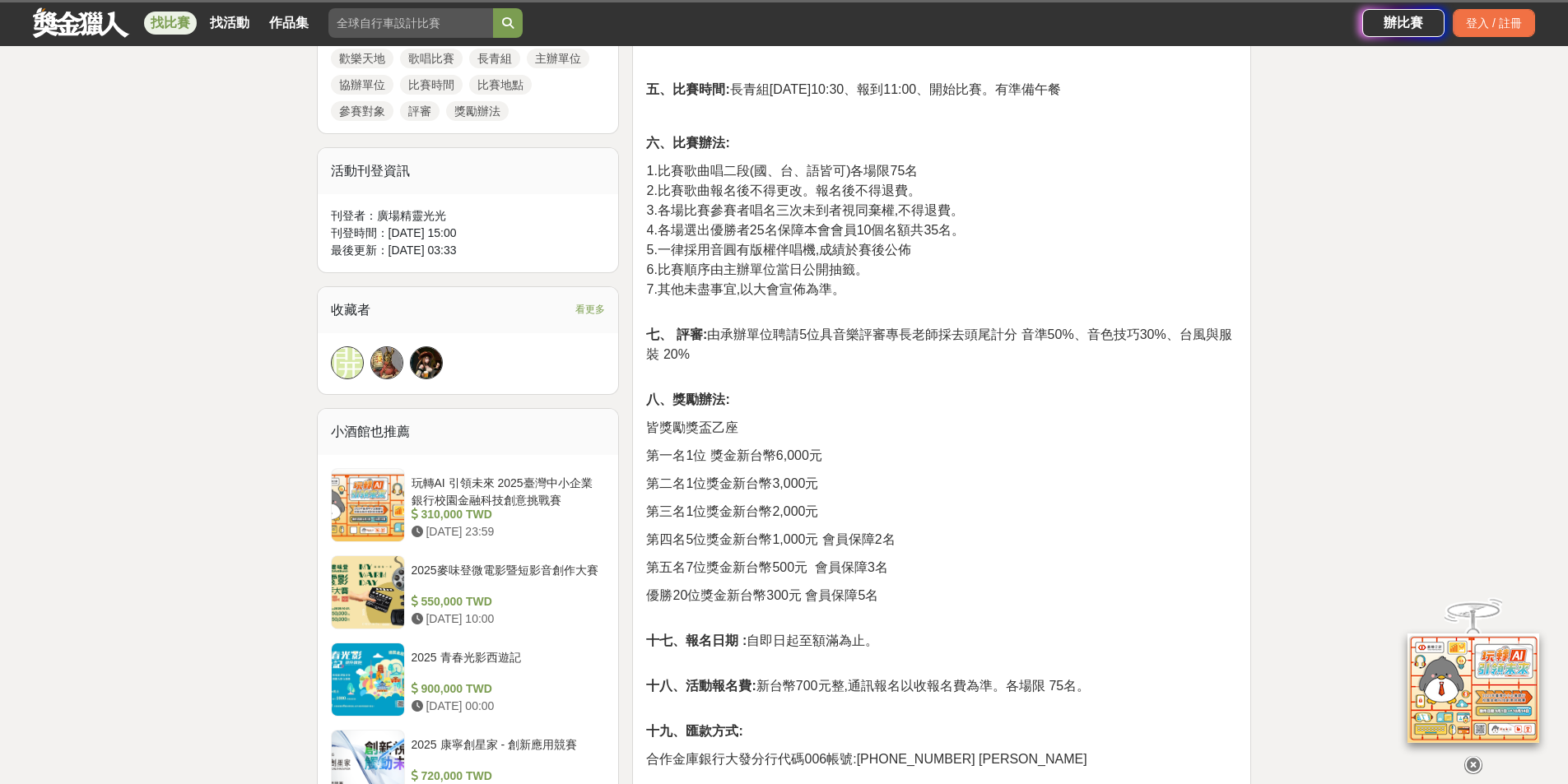
scroll to position [987, 0]
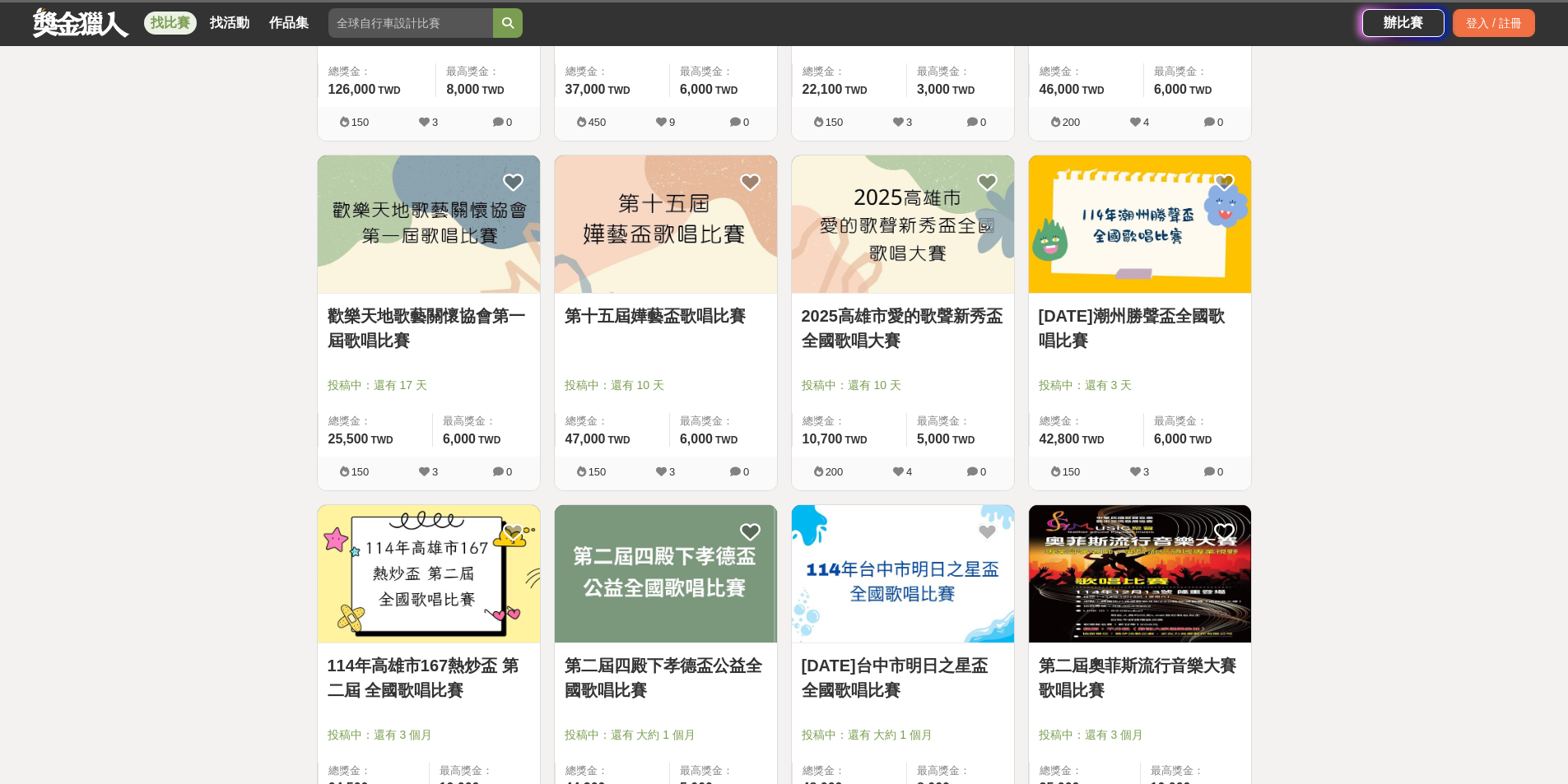
scroll to position [3703, 0]
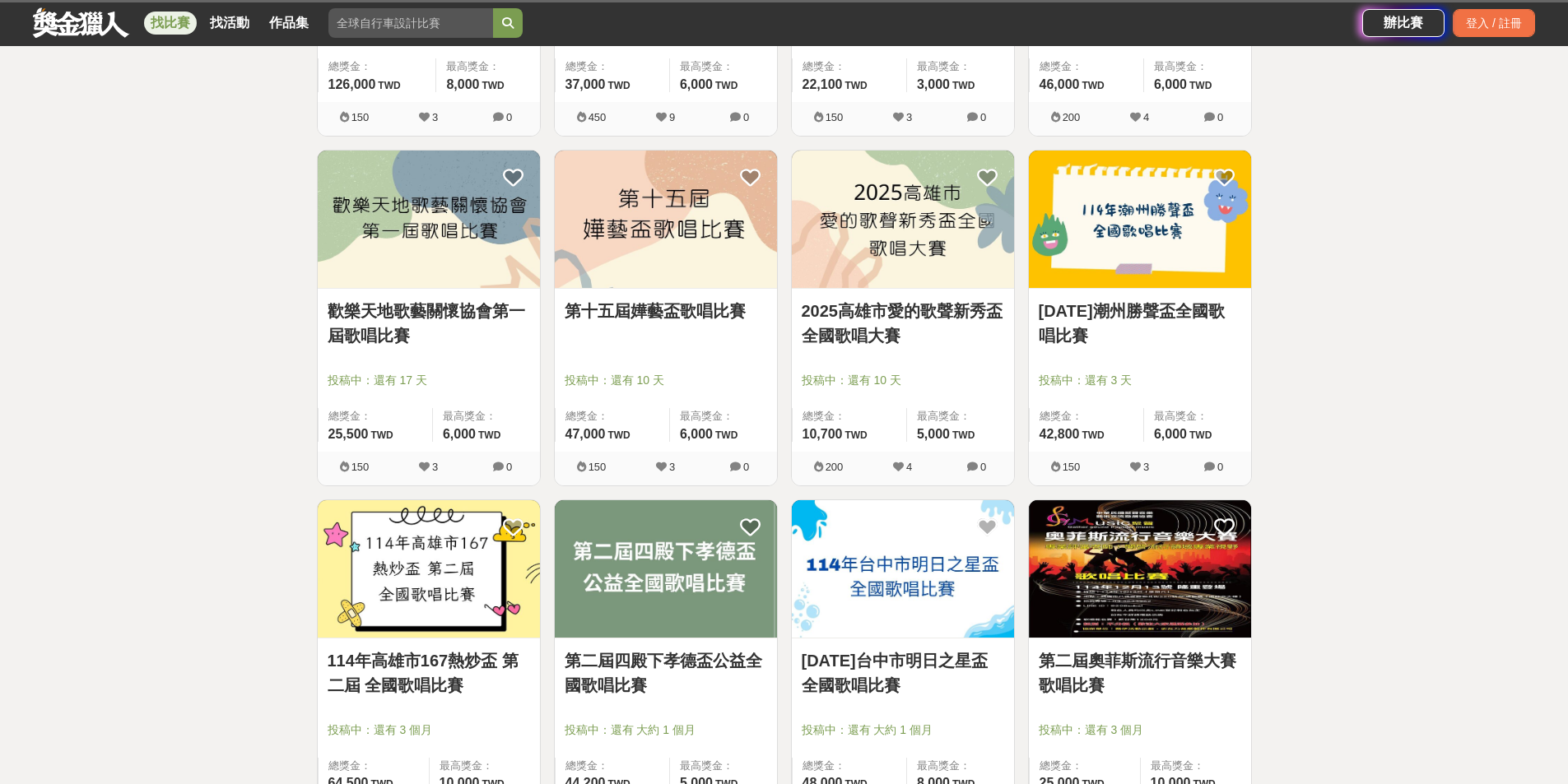
click at [706, 317] on link "第十五屆嬅藝盃歌唱比賽" at bounding box center [666, 311] width 202 height 25
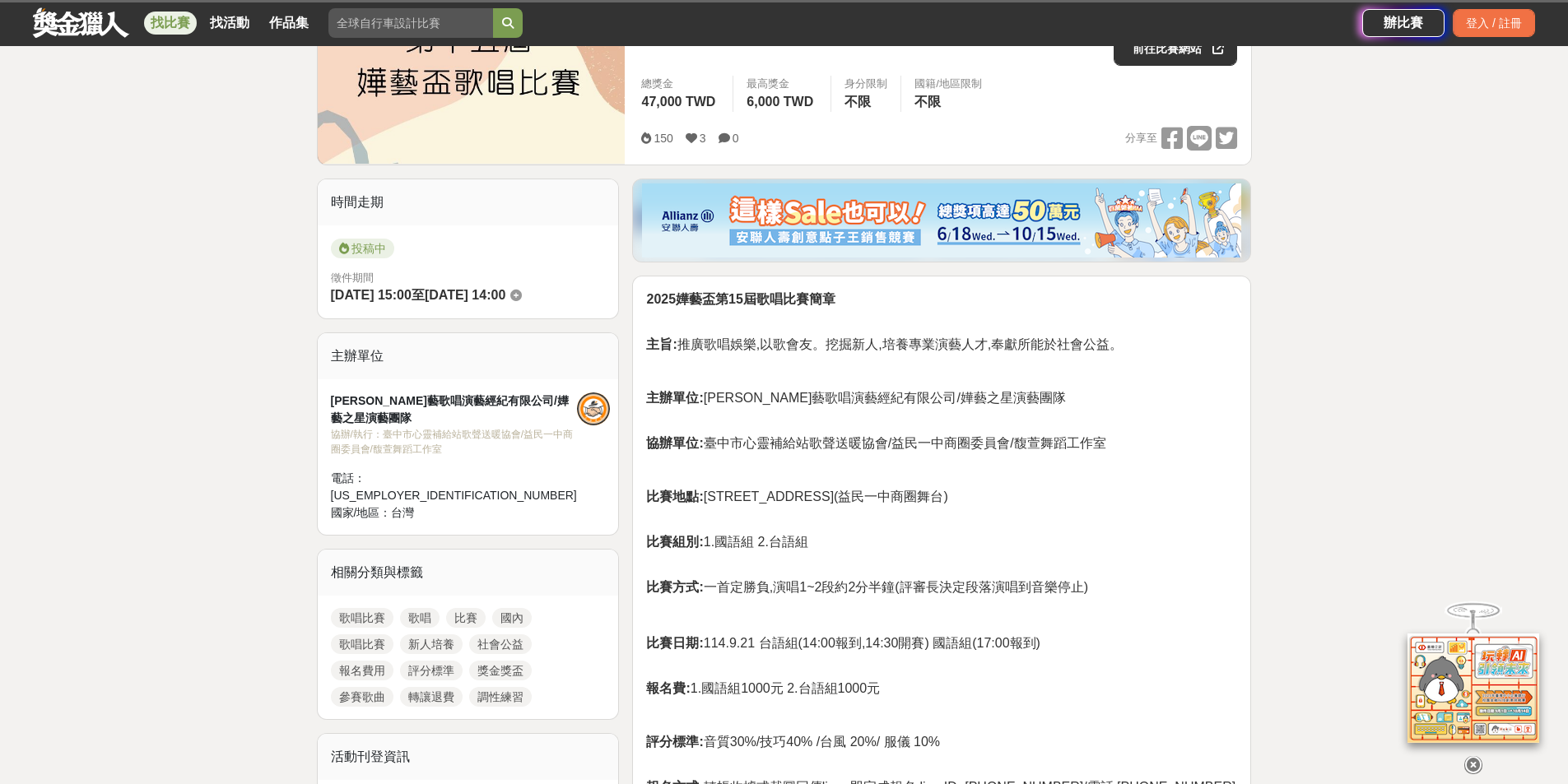
scroll to position [302, 0]
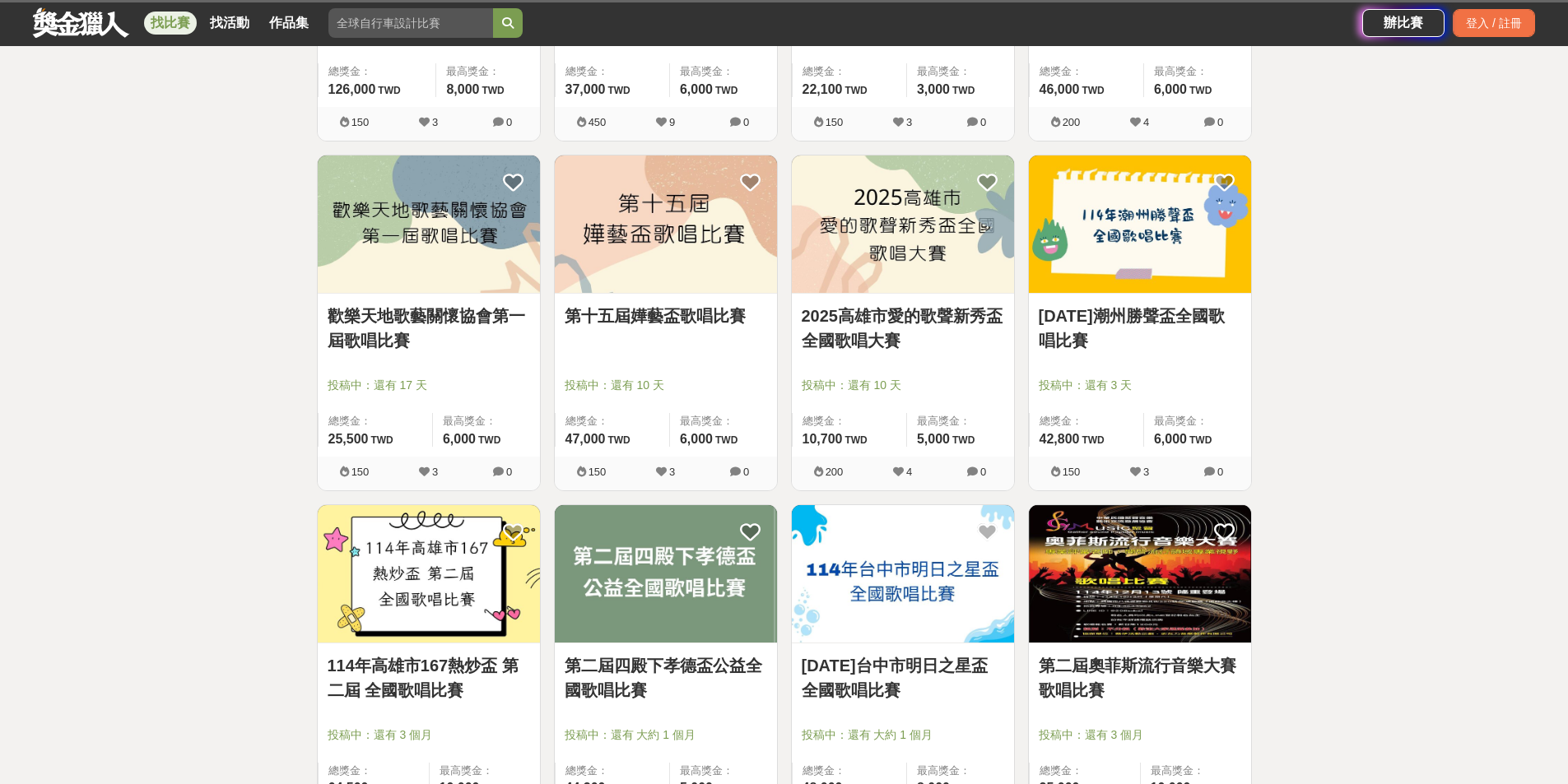
scroll to position [3703, 0]
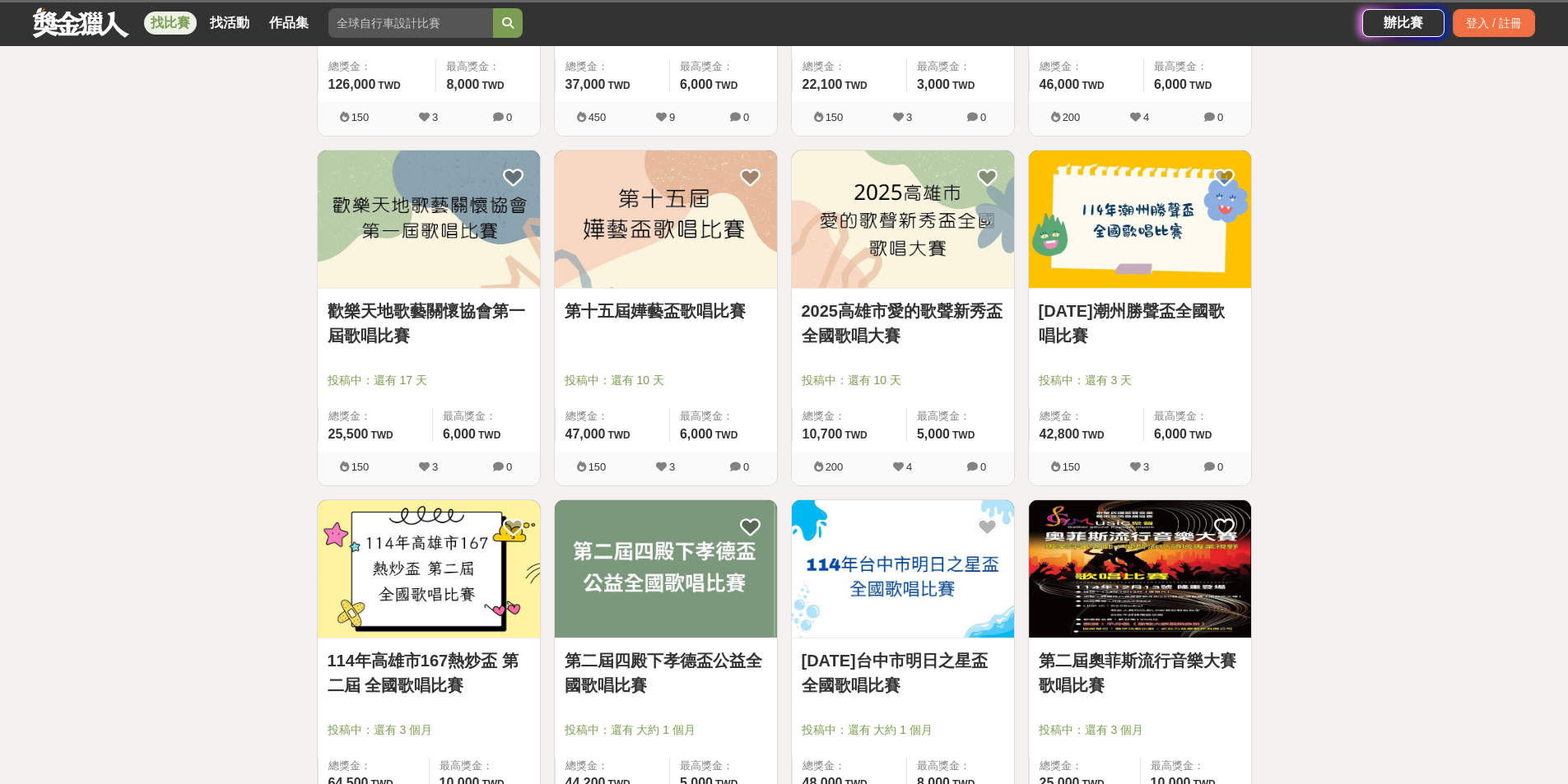
click at [967, 318] on link "2025高雄市愛的歌聲新秀盃全國歌唱大賽" at bounding box center [902, 323] width 202 height 49
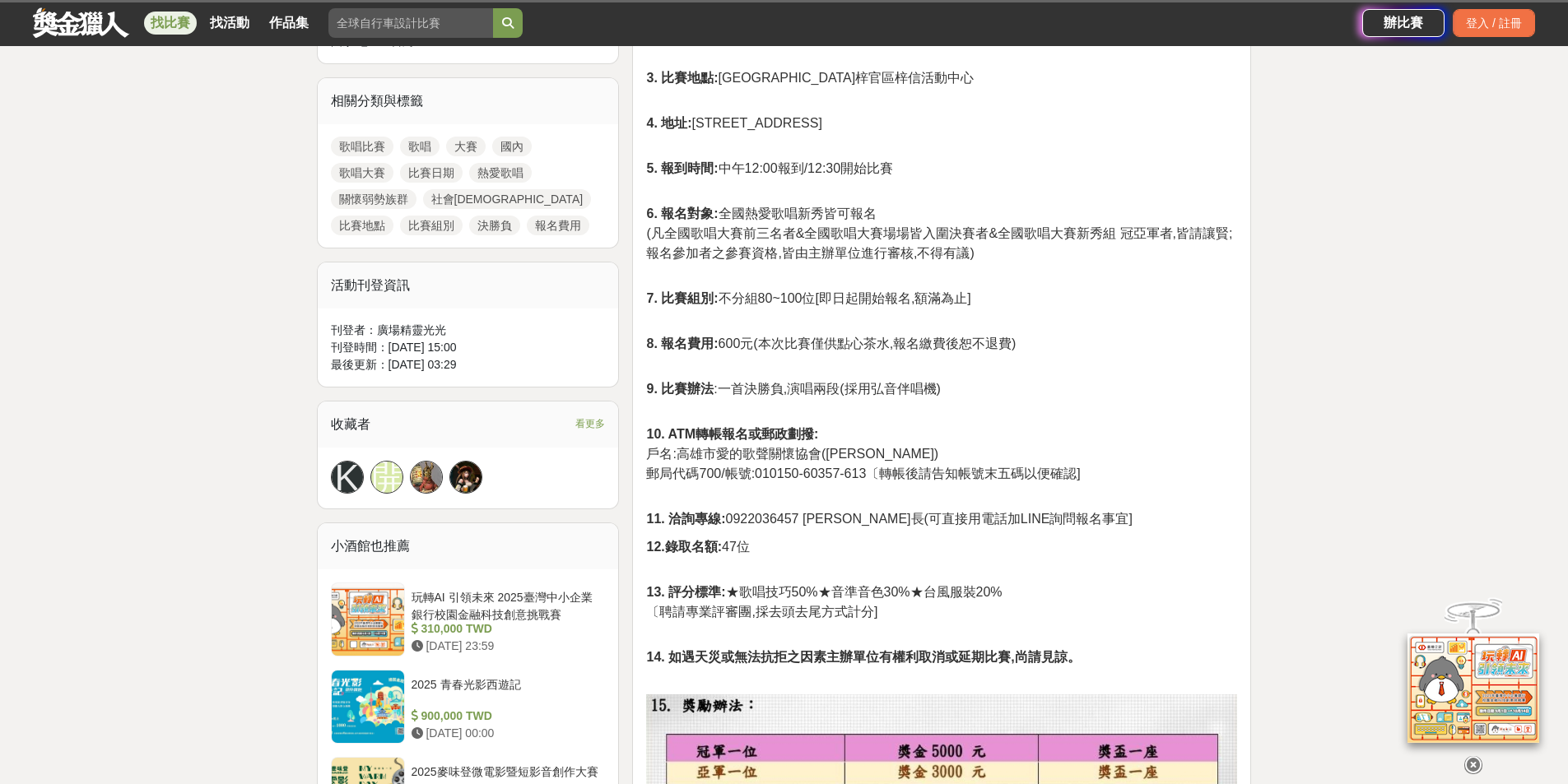
scroll to position [850, 0]
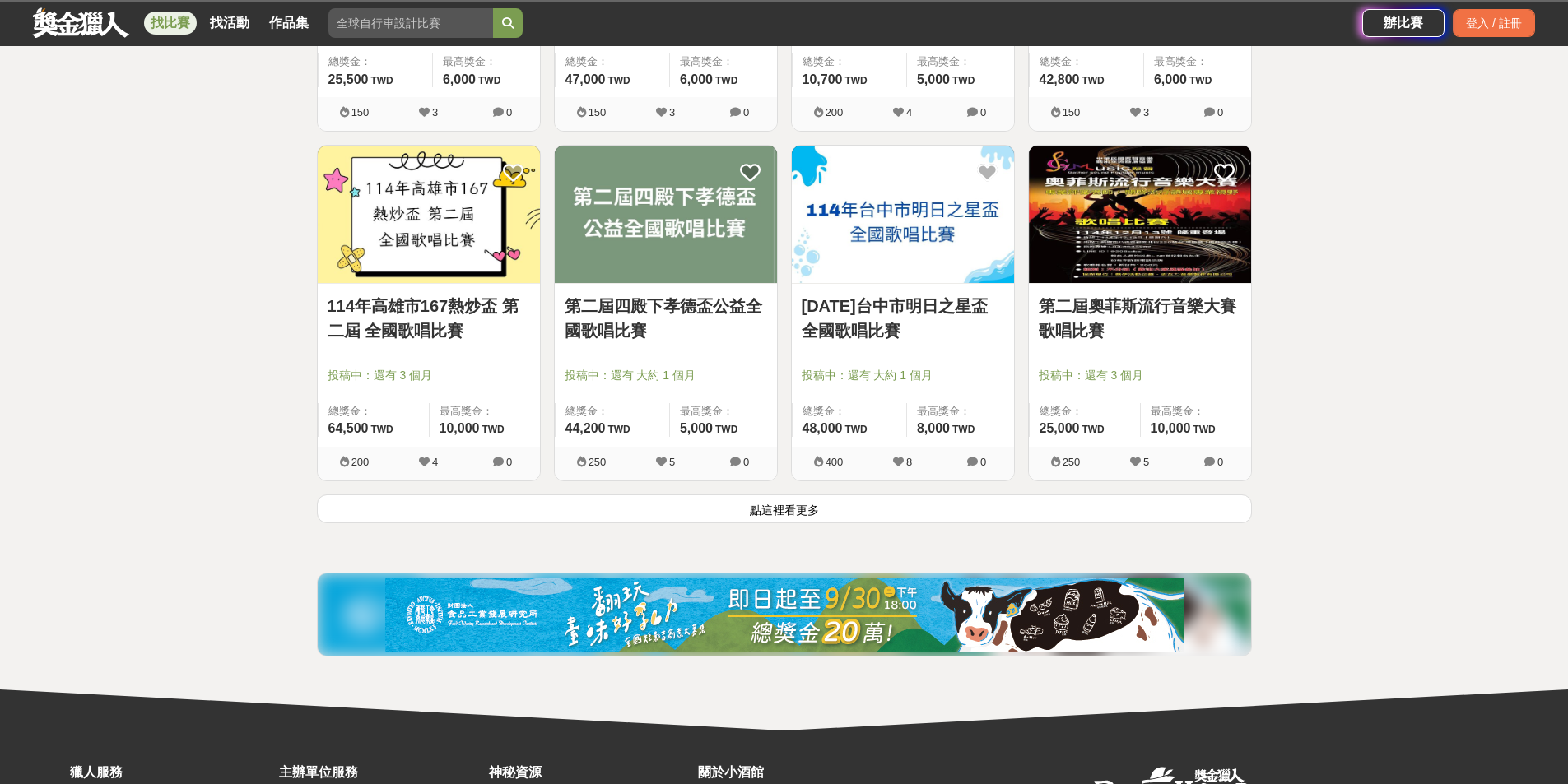
scroll to position [4059, 0]
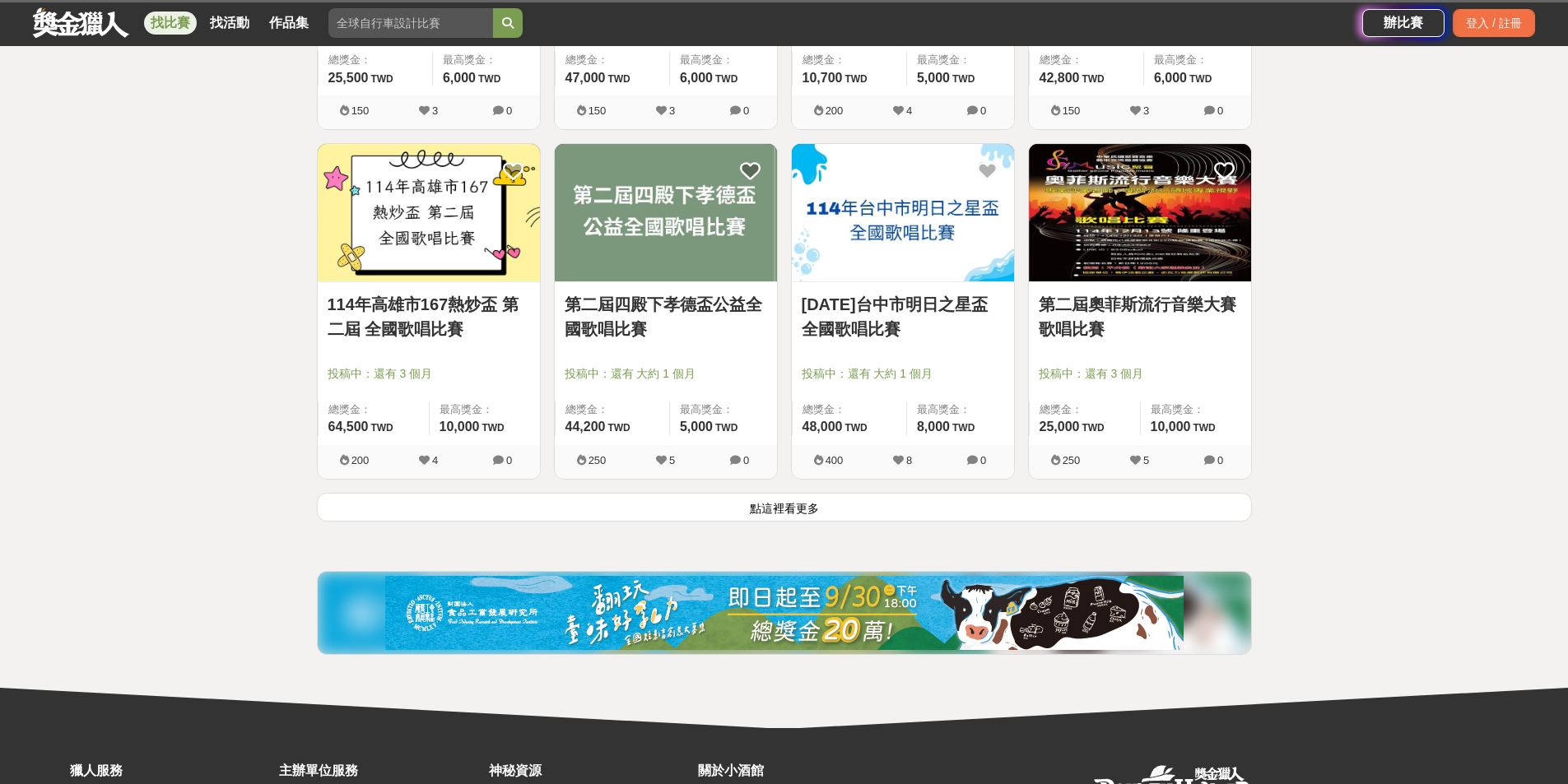
click at [667, 307] on link "第二屆四殿下孝德盃公益全國歌唱比賽" at bounding box center [666, 317] width 202 height 49
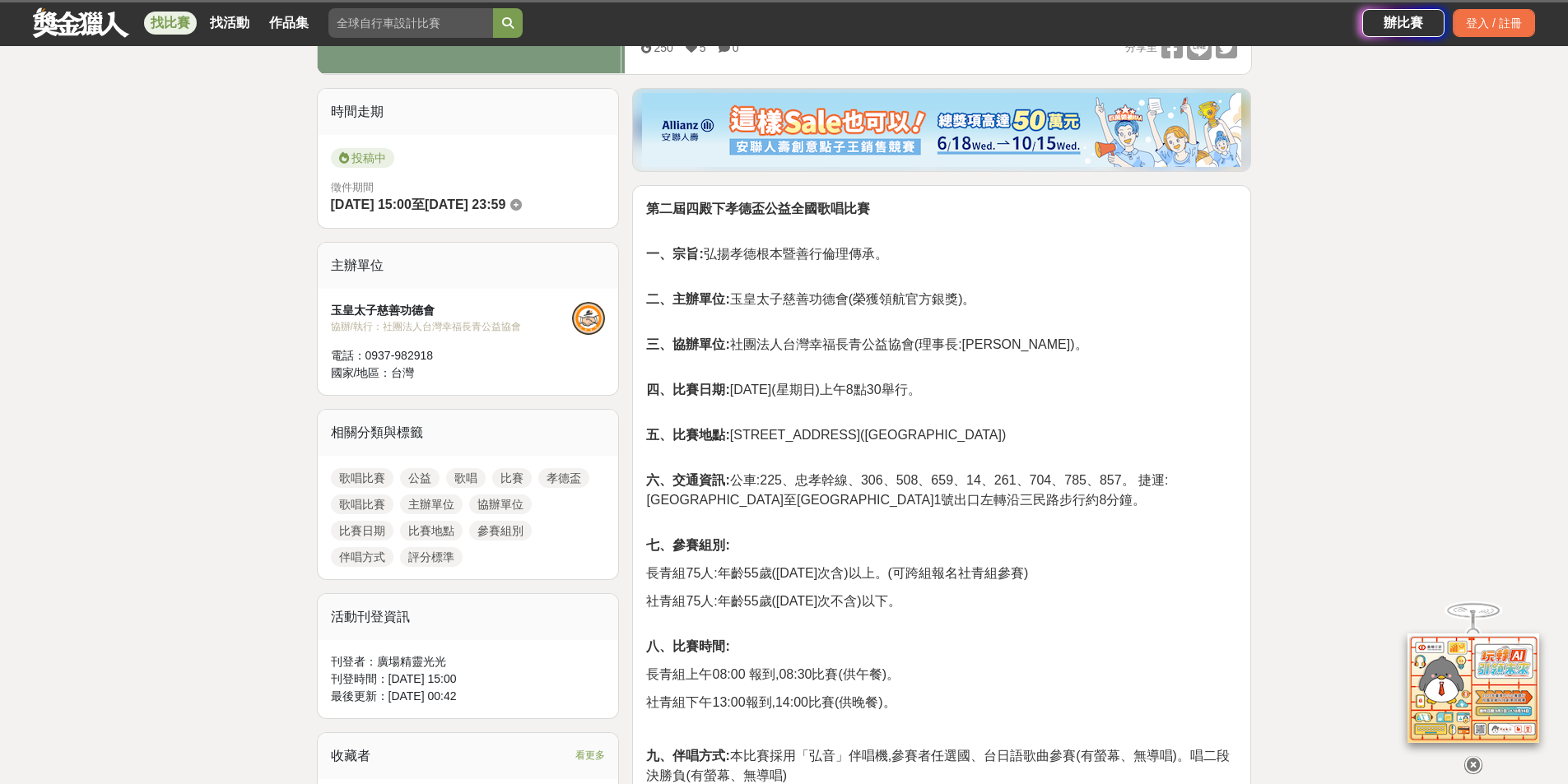
scroll to position [384, 0]
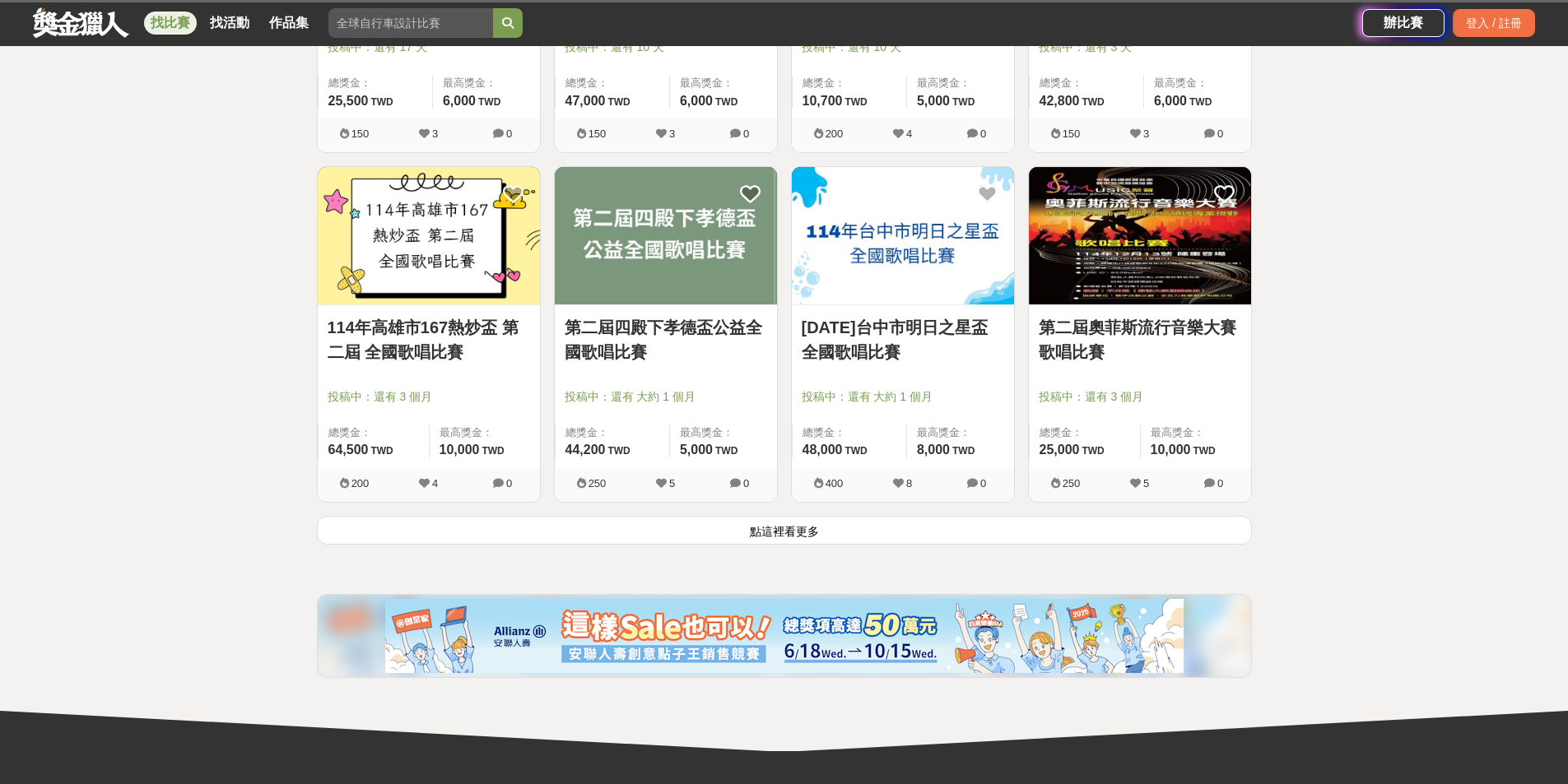
scroll to position [4059, 0]
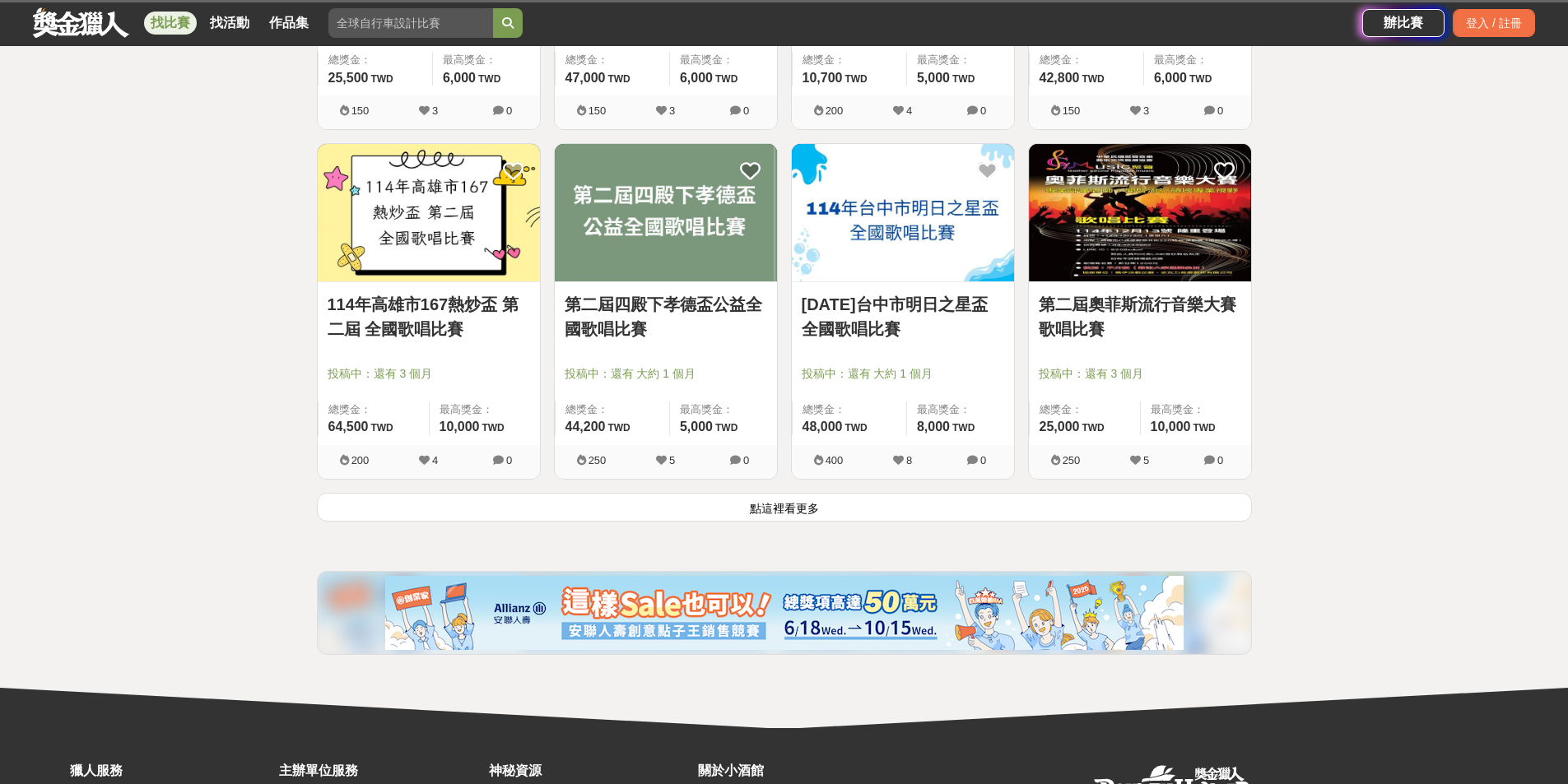
click at [400, 328] on link "114年高雄市167熱炒盃 第二屆 全國歌唱比賽" at bounding box center [428, 317] width 202 height 49
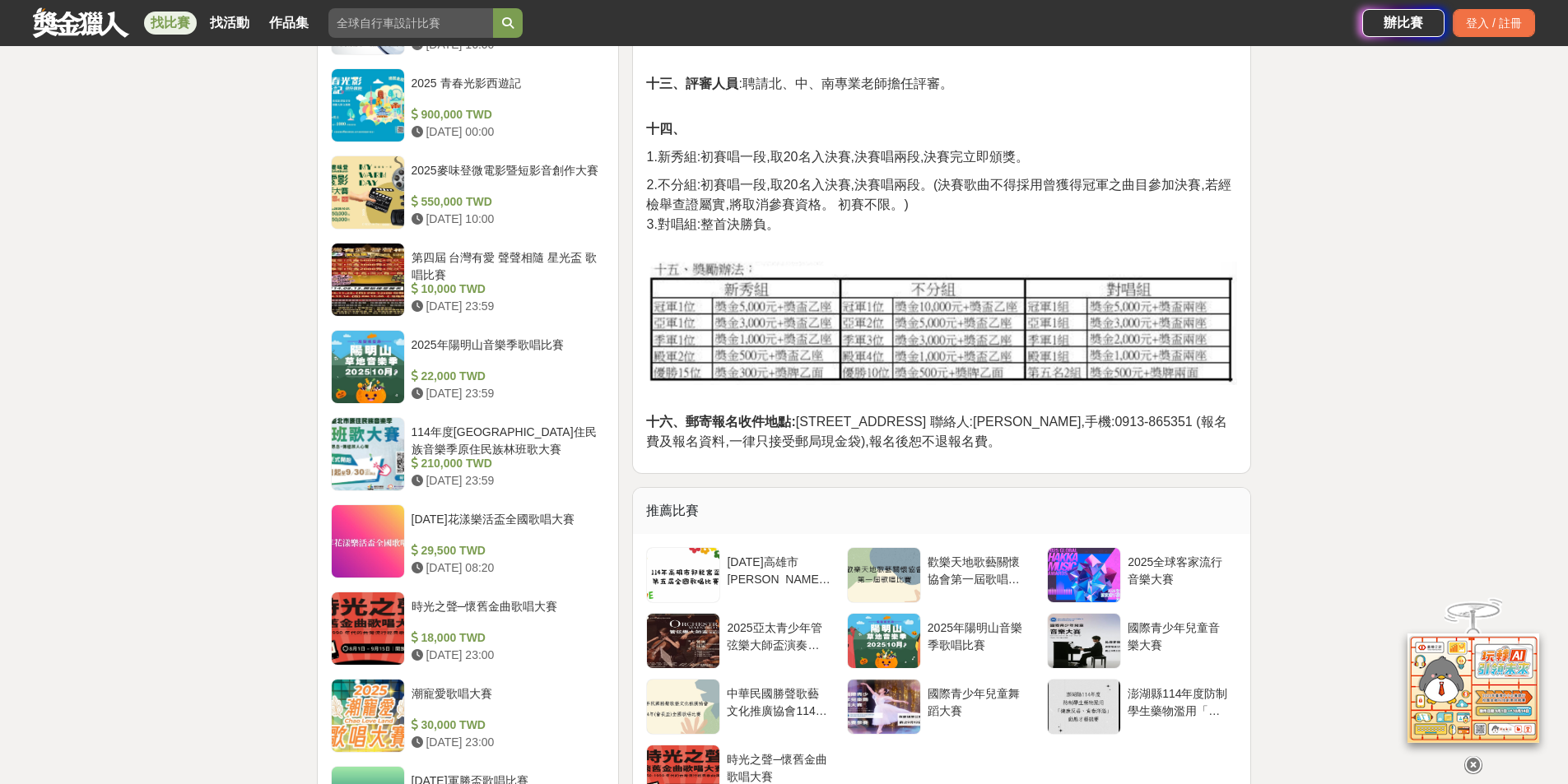
scroll to position [1454, 0]
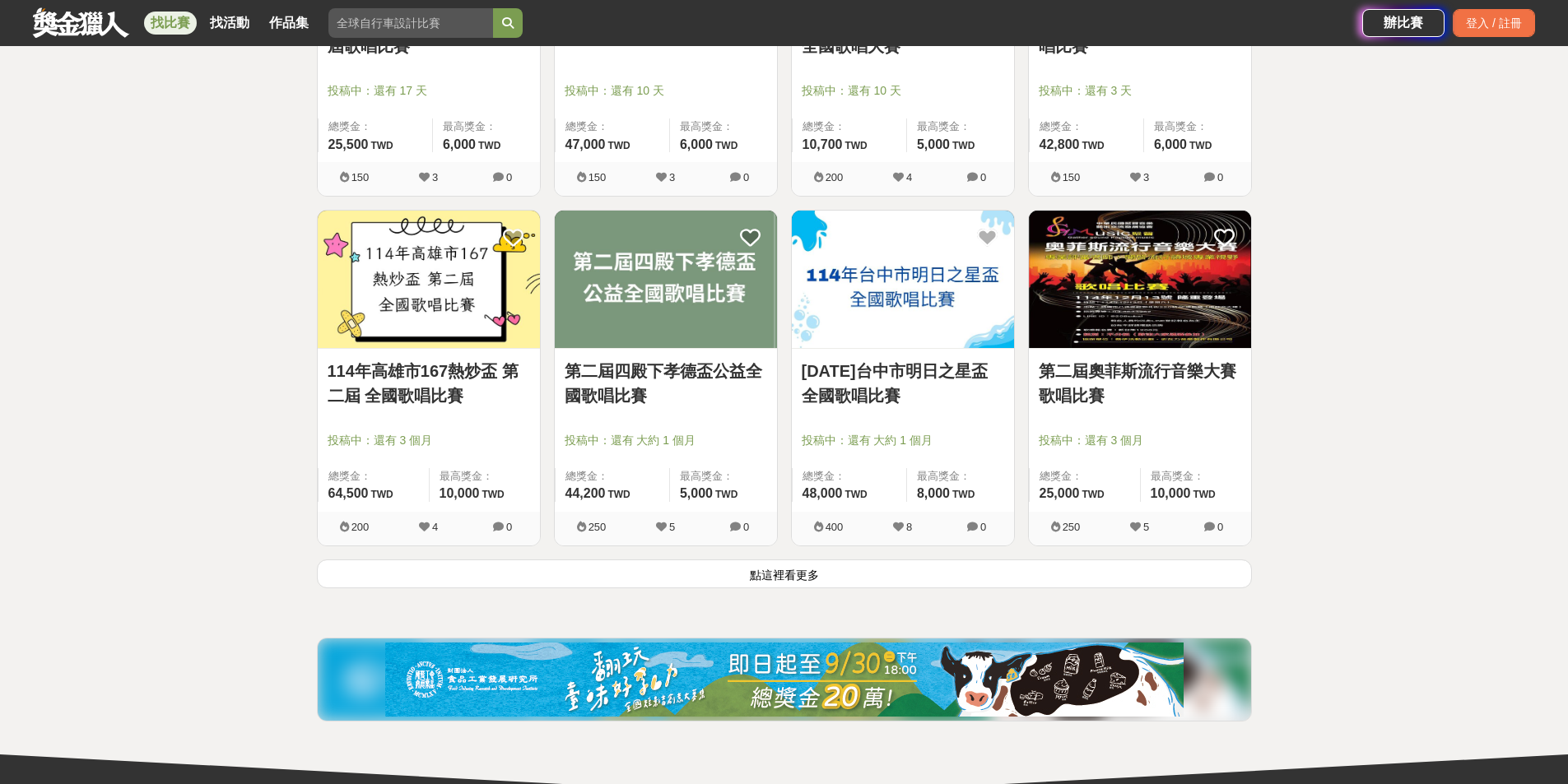
scroll to position [4059, 0]
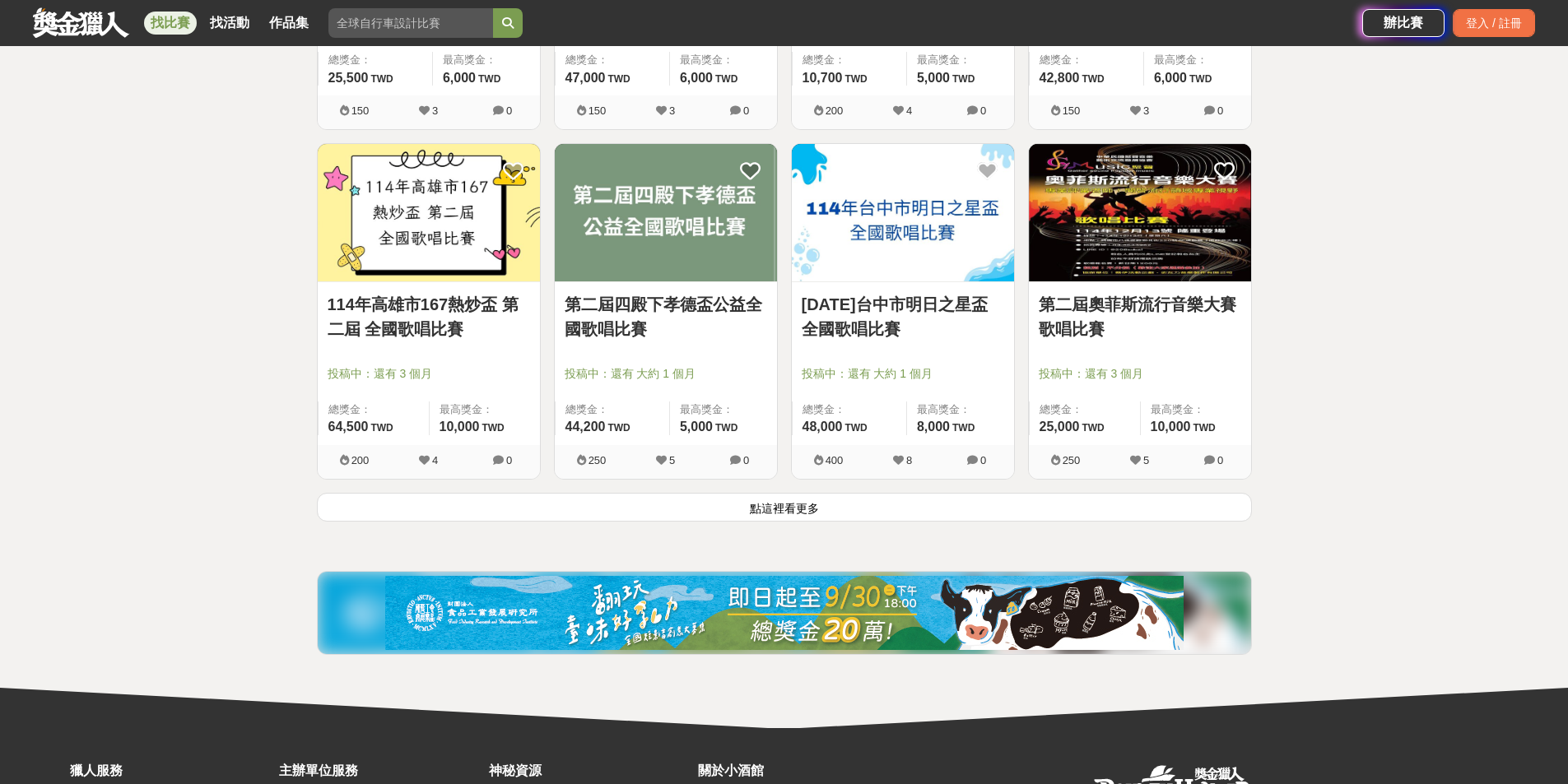
click at [810, 510] on button "點這裡看更多" at bounding box center [784, 507] width 935 height 29
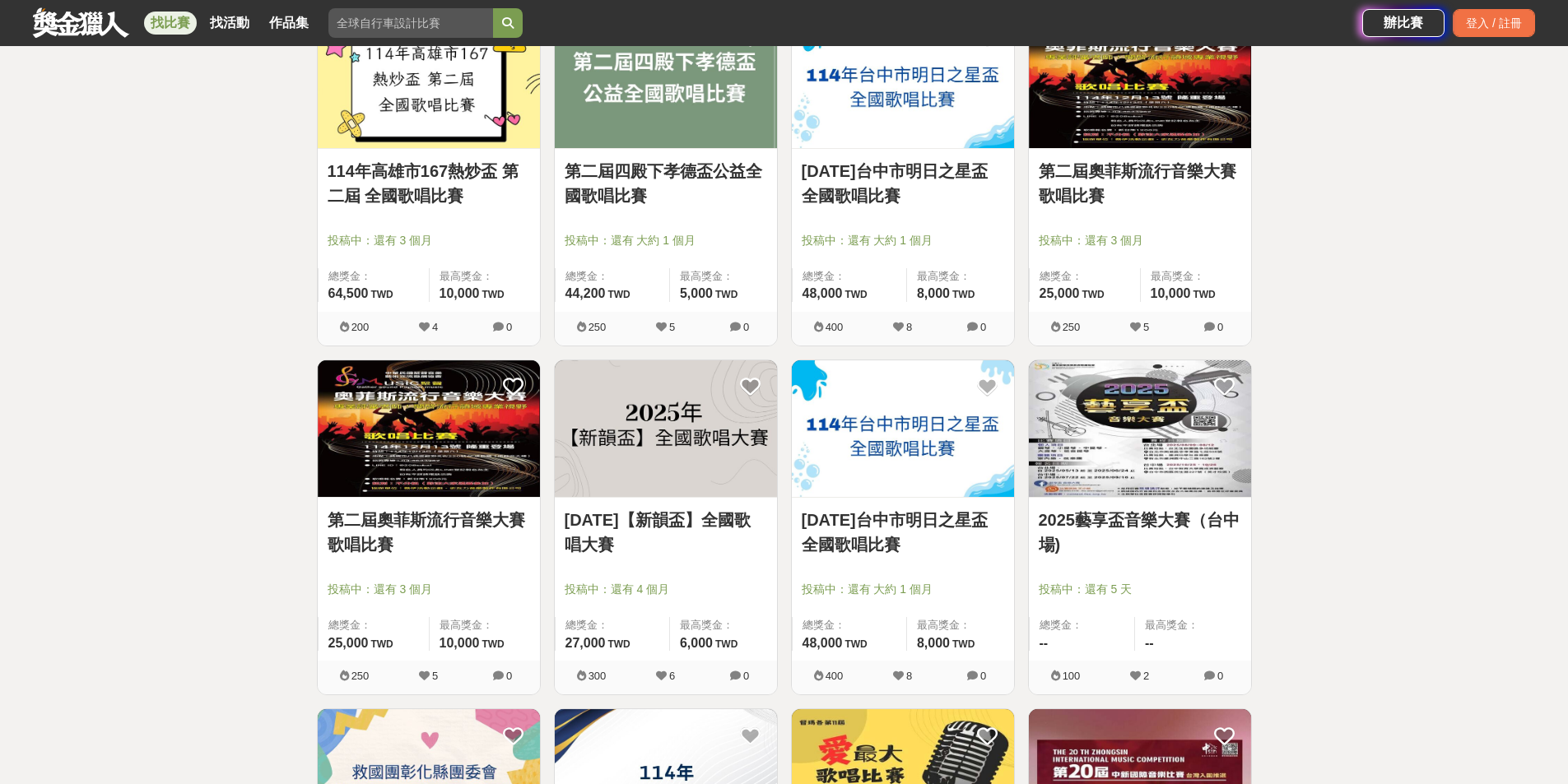
scroll to position [4197, 0]
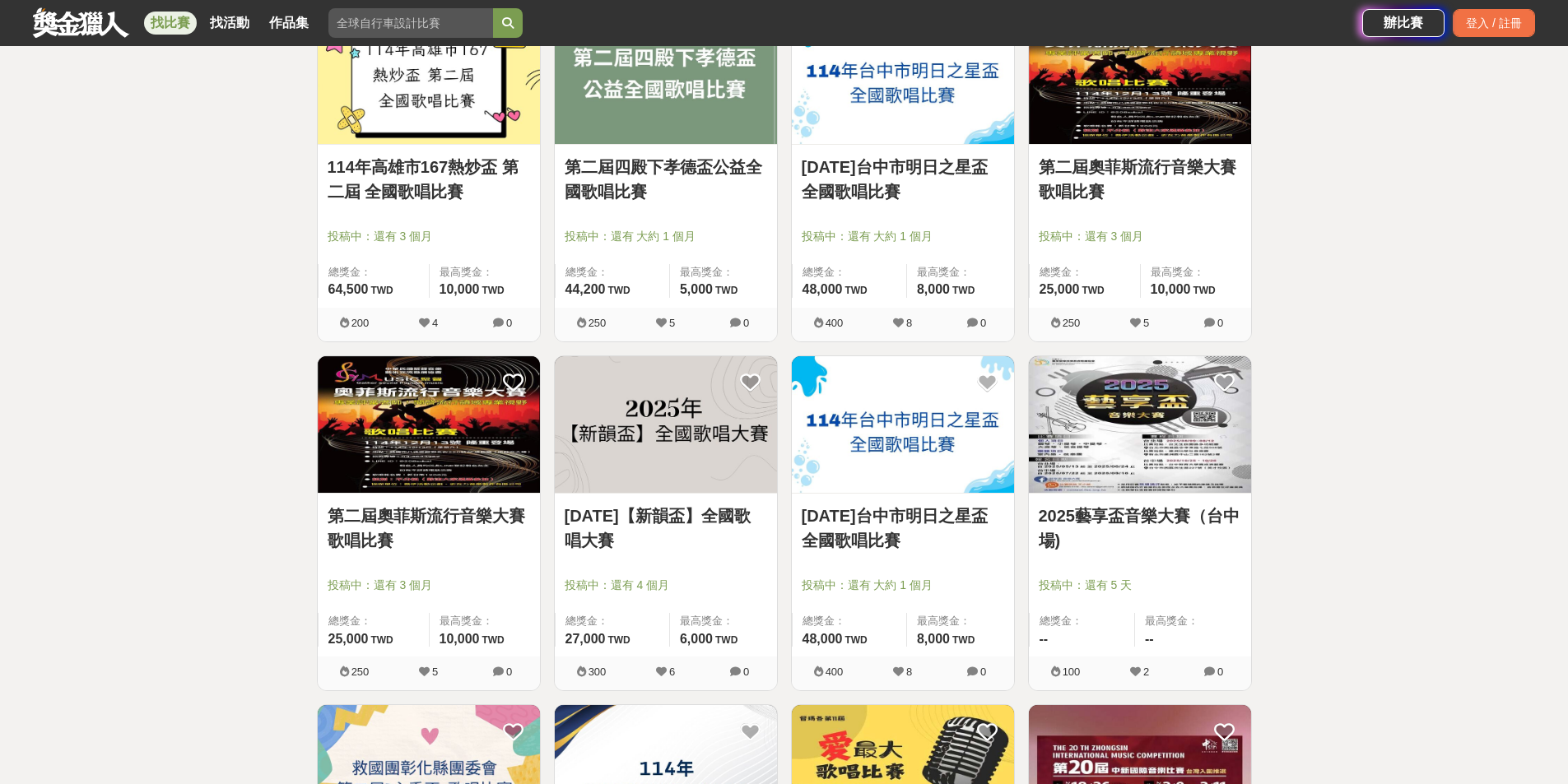
click at [450, 526] on link "第二屆奧菲斯流行音樂大賽歌唱比賽" at bounding box center [428, 528] width 202 height 49
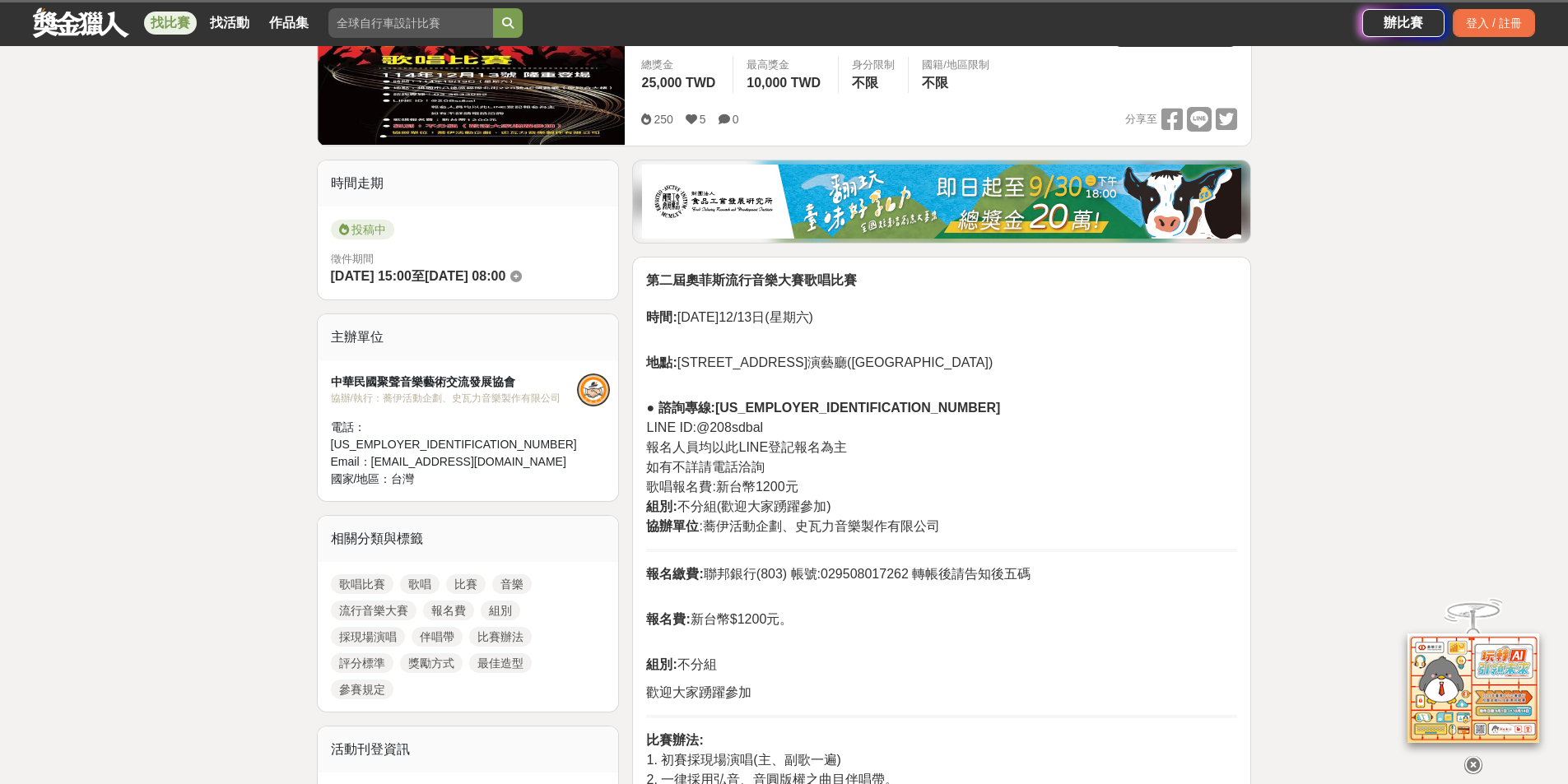
scroll to position [302, 0]
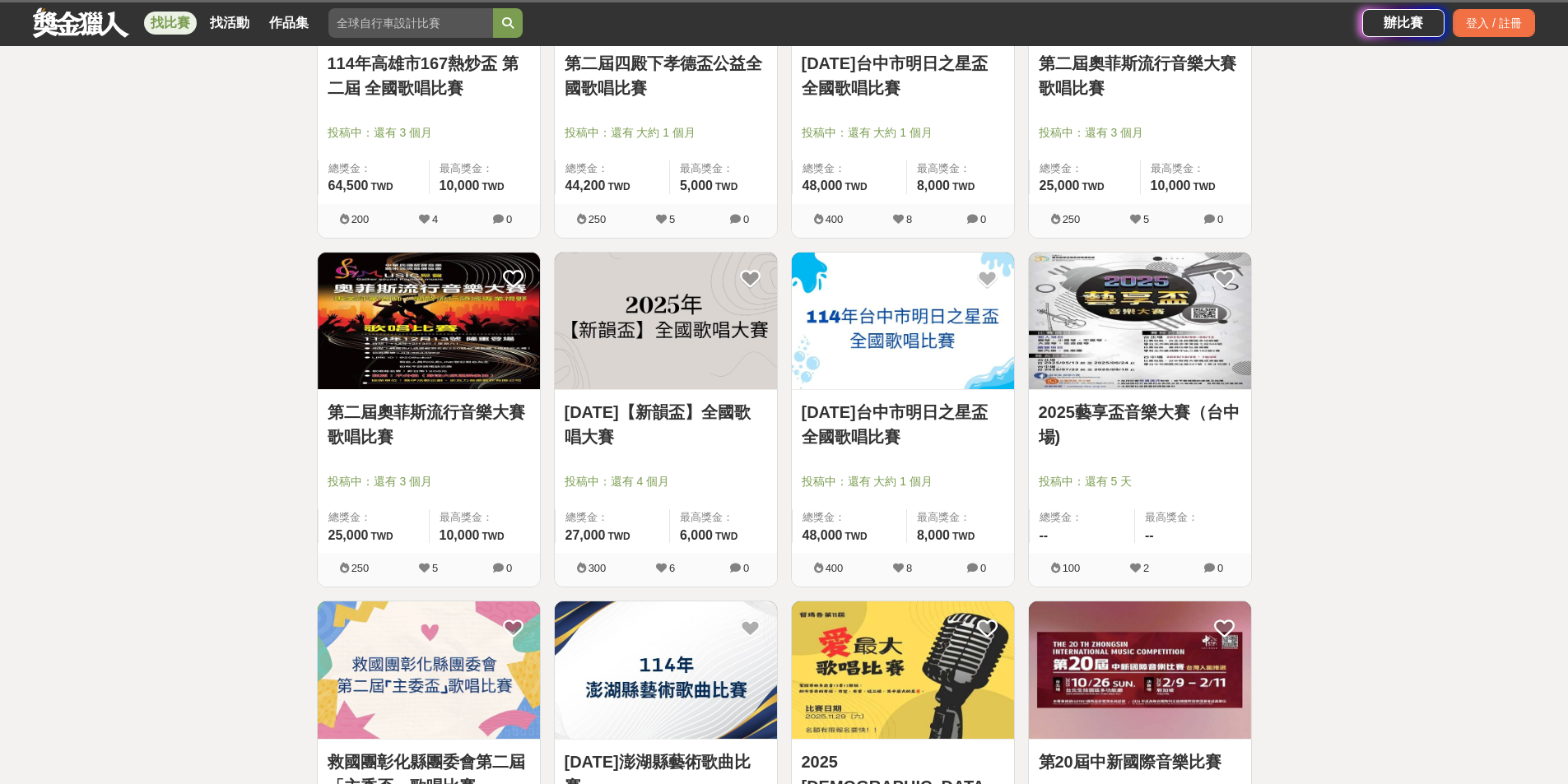
scroll to position [4306, 0]
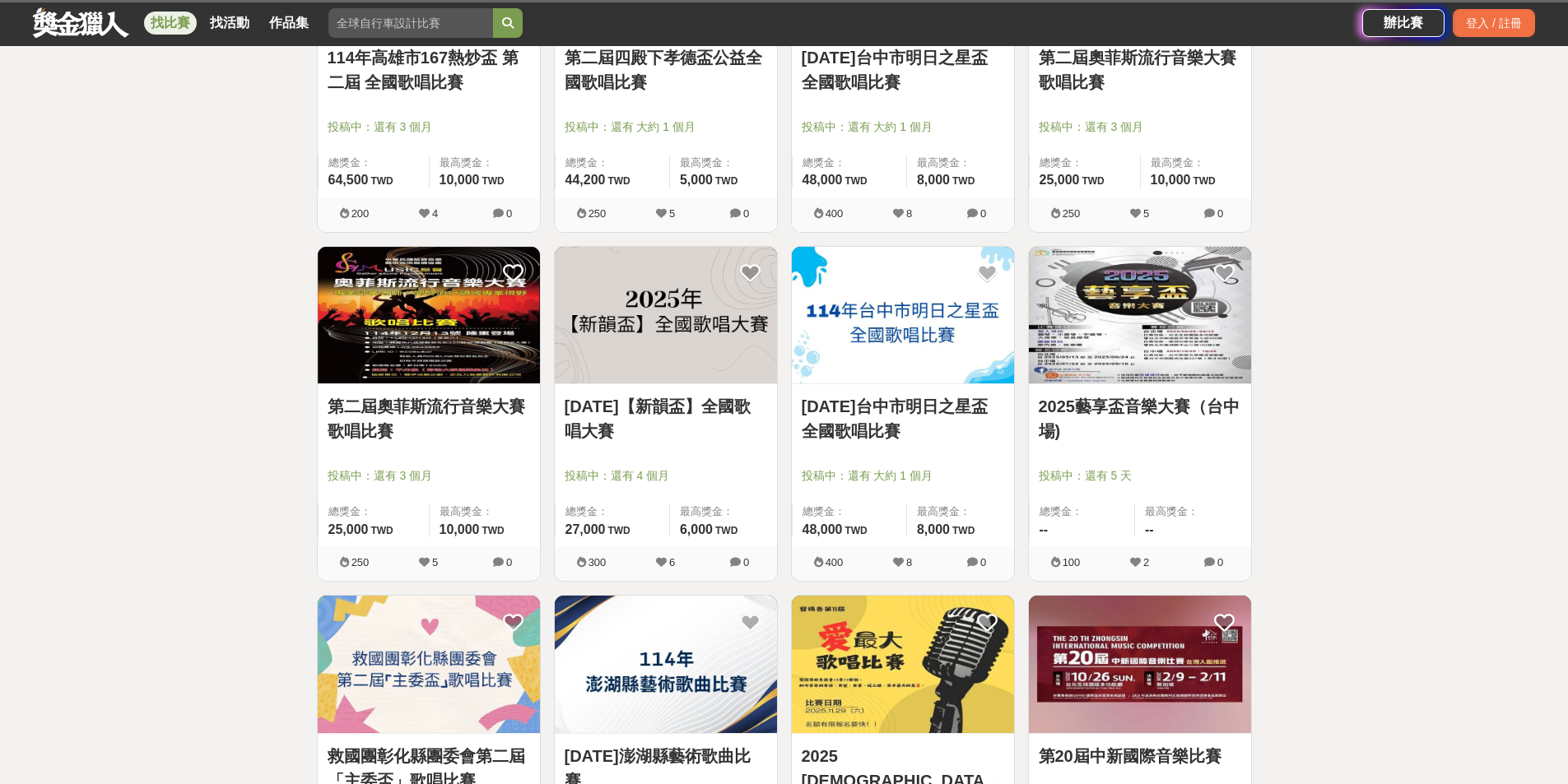
click at [694, 417] on link "[DATE]【新韻盃】全國歌唱大賽" at bounding box center [666, 418] width 202 height 49
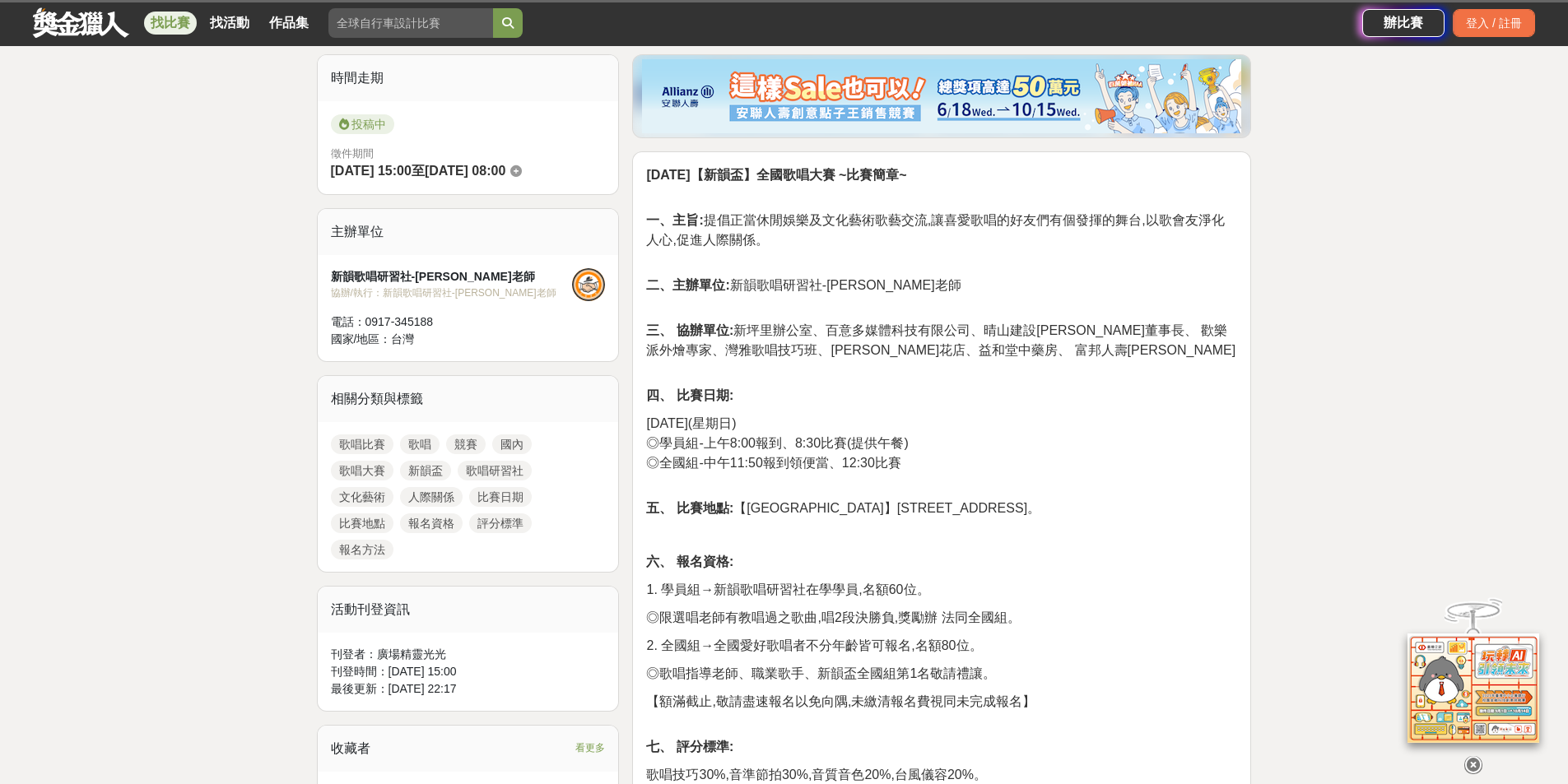
scroll to position [439, 0]
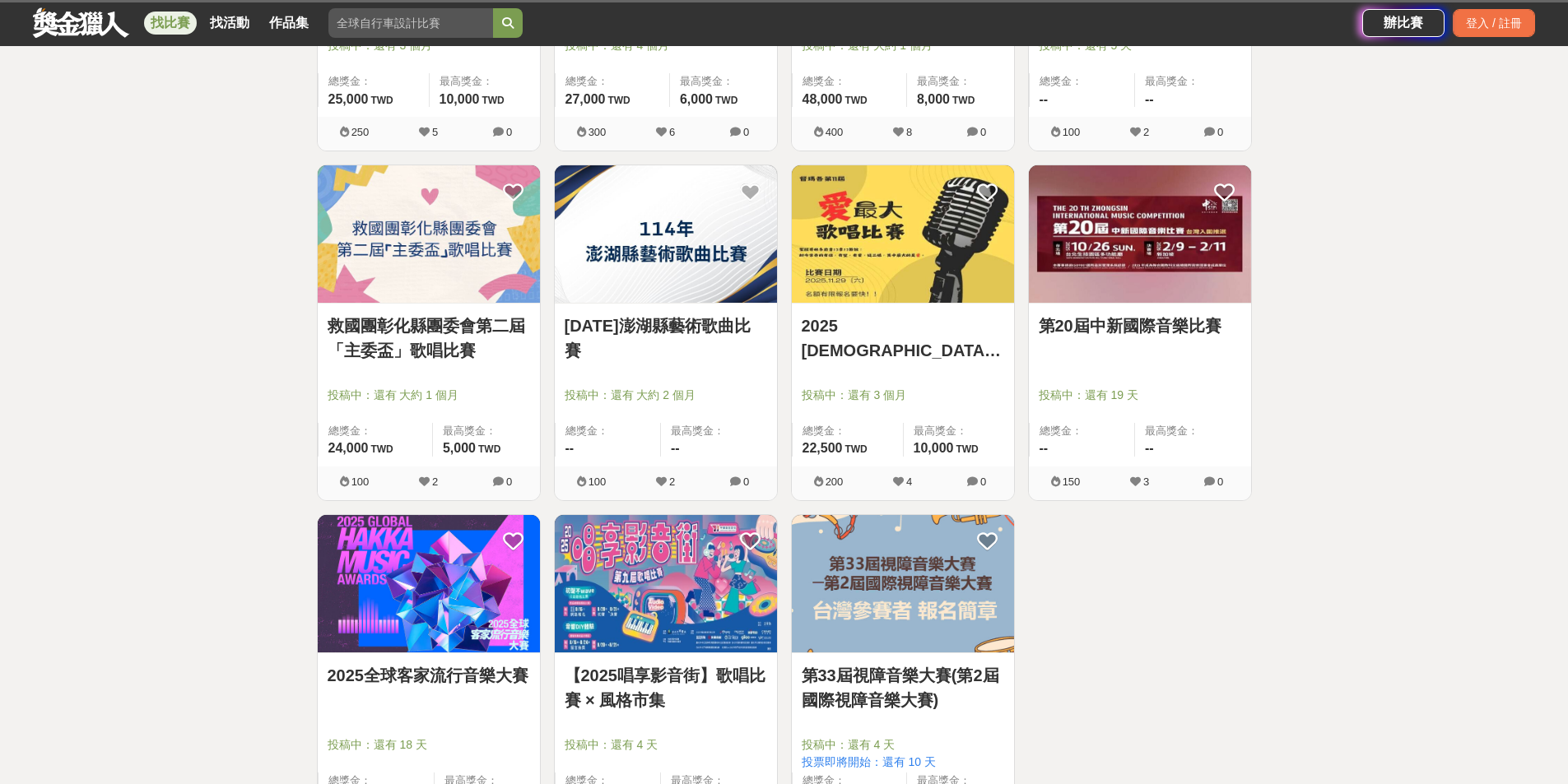
scroll to position [4744, 0]
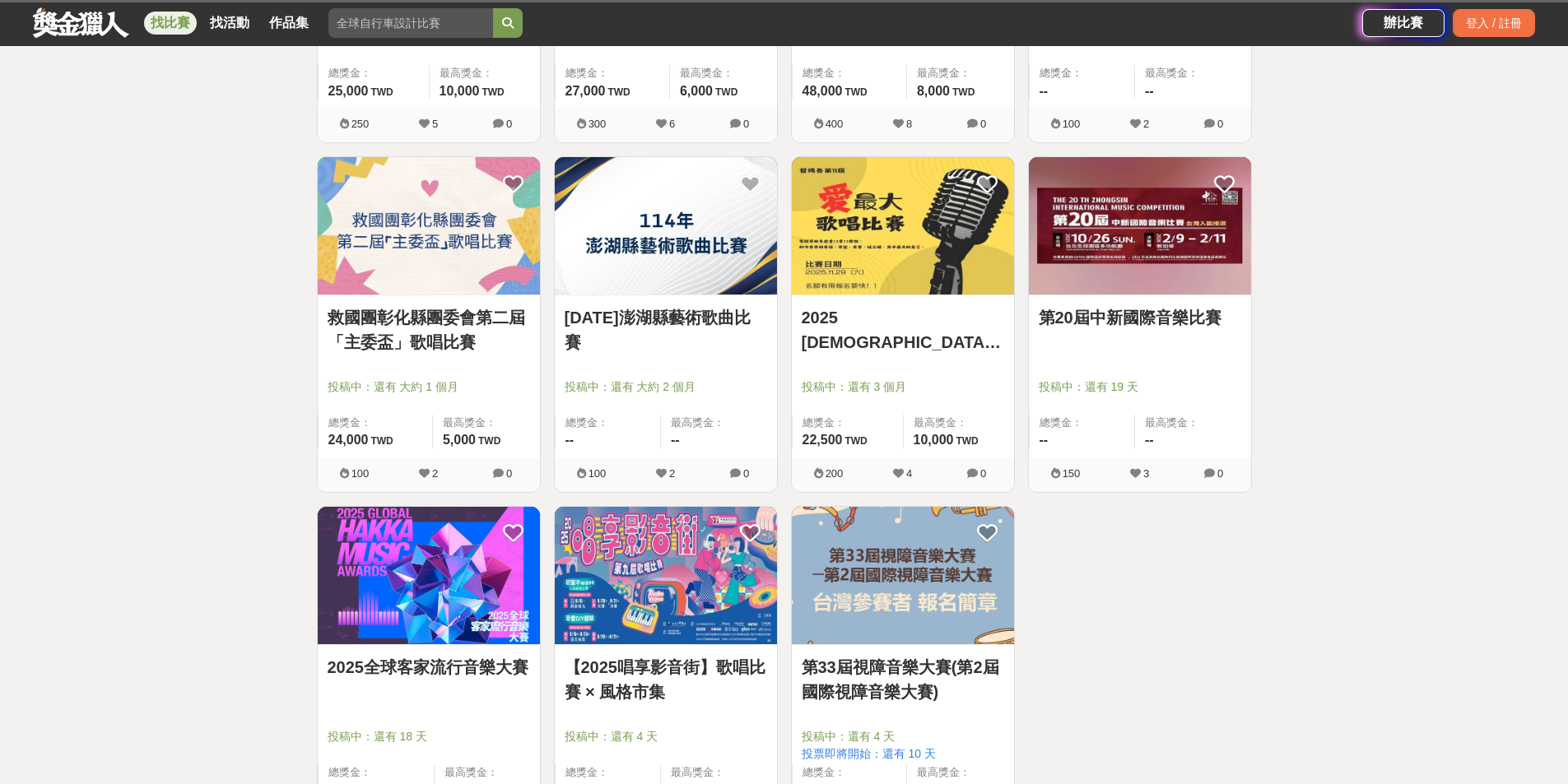
click at [891, 328] on link "2025 [DEMOGRAPHIC_DATA][PERSON_NAME] 第11屆 愛最大歌唱比賽" at bounding box center [902, 330] width 202 height 49
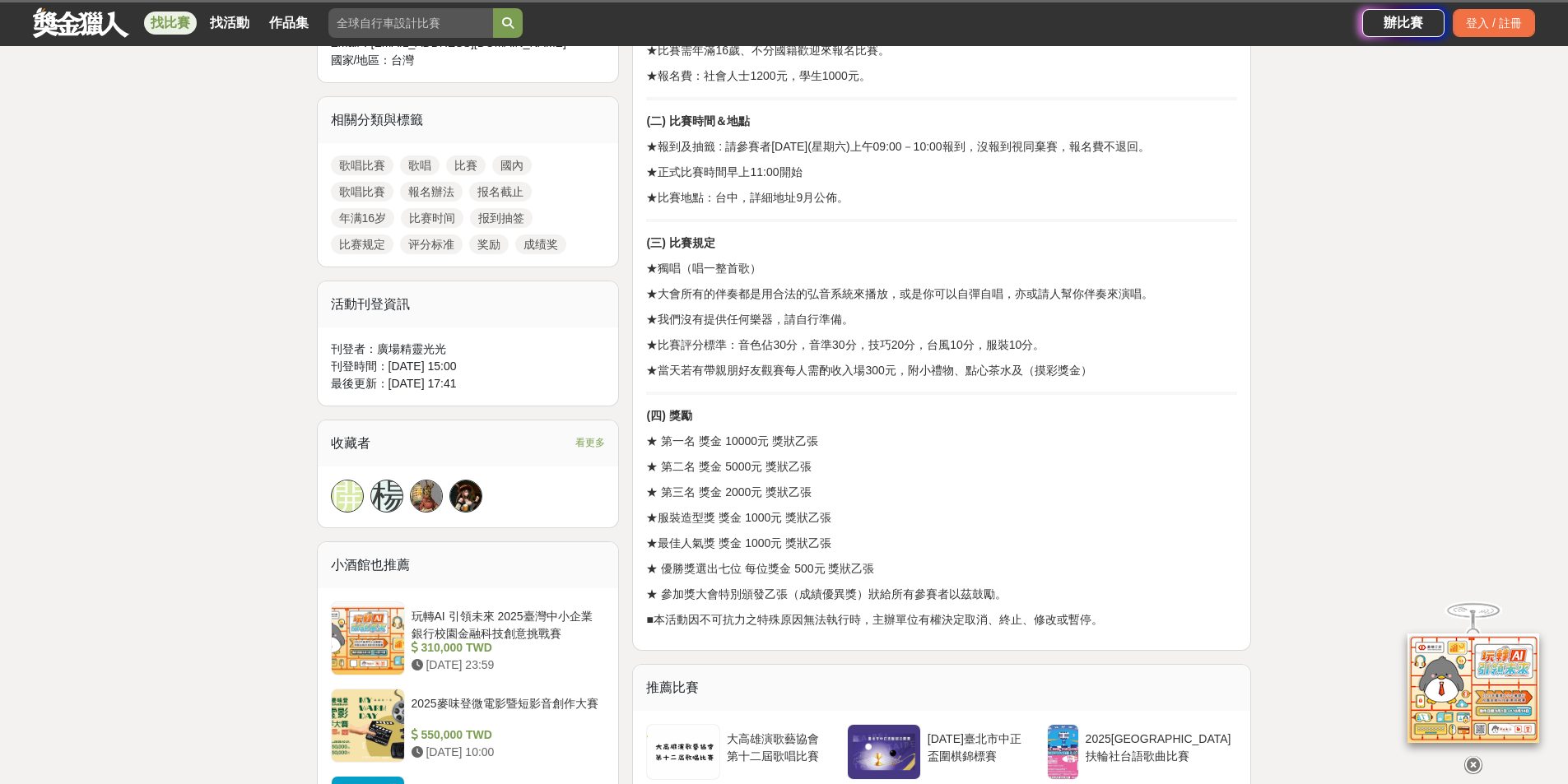
scroll to position [740, 0]
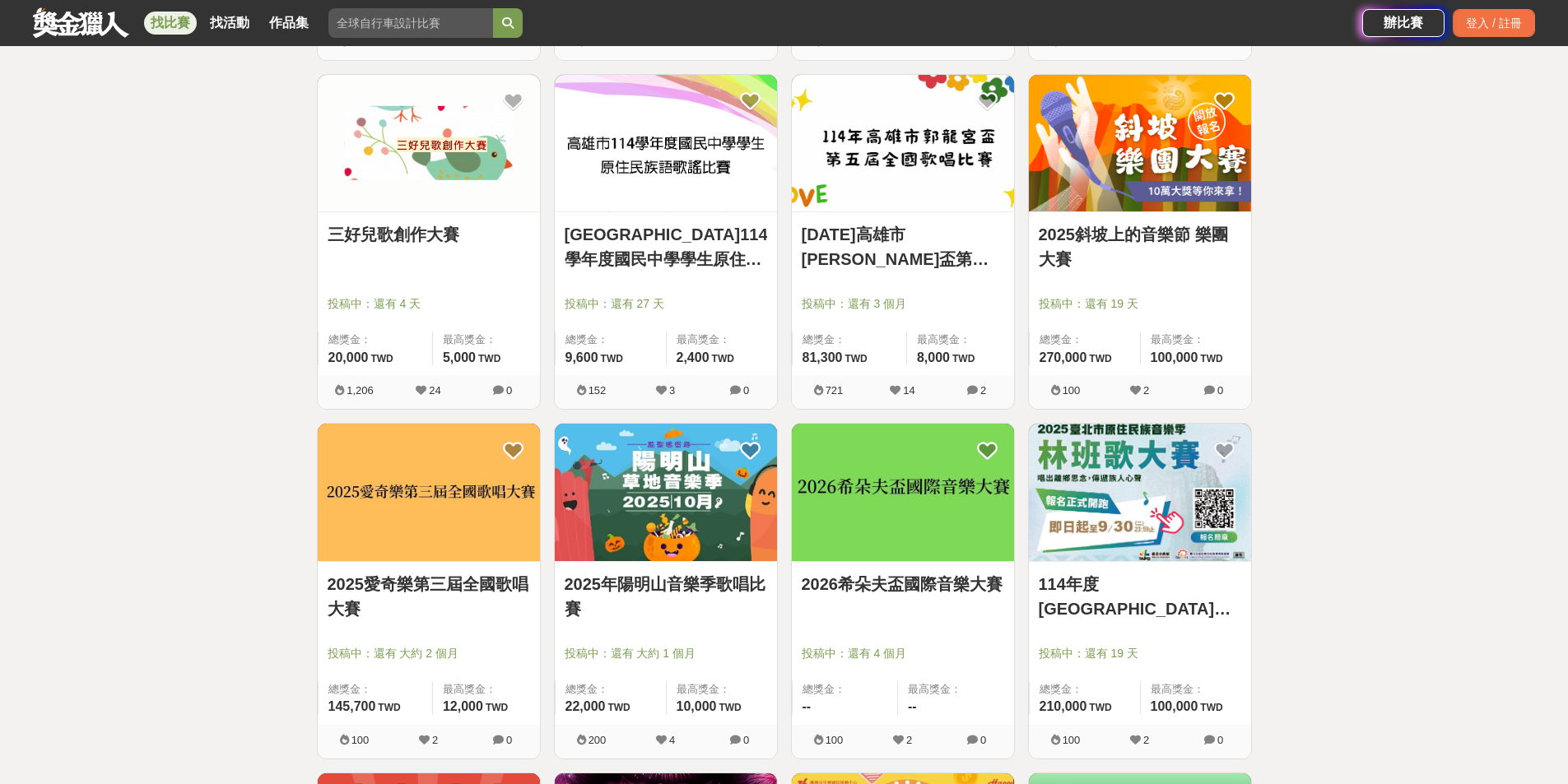
scroll to position [658, 0]
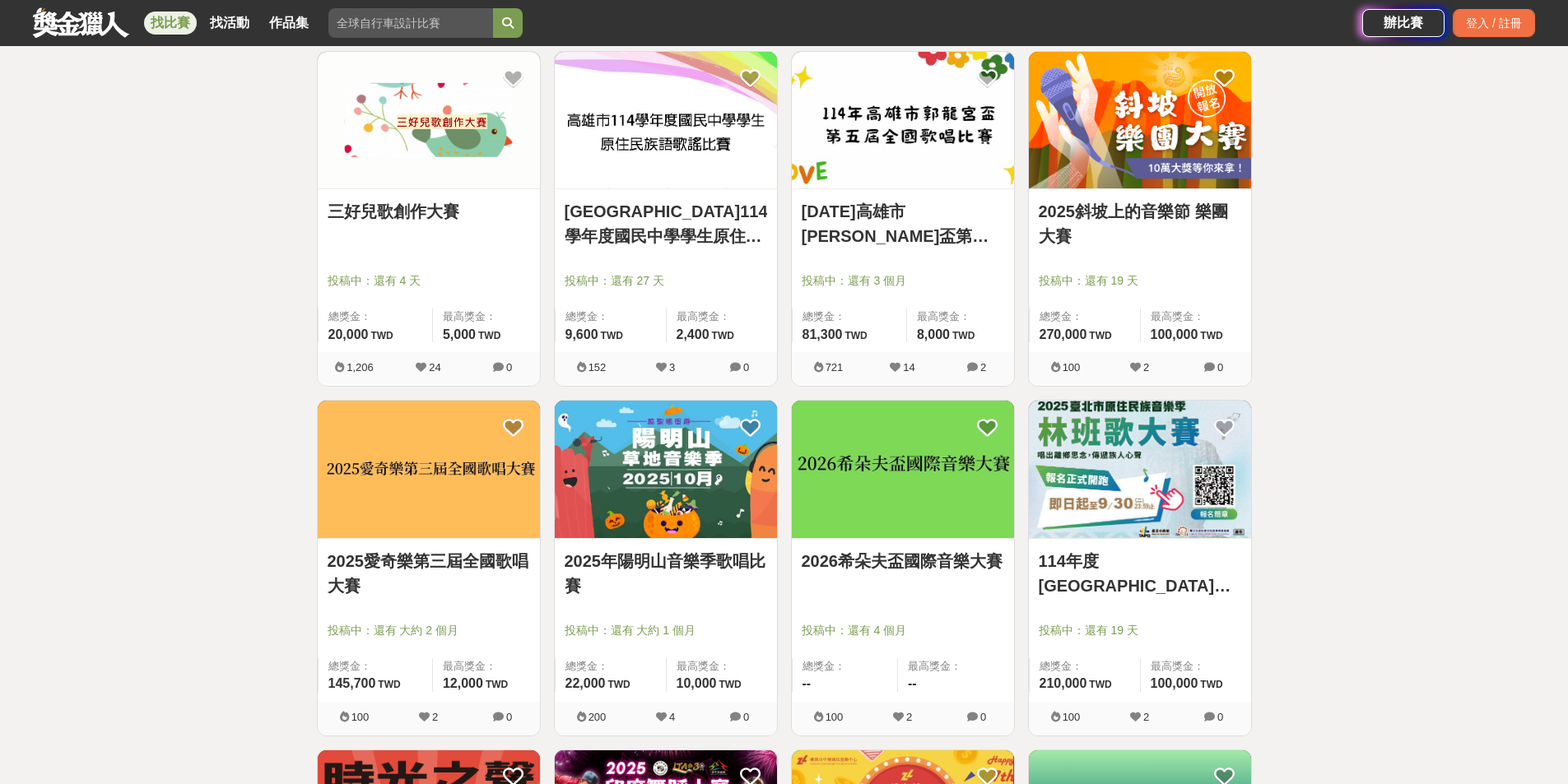
click at [943, 217] on link "[DATE]高雄市[PERSON_NAME]盃第五屆全國歌唱比賽" at bounding box center [902, 224] width 202 height 49
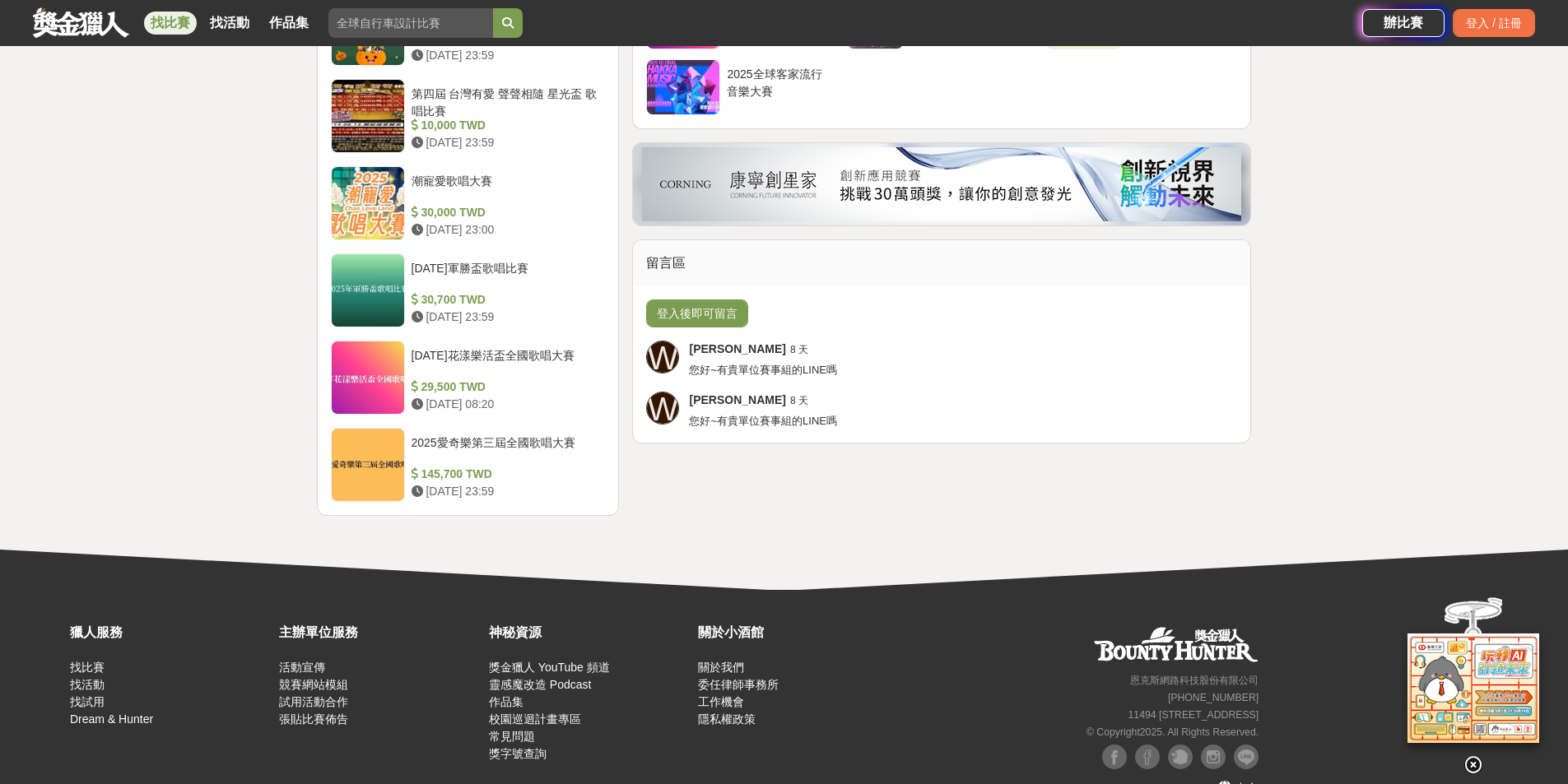
scroll to position [1889, 0]
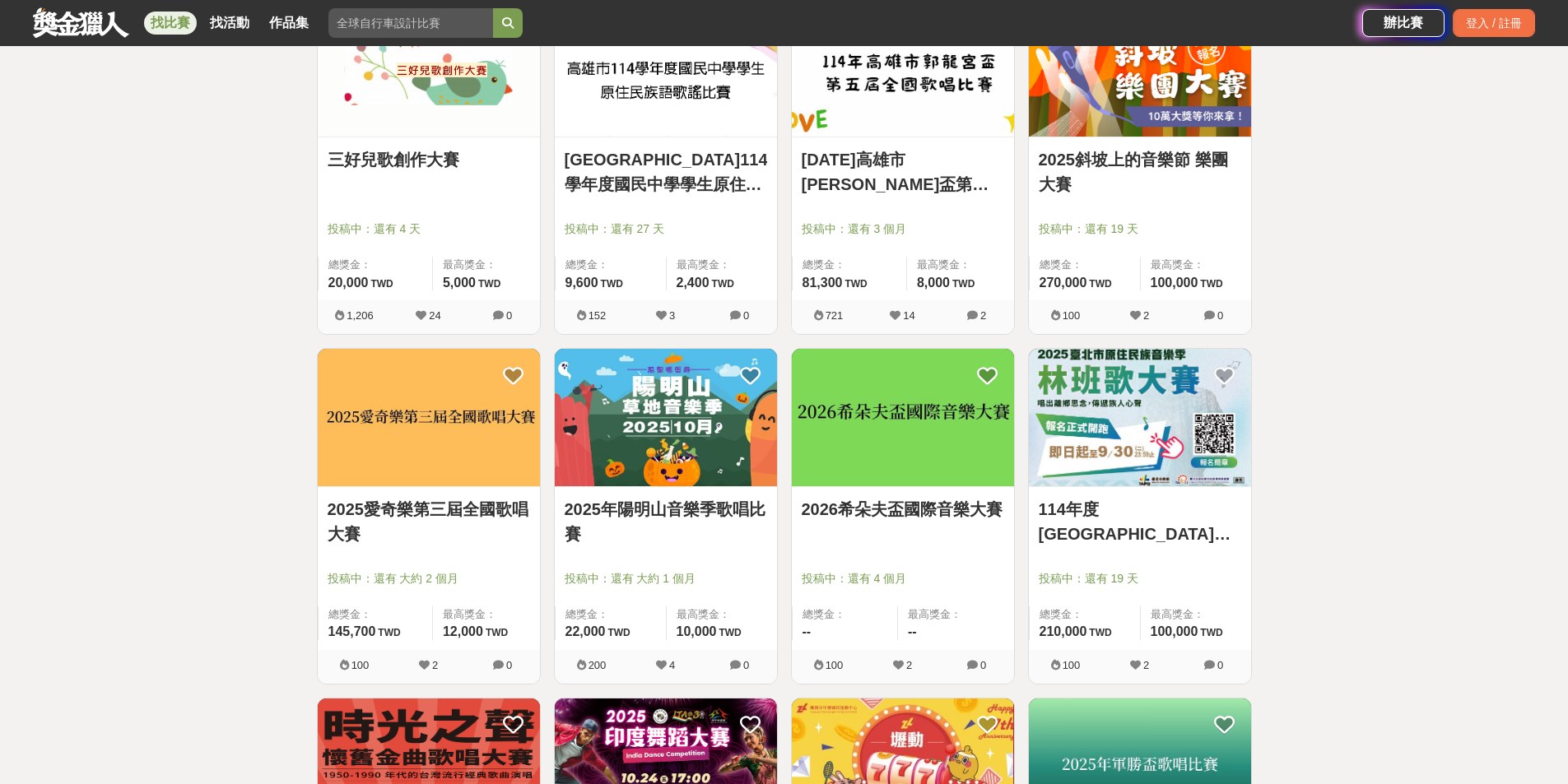
scroll to position [822, 0]
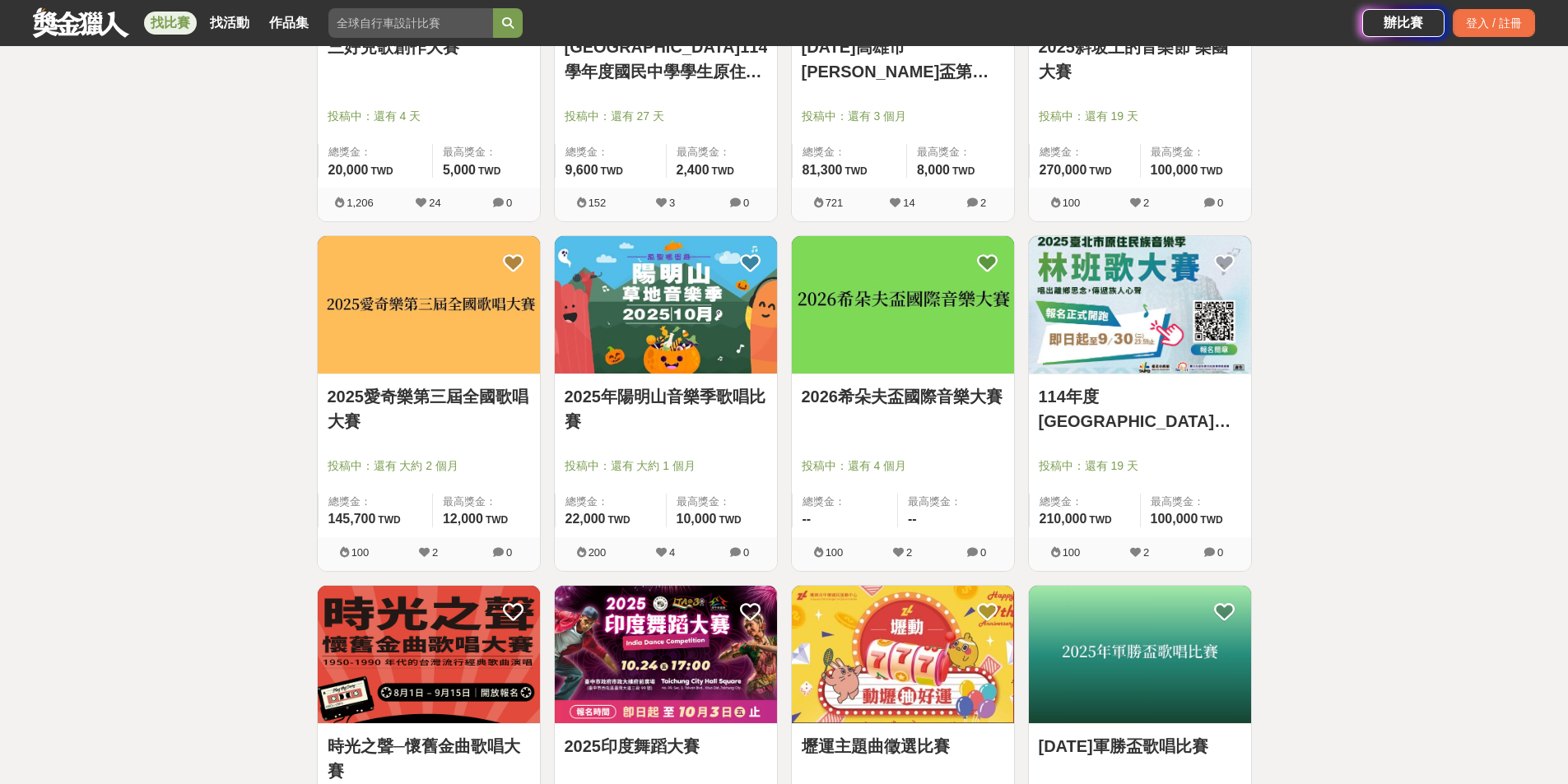
click at [413, 399] on link "2025愛奇樂第三屆全國歌唱大賽" at bounding box center [428, 408] width 202 height 49
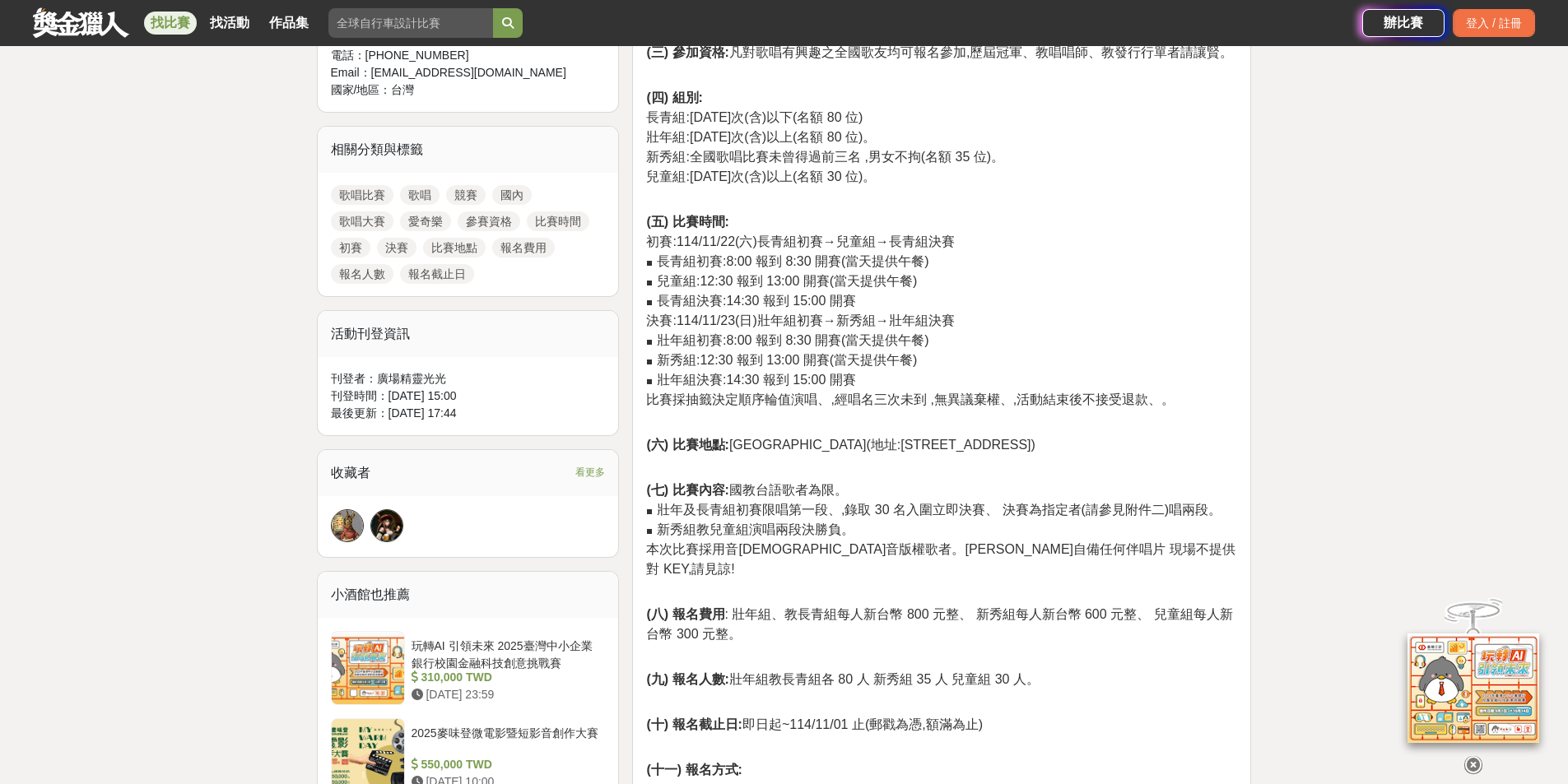
scroll to position [740, 0]
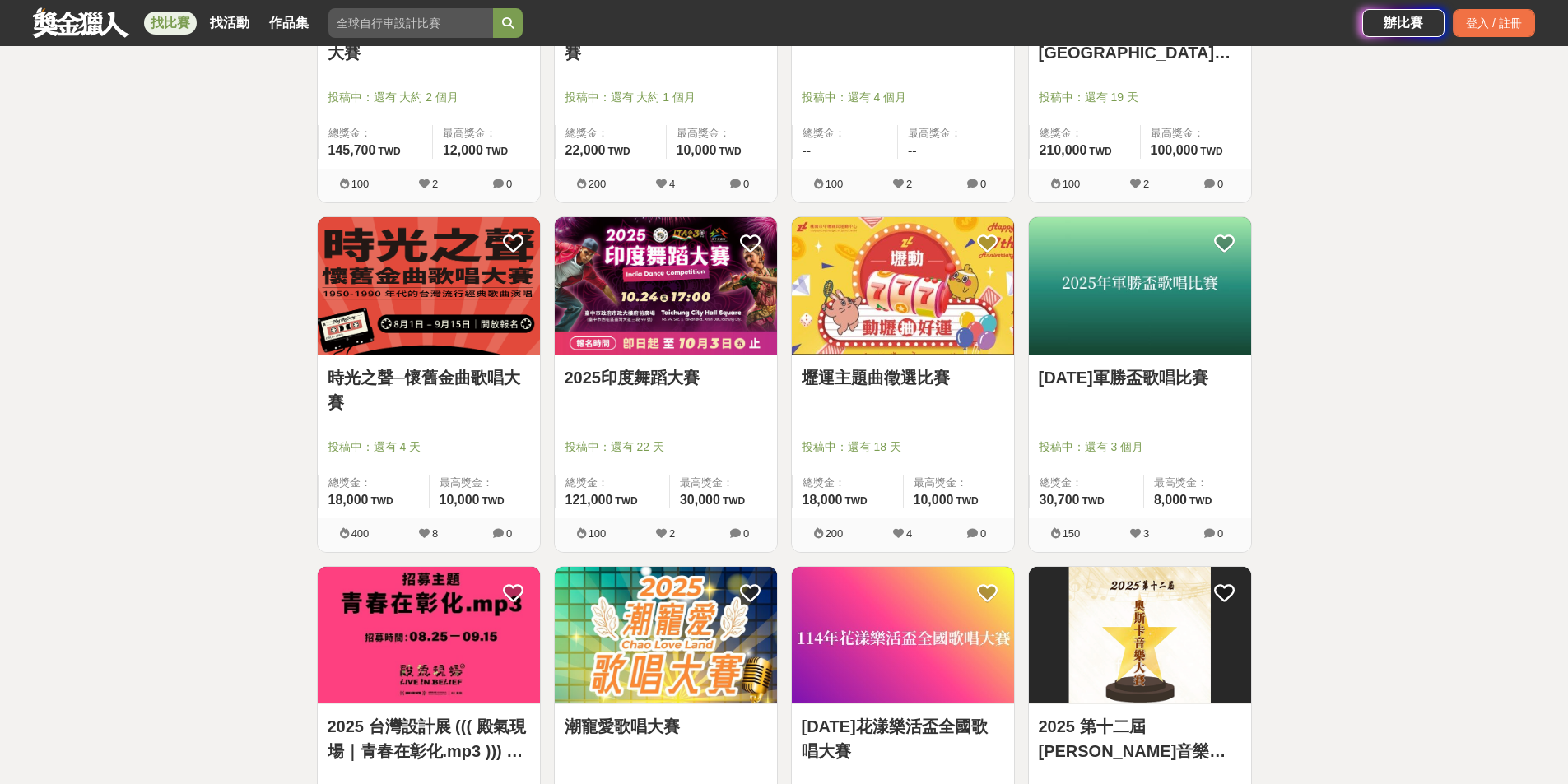
scroll to position [1234, 0]
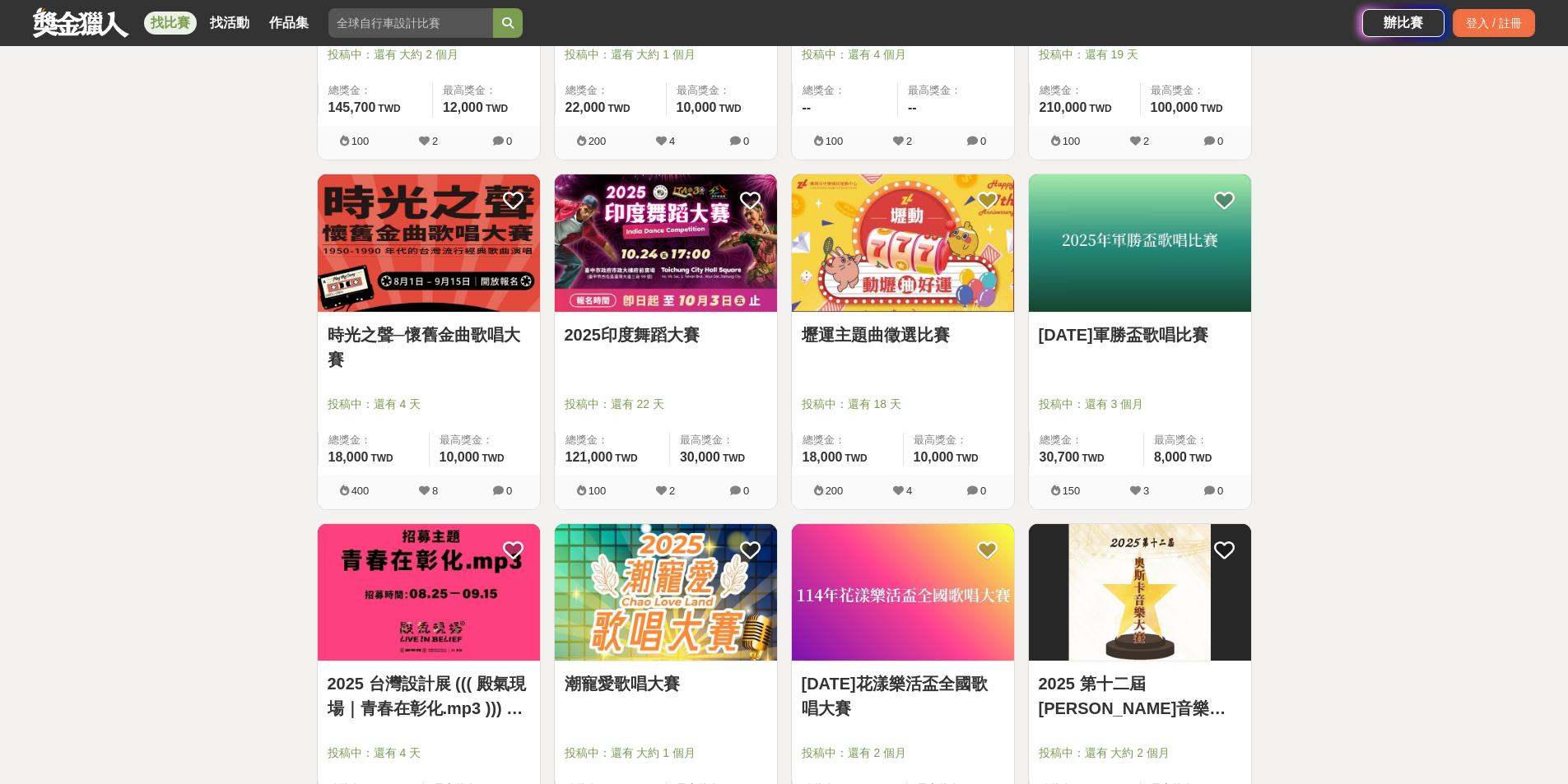
click at [1197, 337] on link "[DATE]軍勝盃歌唱比賽" at bounding box center [1139, 334] width 202 height 25
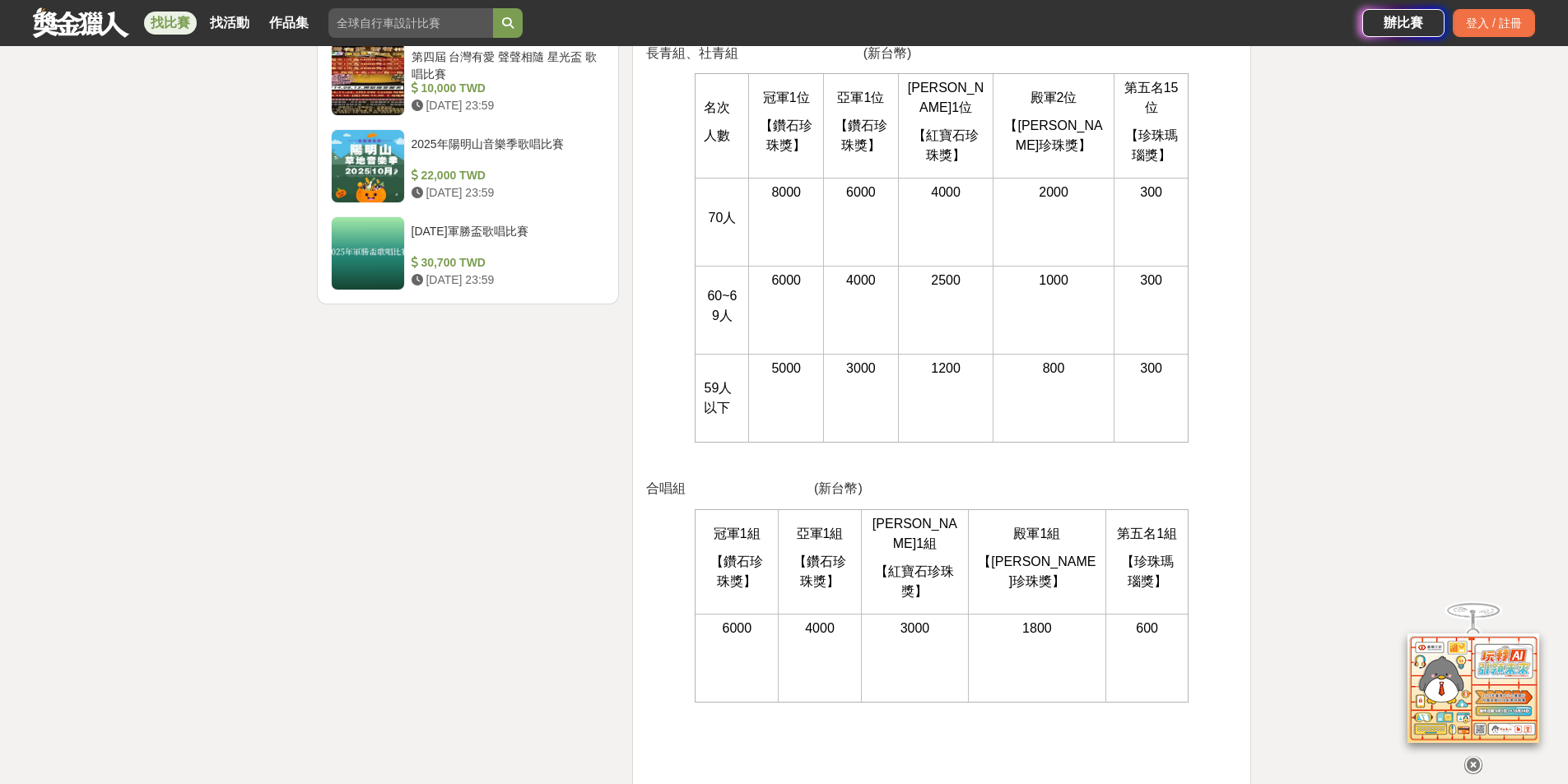
scroll to position [2139, 0]
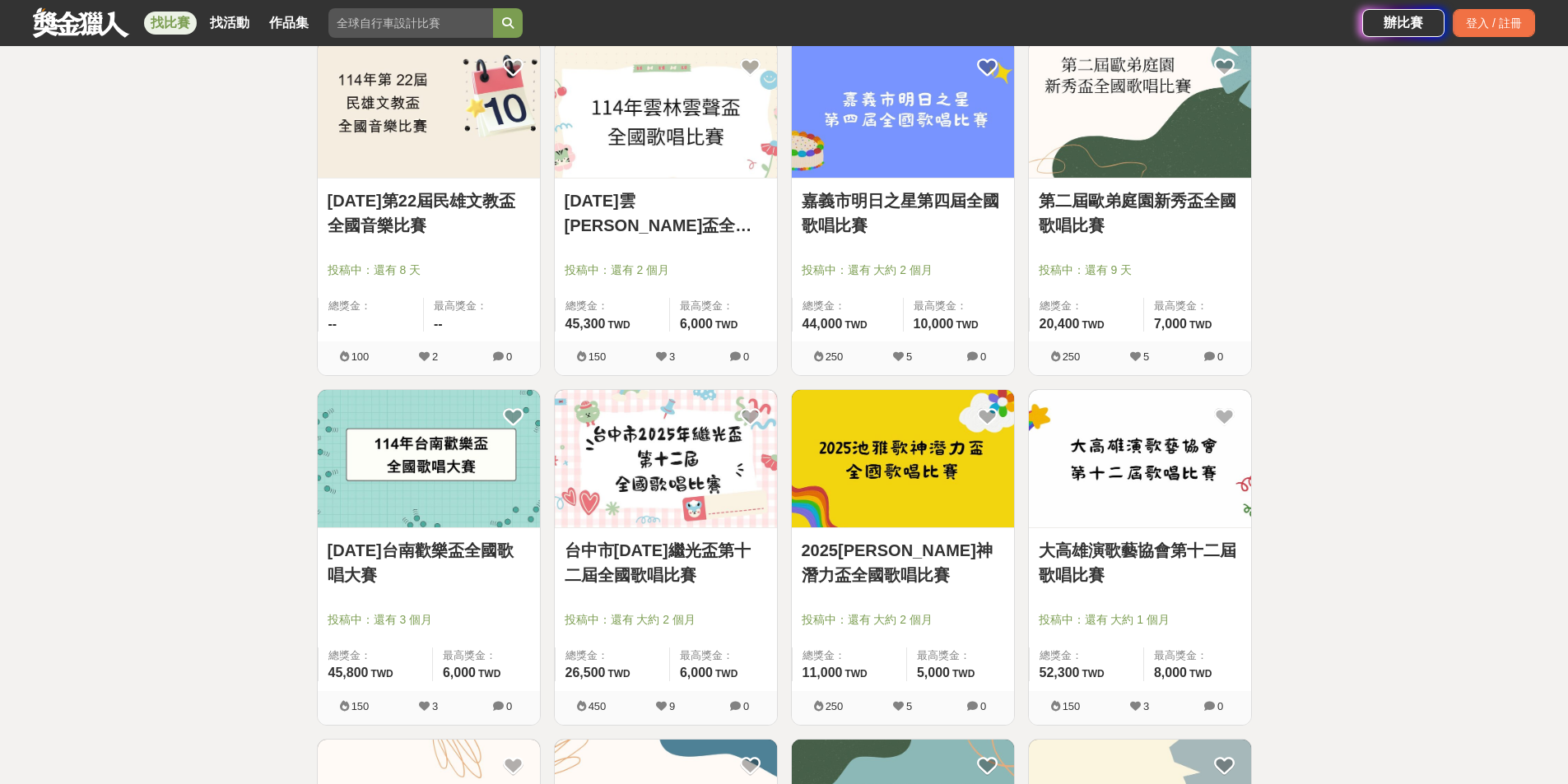
scroll to position [2770, 0]
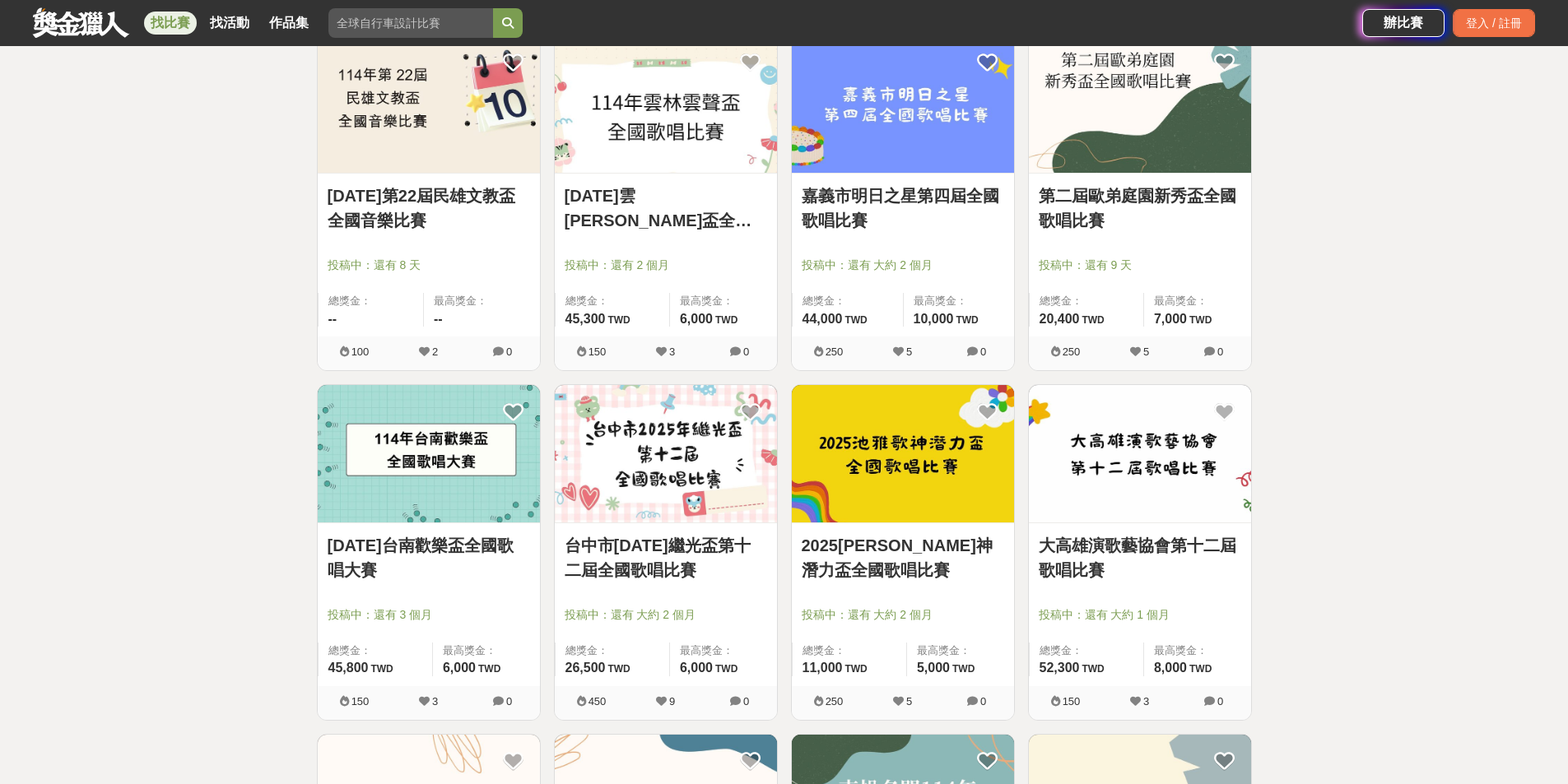
click at [379, 552] on link "[DATE]台南歡樂盃全國歌唱大賽" at bounding box center [428, 557] width 202 height 49
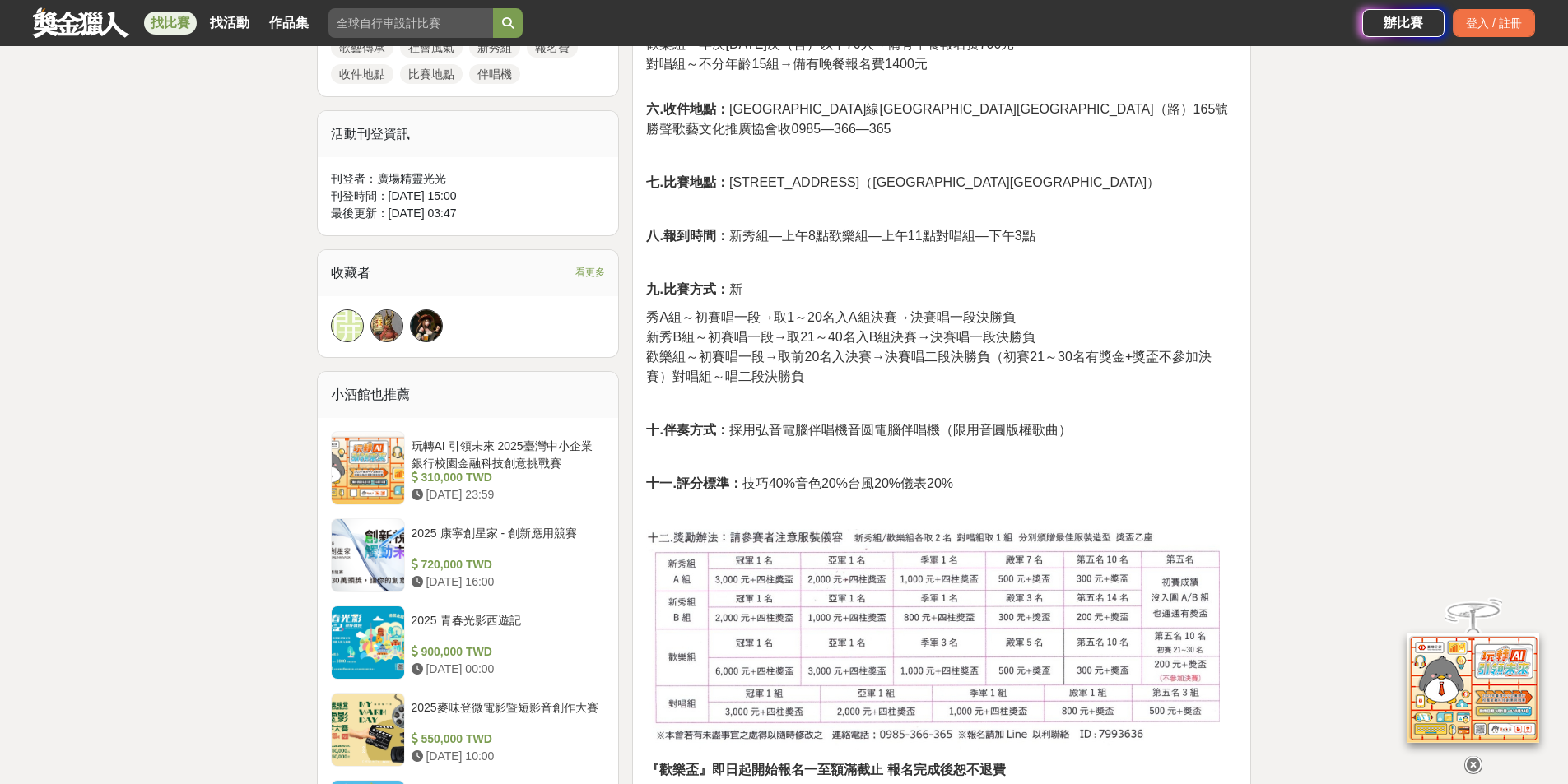
scroll to position [861, 0]
